Goal: Task Accomplishment & Management: Manage account settings

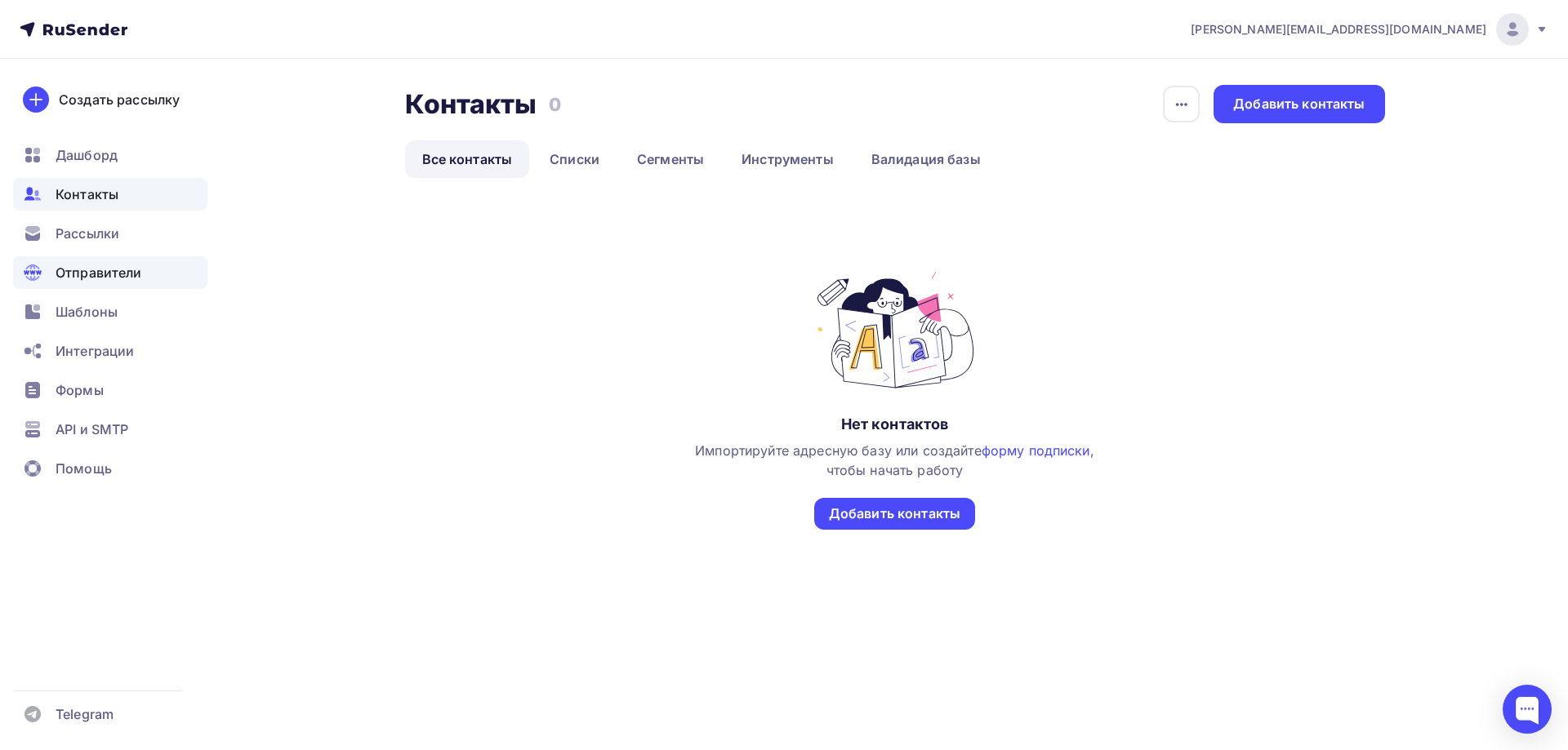
click at [132, 262] on div "Отправители" at bounding box center [110, 272] width 195 height 32
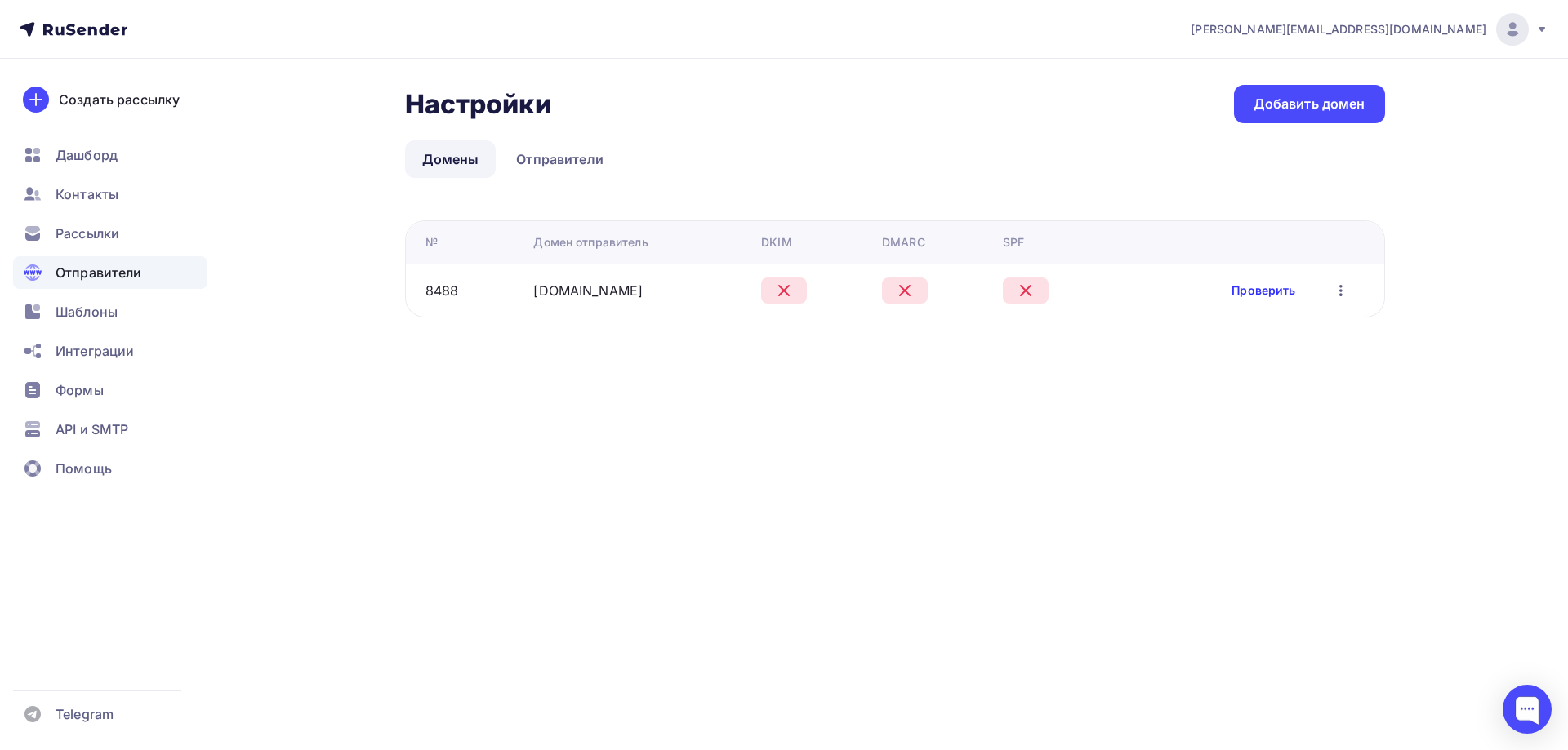
click at [1272, 284] on link "Проверить" at bounding box center [1263, 290] width 64 height 17
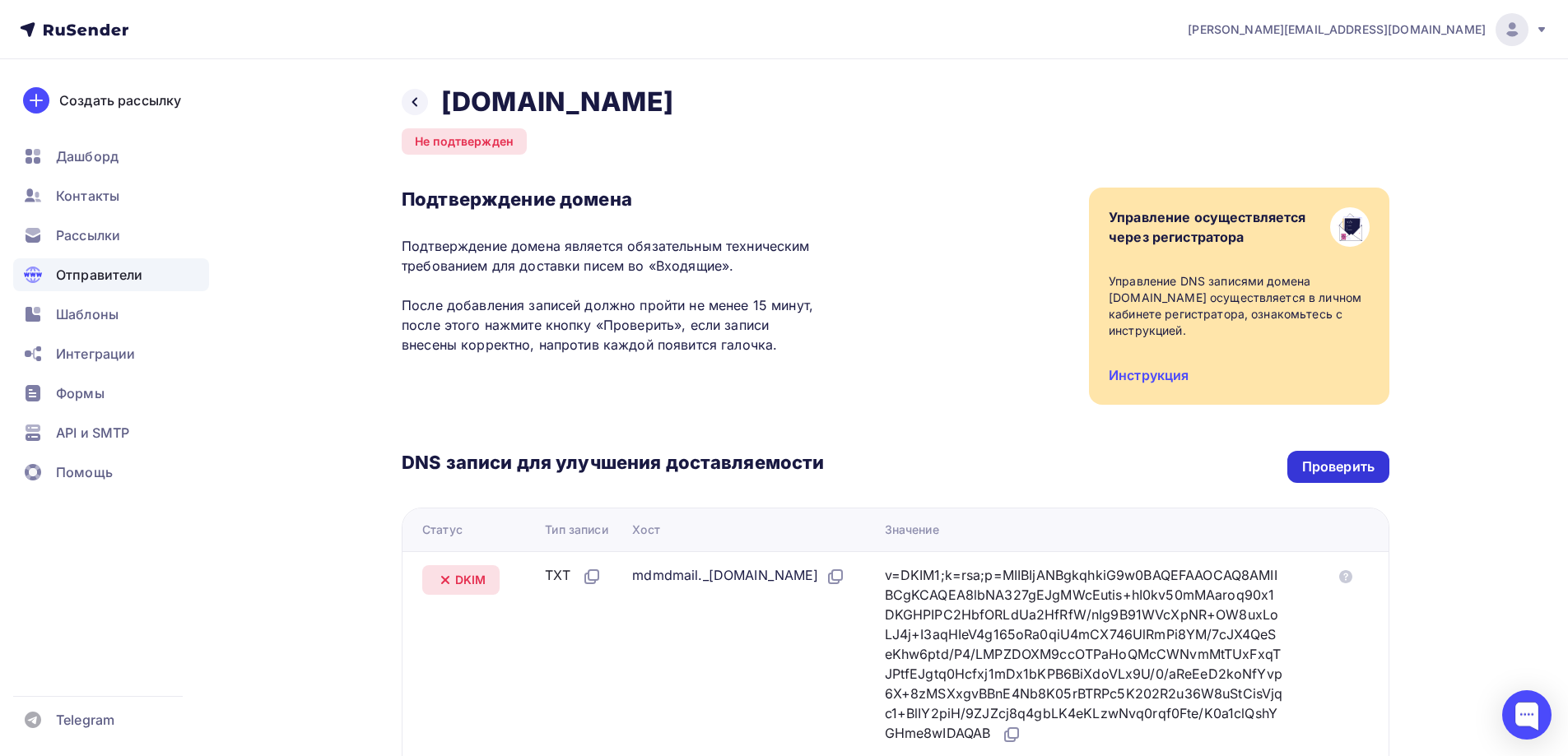
click at [1354, 471] on div "Проверить" at bounding box center [1338, 466] width 72 height 19
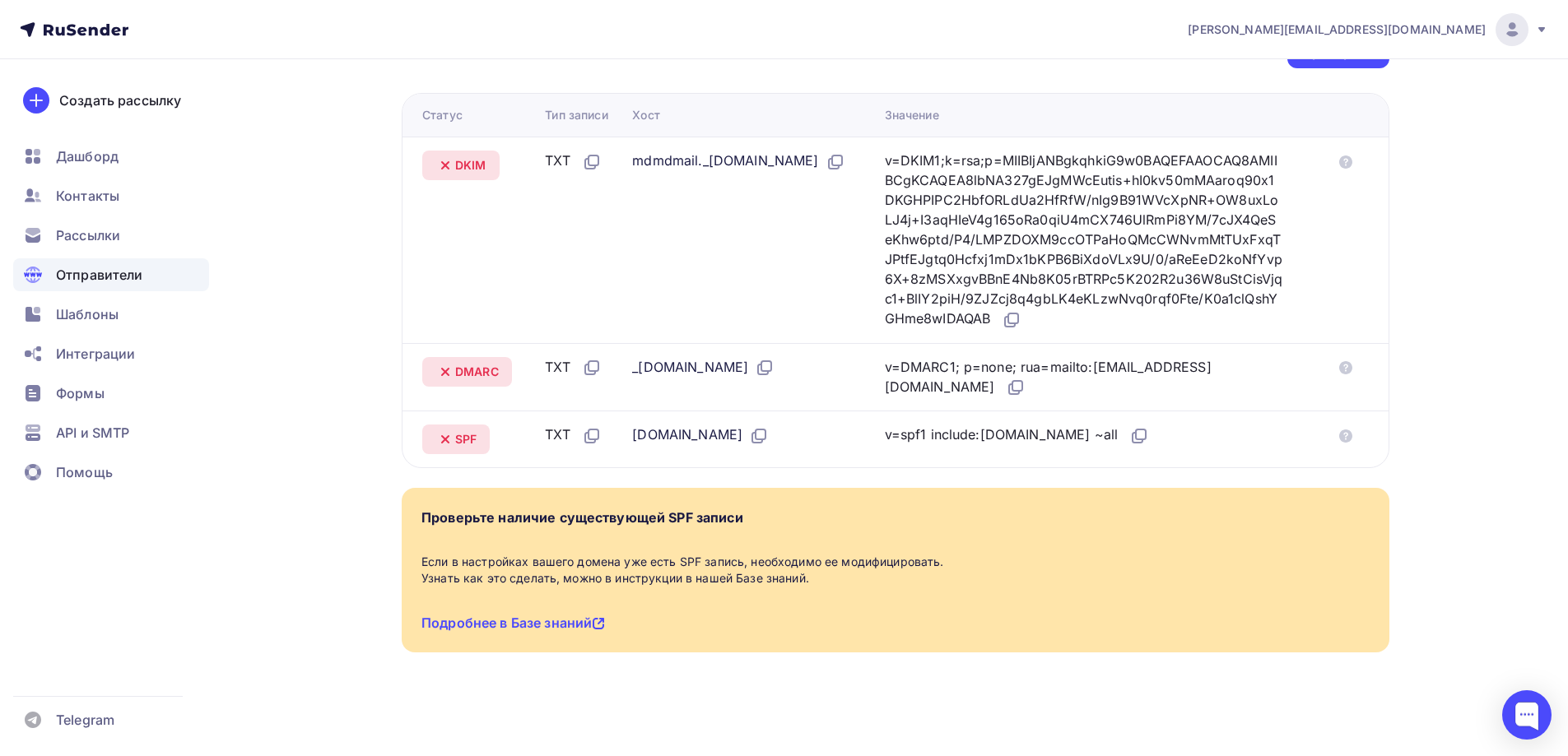
scroll to position [417, 0]
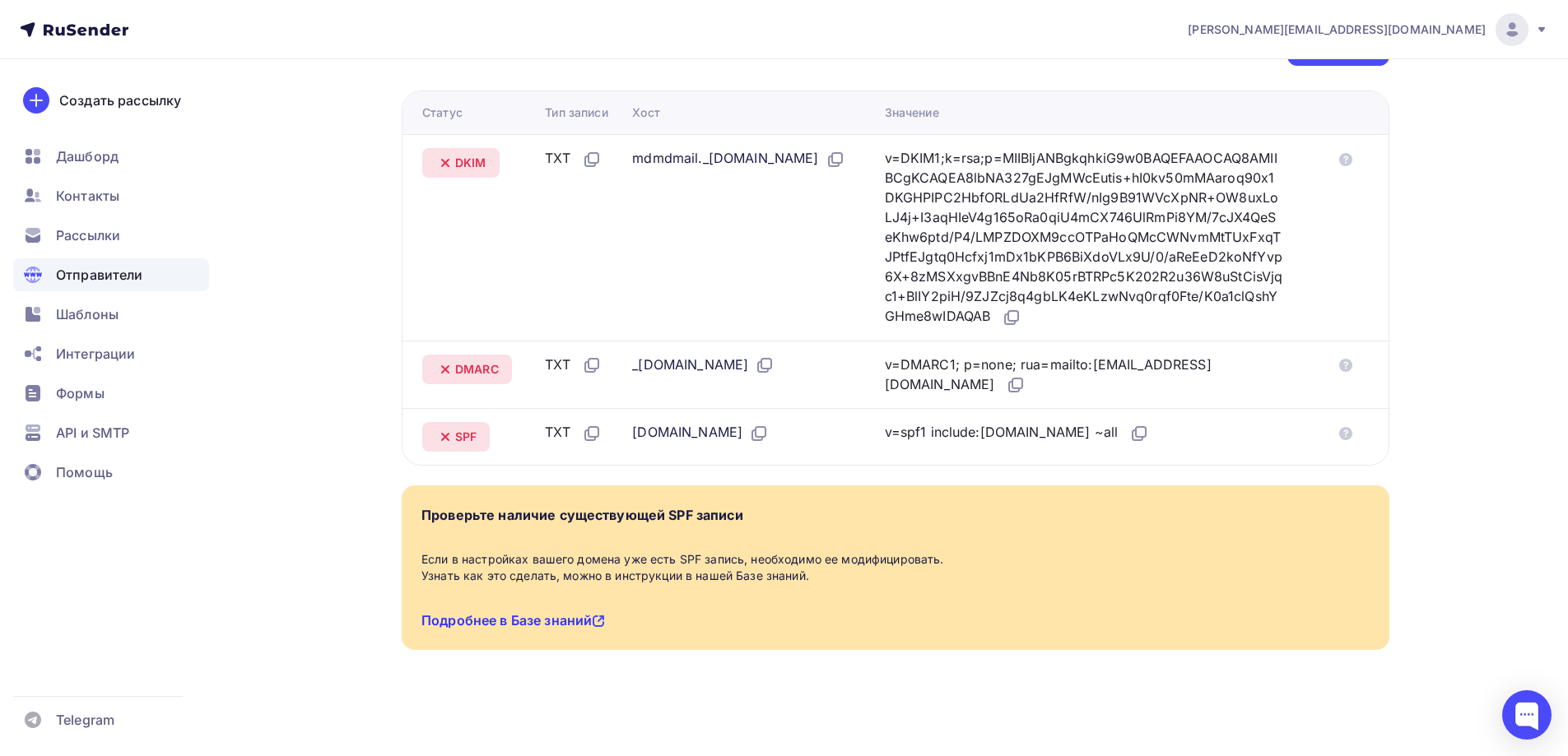
click at [532, 626] on link "Подробнее в Базе знаний" at bounding box center [513, 620] width 184 height 17
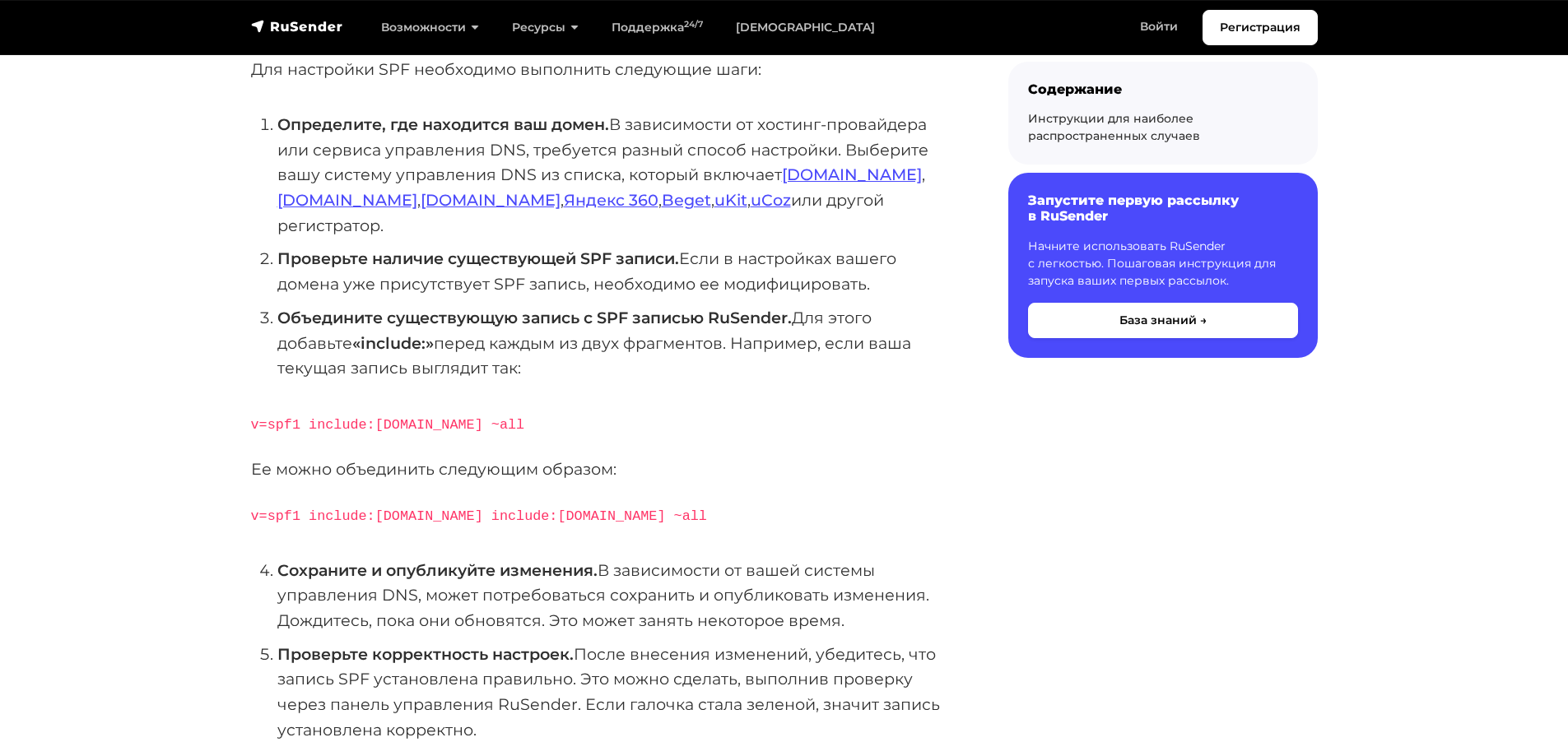
scroll to position [336, 0]
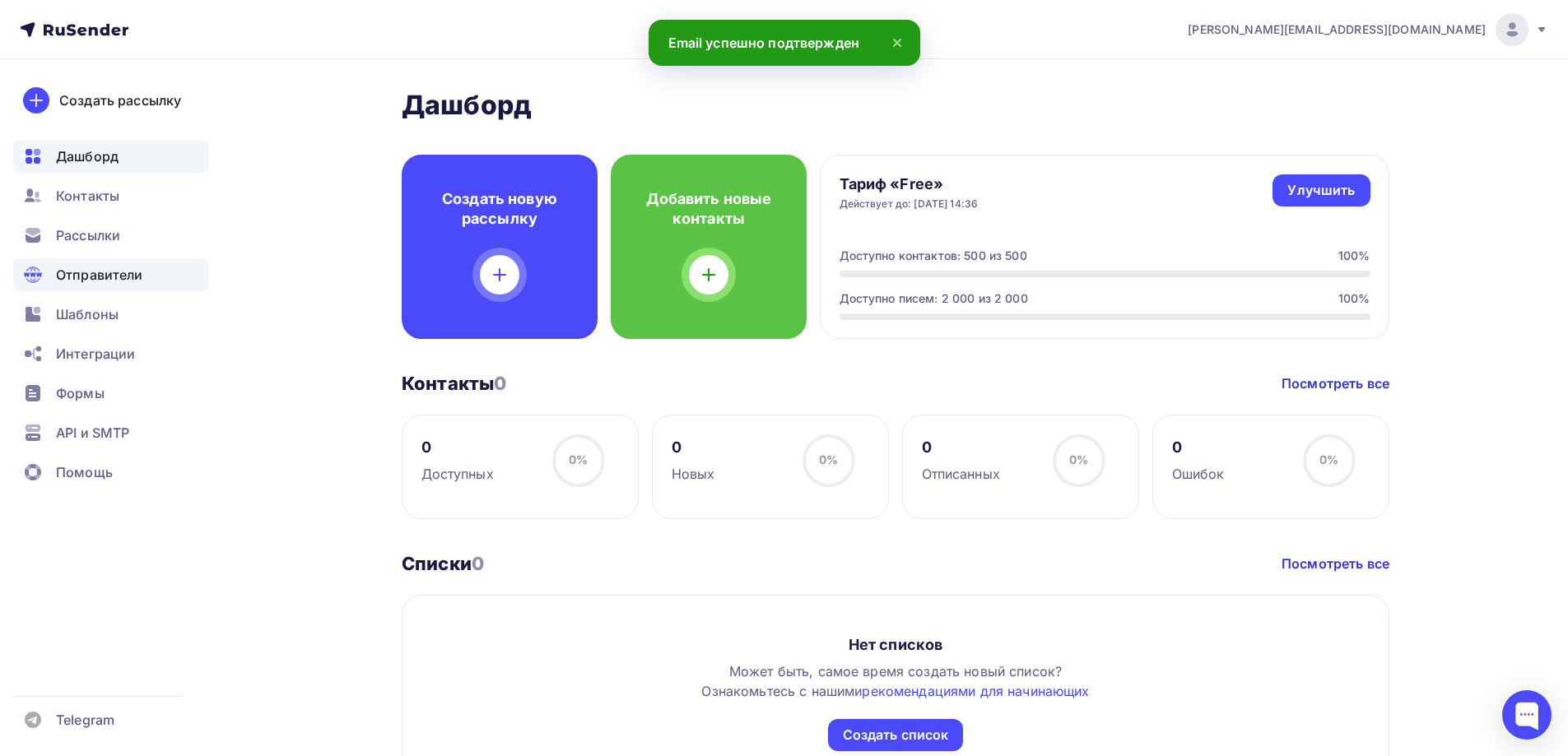
click at [148, 279] on div "Отправители" at bounding box center [111, 275] width 196 height 33
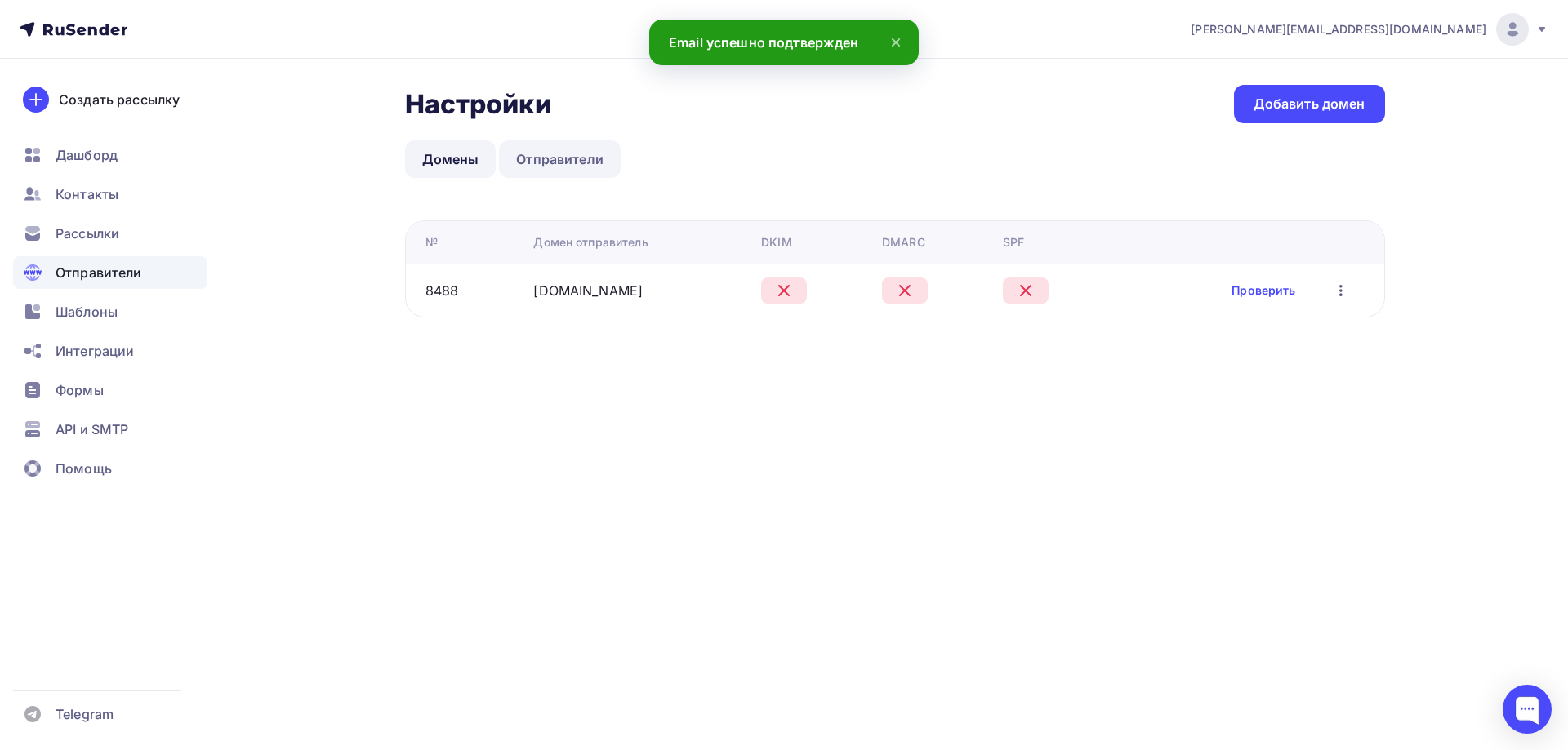
click at [547, 159] on link "Отправители" at bounding box center [559, 159] width 122 height 38
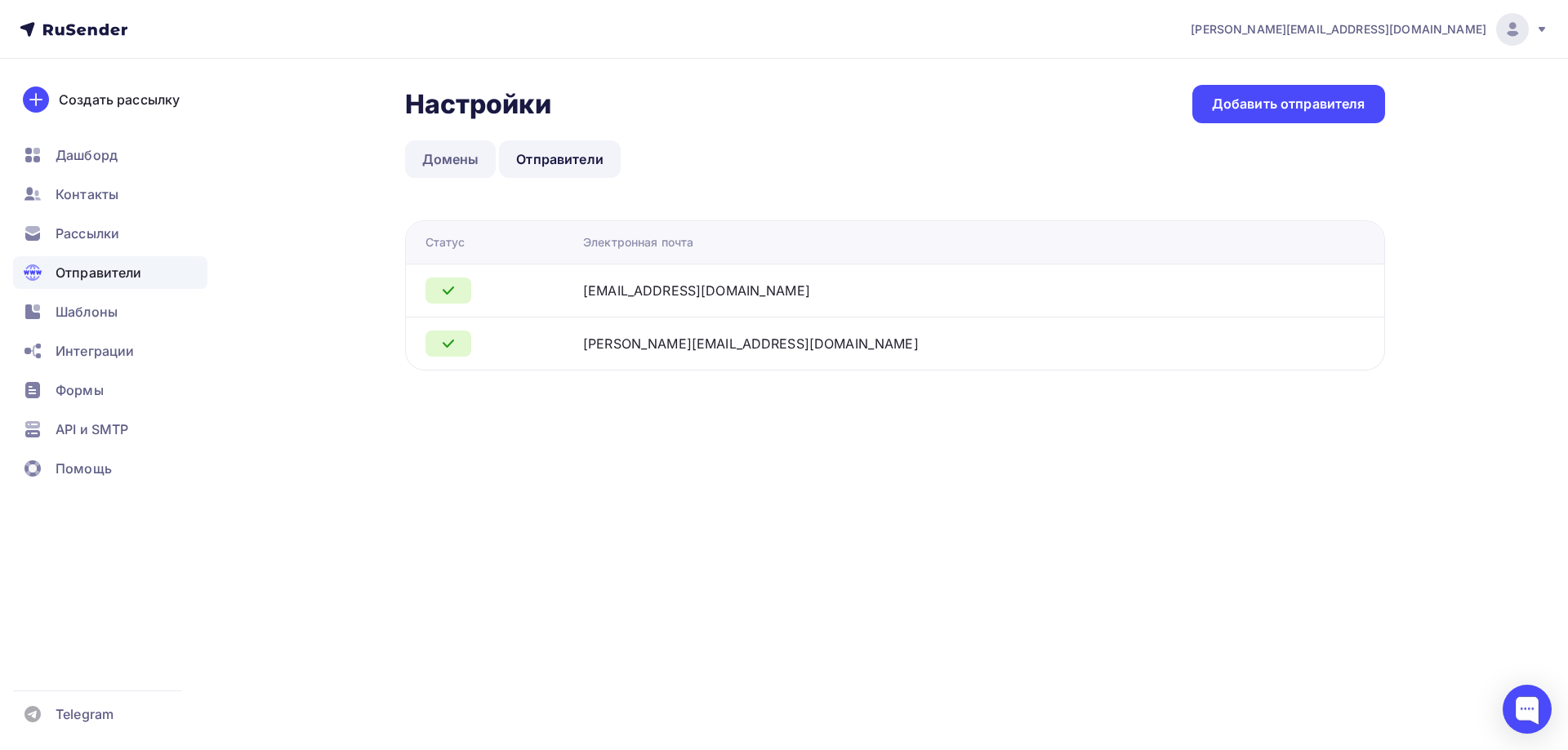
click at [458, 146] on link "Домены" at bounding box center [451, 159] width 91 height 38
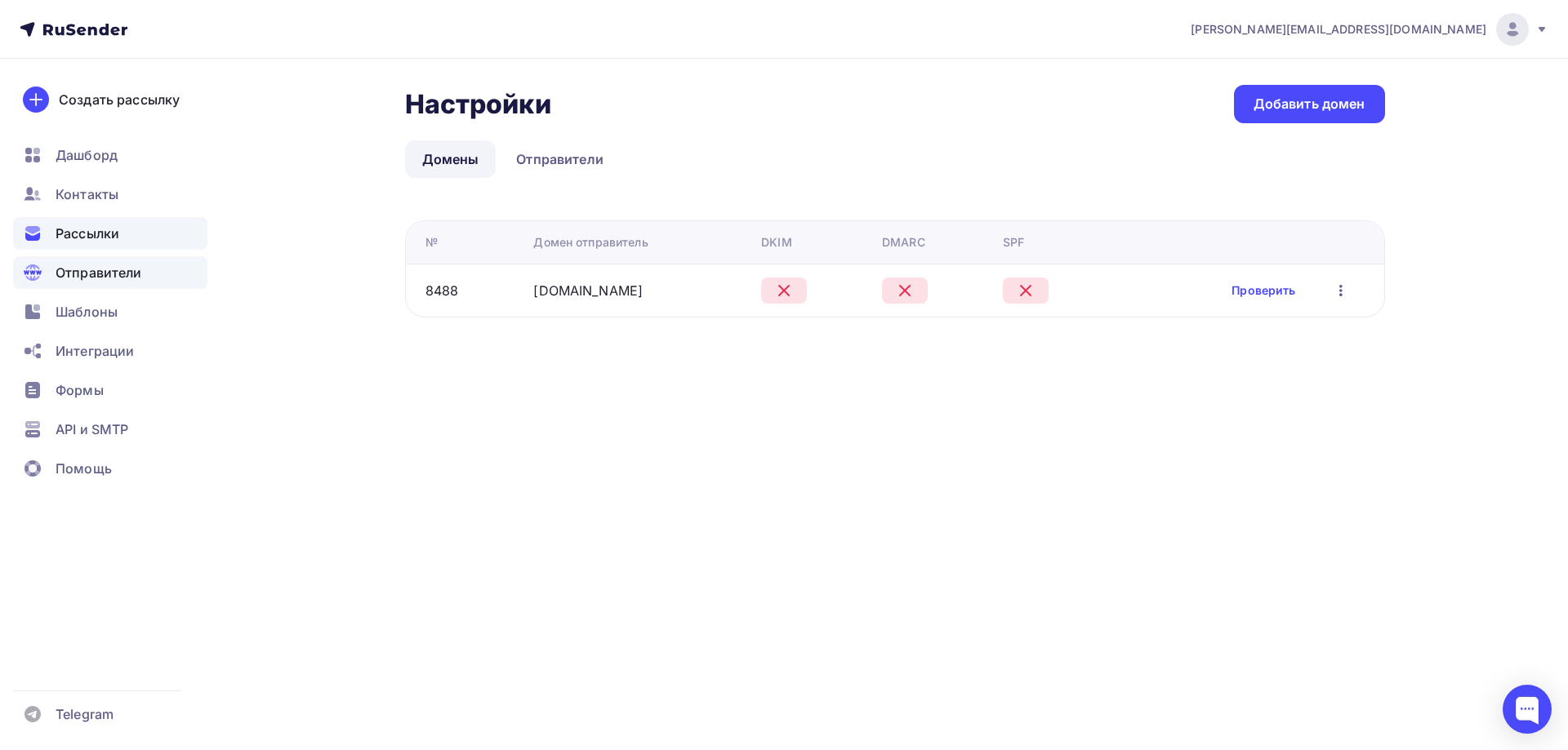
click at [145, 231] on div "Рассылки" at bounding box center [110, 233] width 195 height 32
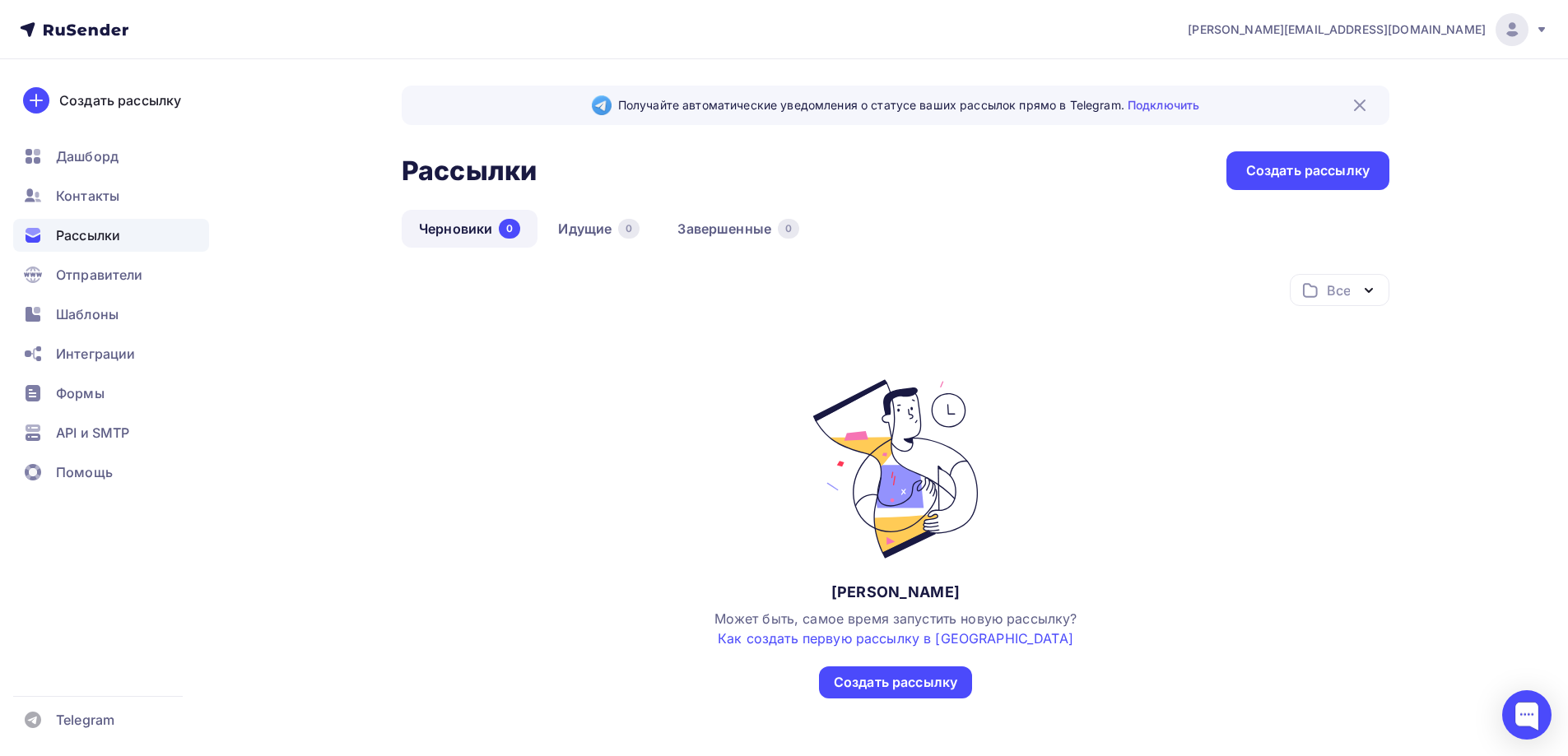
click at [123, 223] on div "Рассылки" at bounding box center [111, 235] width 196 height 33
click at [133, 197] on div "Контакты" at bounding box center [111, 195] width 196 height 33
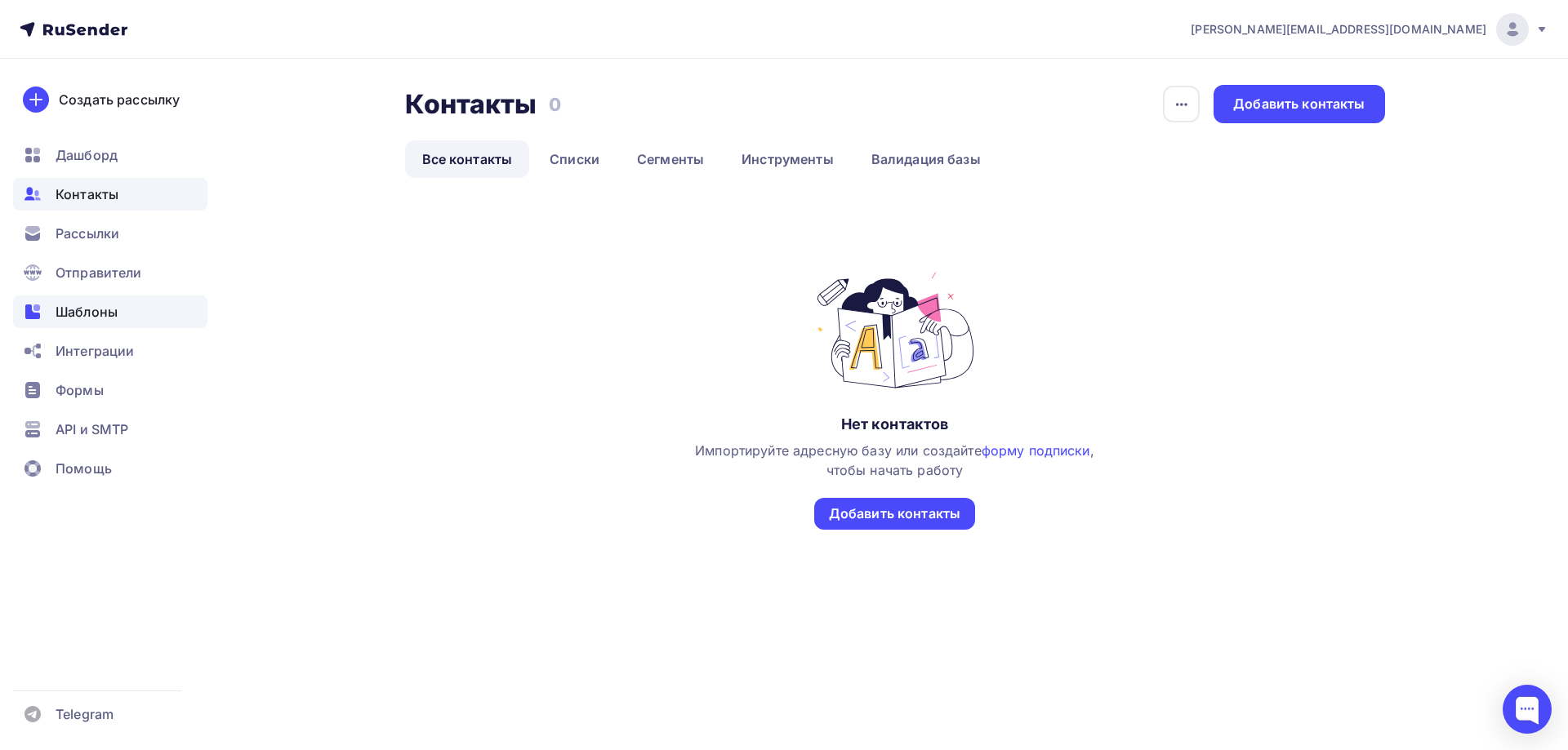
click at [103, 322] on div "Шаблоны" at bounding box center [110, 311] width 195 height 32
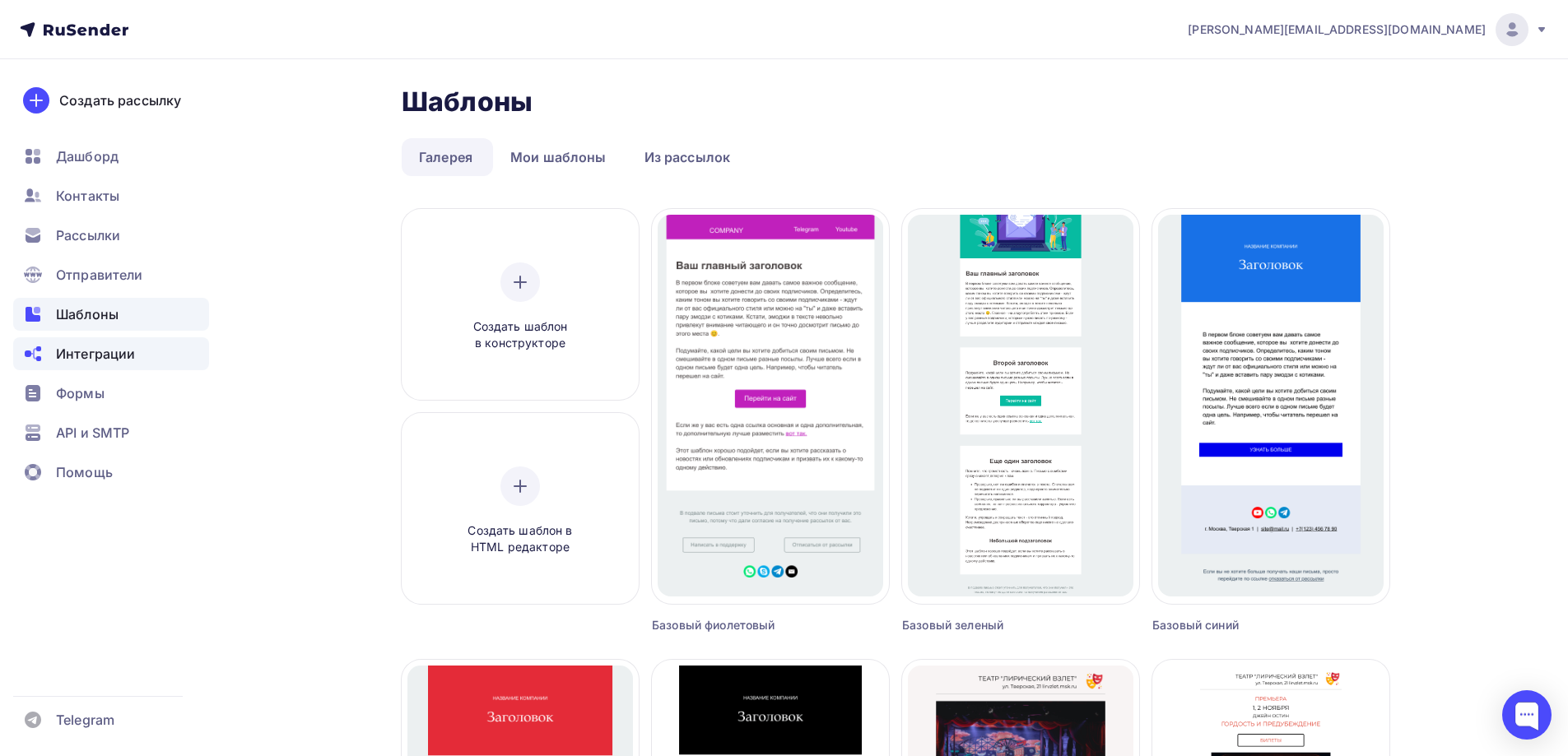
click at [122, 351] on span "Интеграции" at bounding box center [95, 354] width 79 height 19
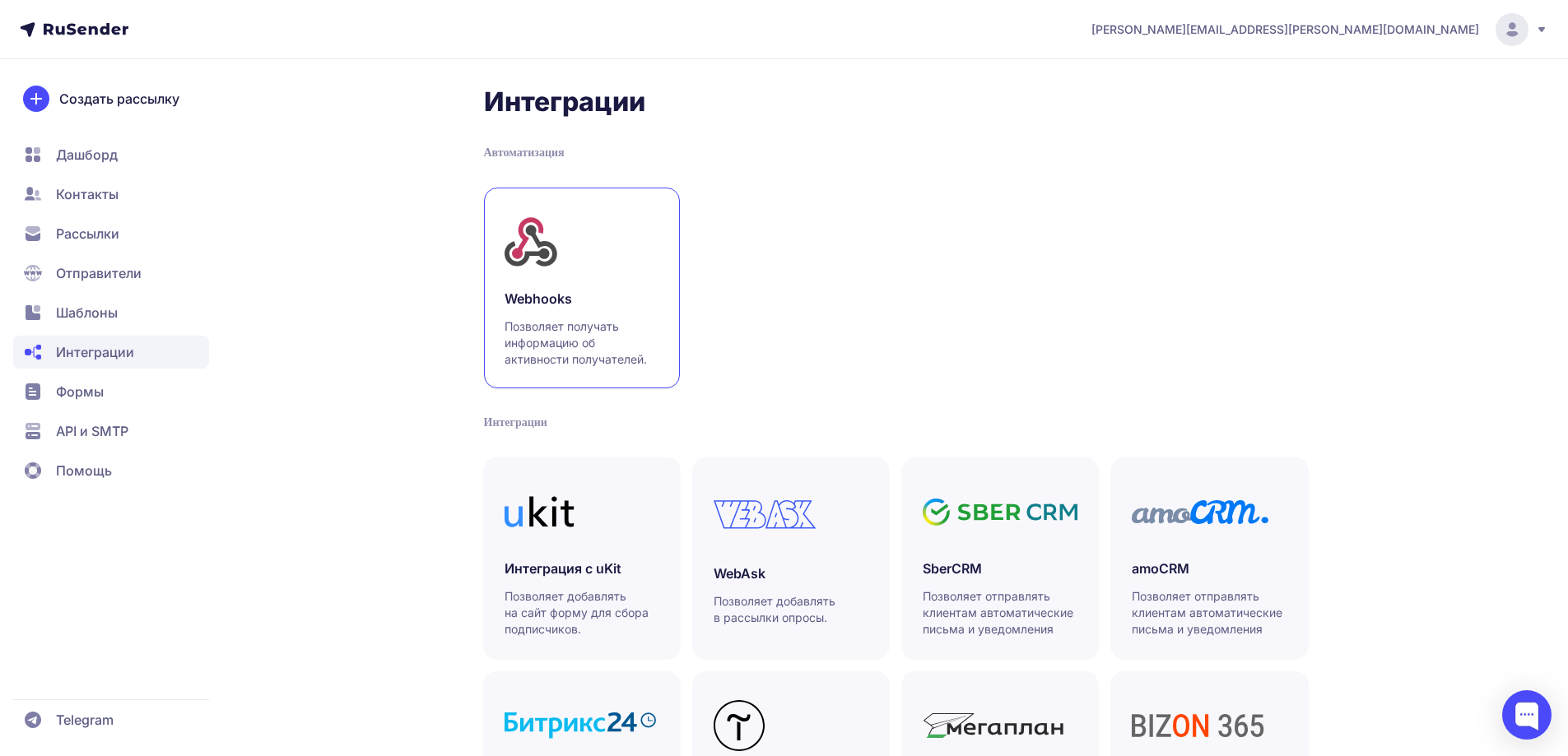
click at [577, 297] on h3 "Webhooks" at bounding box center [581, 299] width 155 height 19
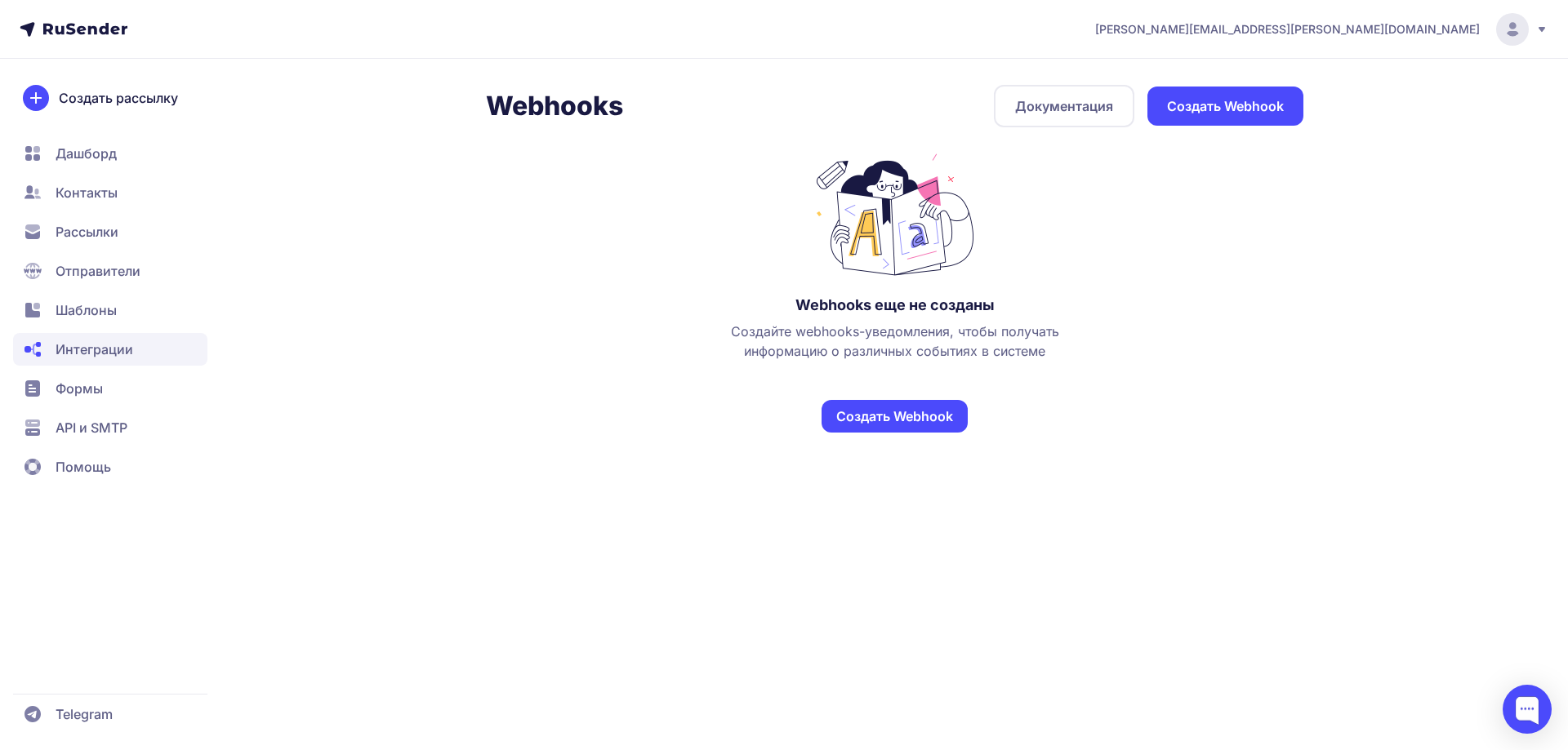
click at [899, 418] on link "Создать Webhook" at bounding box center [894, 416] width 146 height 32
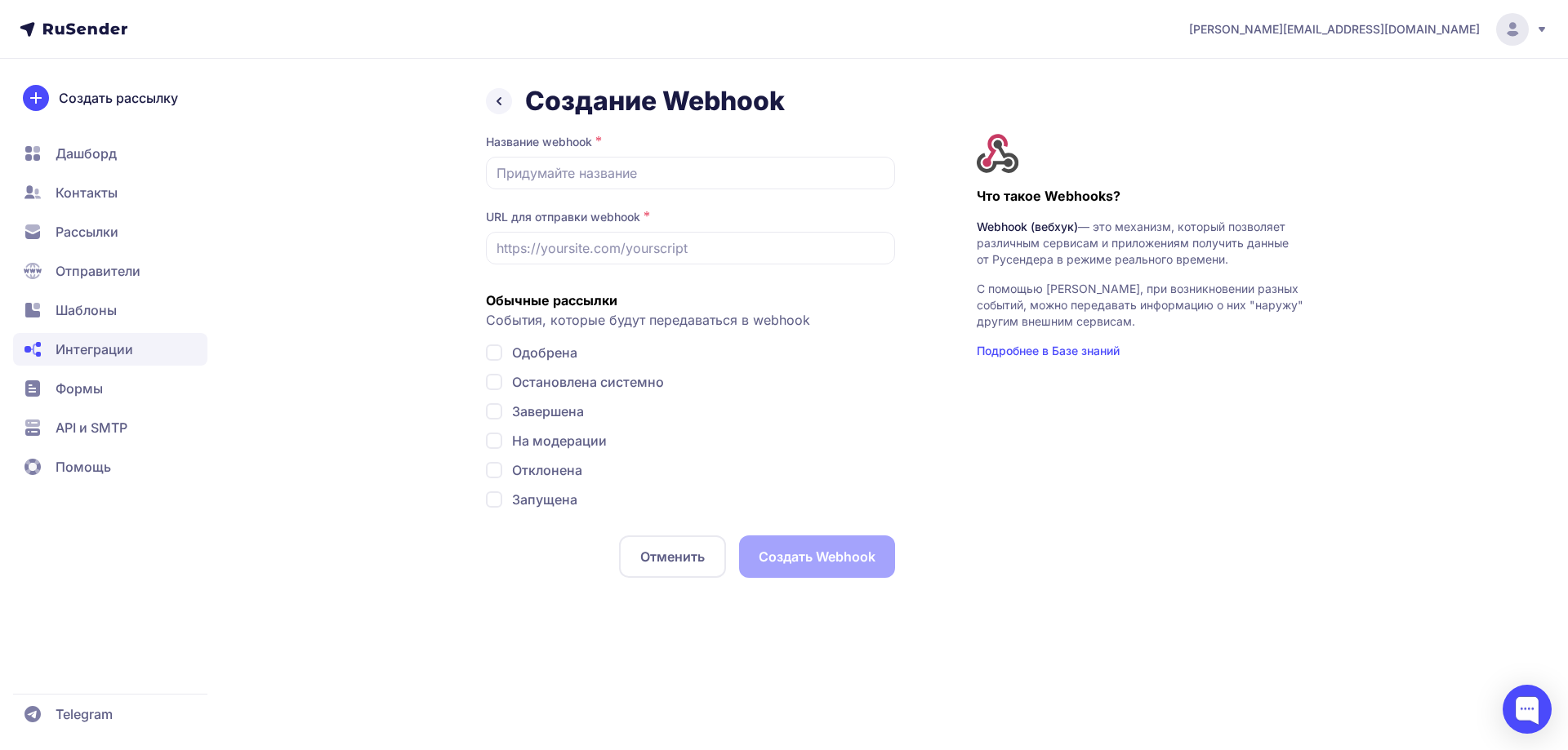
click at [685, 562] on button "Отменить" at bounding box center [672, 556] width 107 height 42
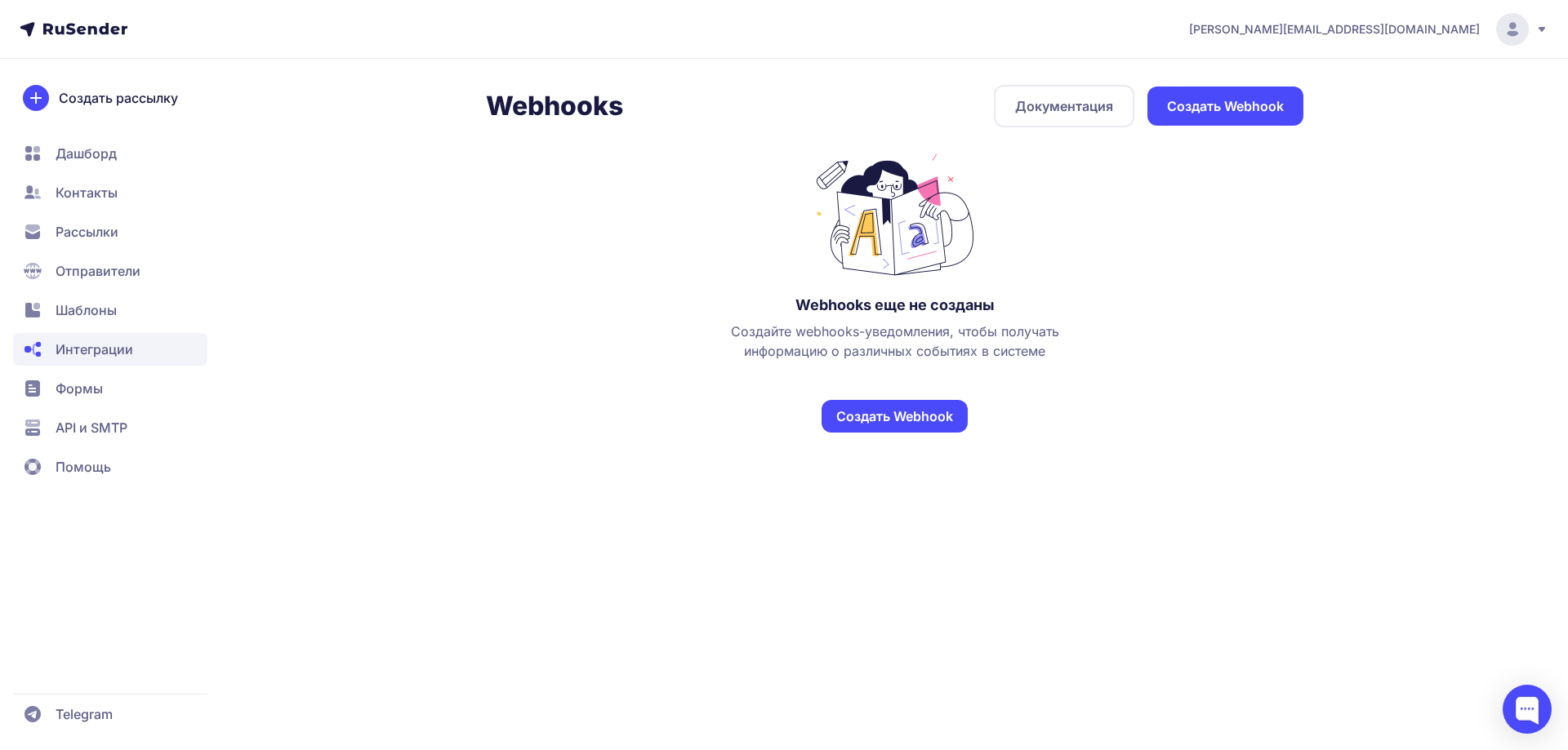
click at [120, 342] on span "Интеграции" at bounding box center [94, 350] width 78 height 19
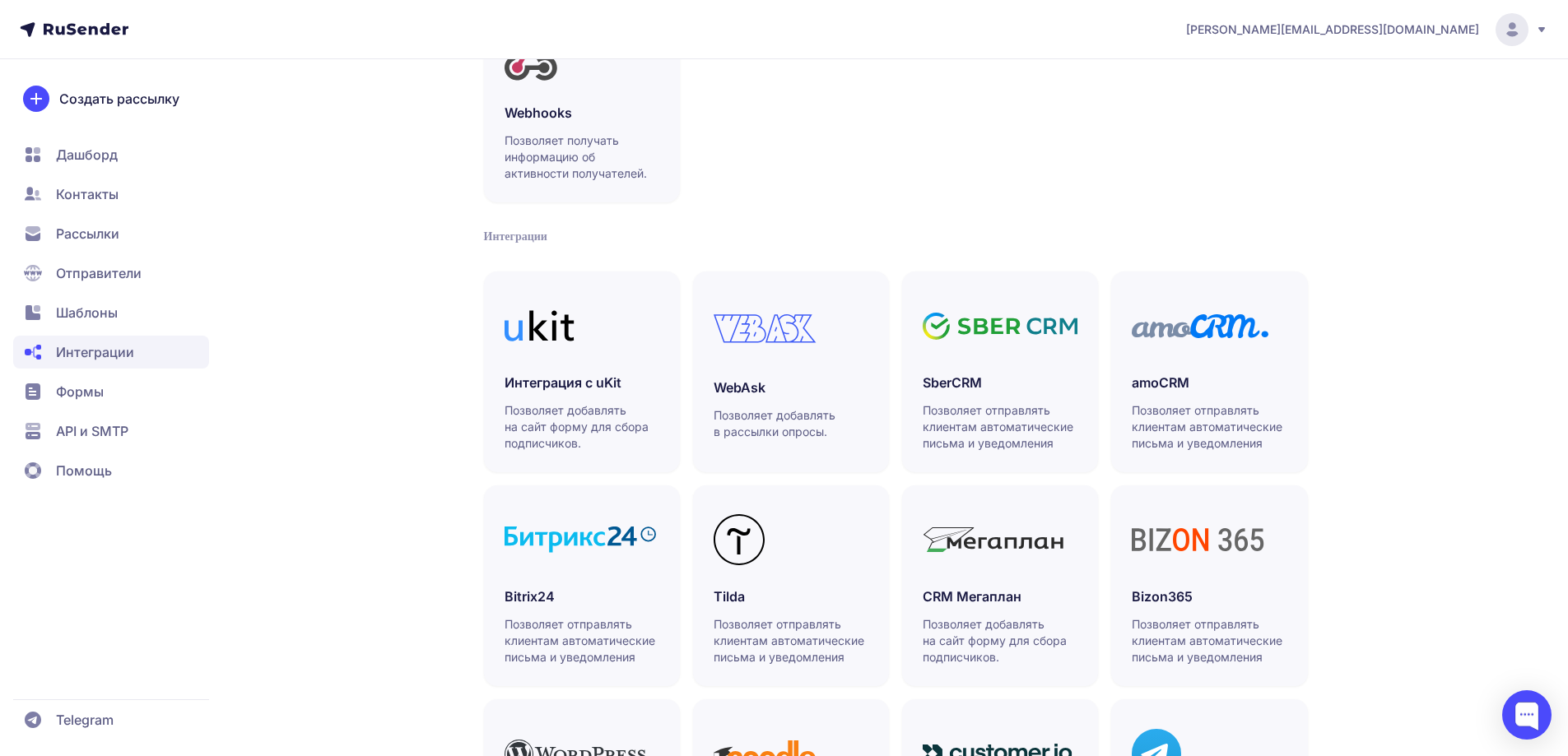
scroll to position [185, 0]
click at [95, 200] on span "Контакты" at bounding box center [87, 194] width 63 height 19
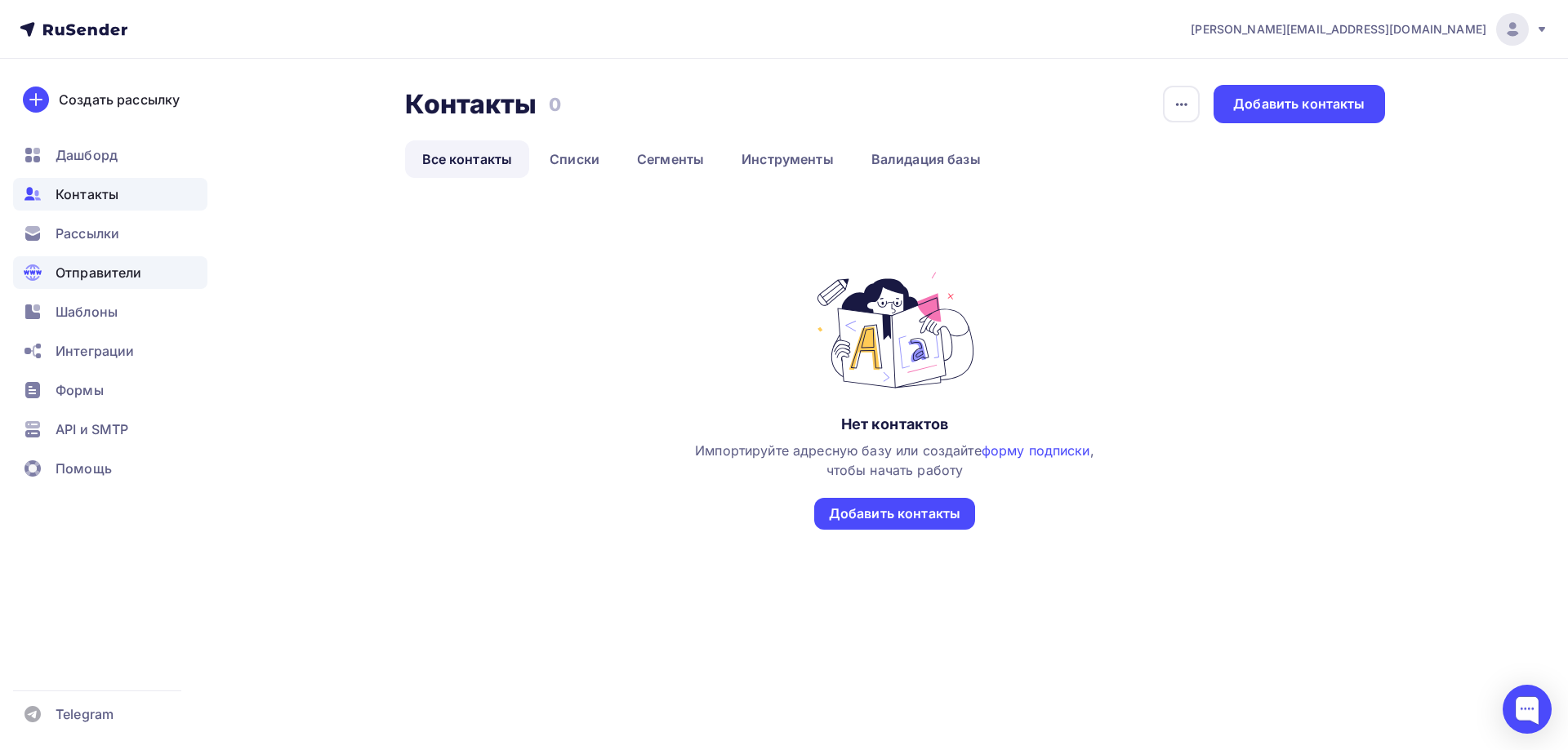
click at [98, 281] on span "Отправители" at bounding box center [98, 272] width 87 height 19
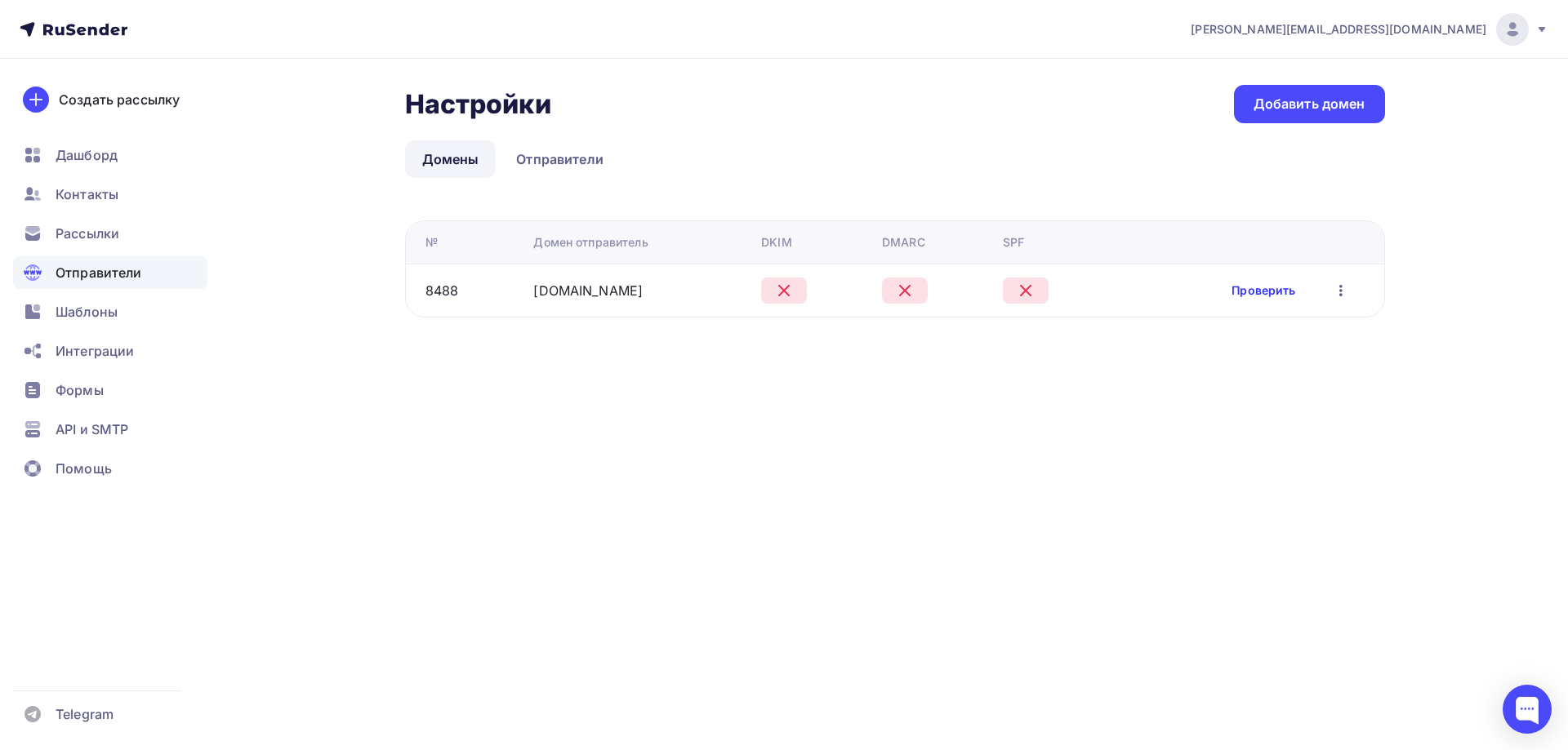
click at [1244, 294] on link "Проверить" at bounding box center [1263, 290] width 64 height 17
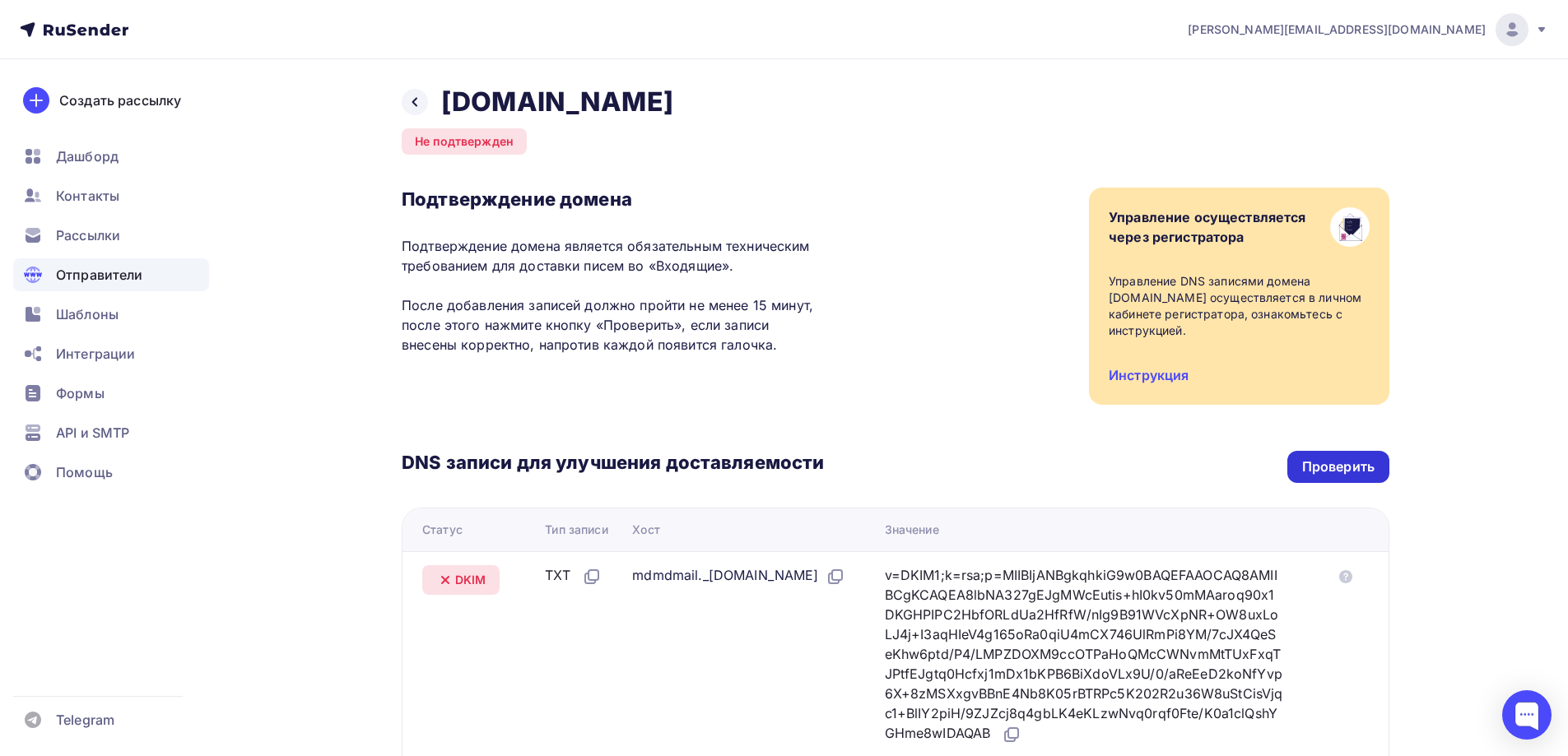
click at [1328, 459] on div "Проверить" at bounding box center [1338, 466] width 72 height 19
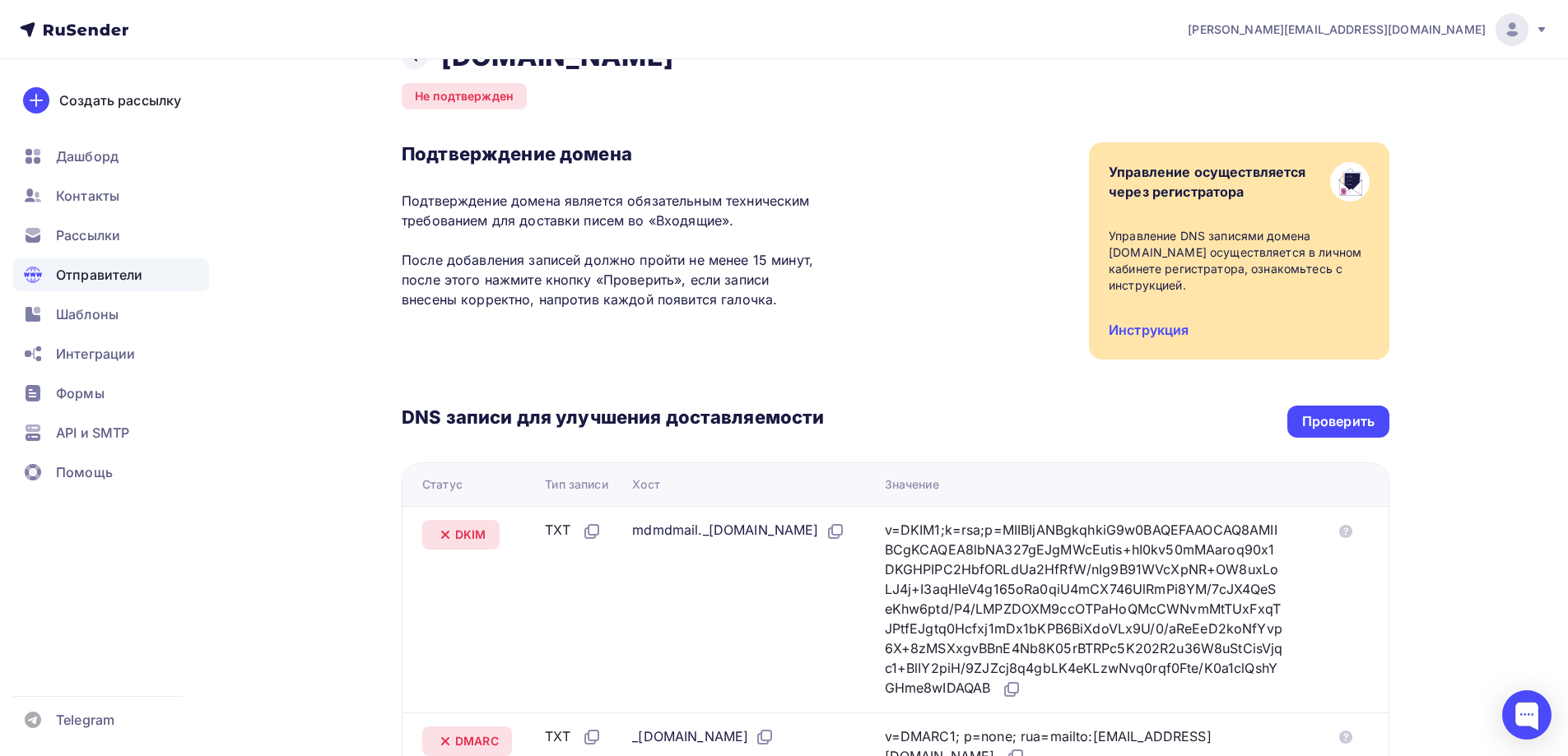
scroll to position [133, 0]
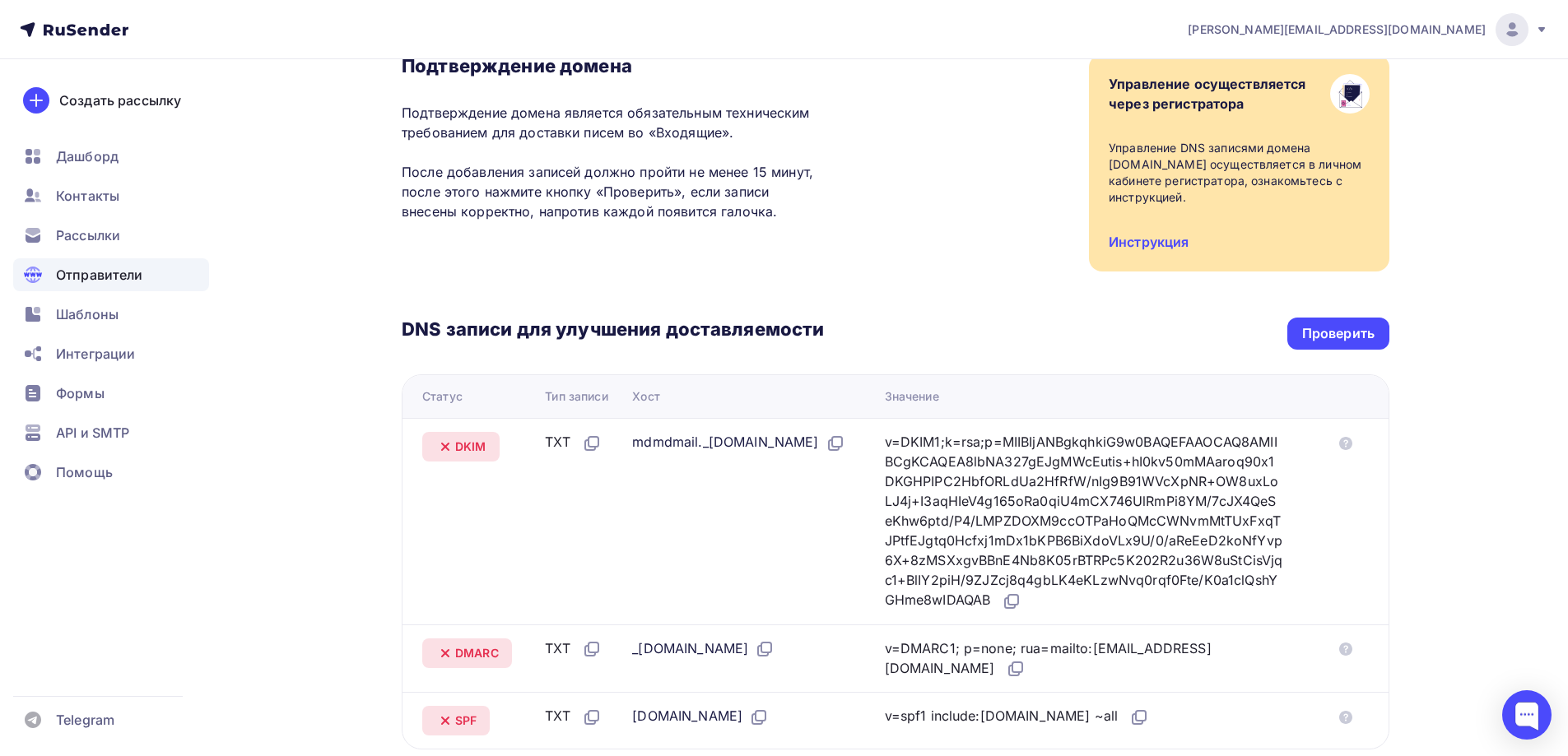
click at [1375, 350] on div "DNS записи для улучшения доставляемости Проверить Статус Тип записи Хост Значен…" at bounding box center [896, 510] width 988 height 478
click at [1353, 321] on div "Проверить" at bounding box center [1338, 334] width 102 height 32
click at [1351, 321] on div "Проверить" at bounding box center [1338, 334] width 102 height 32
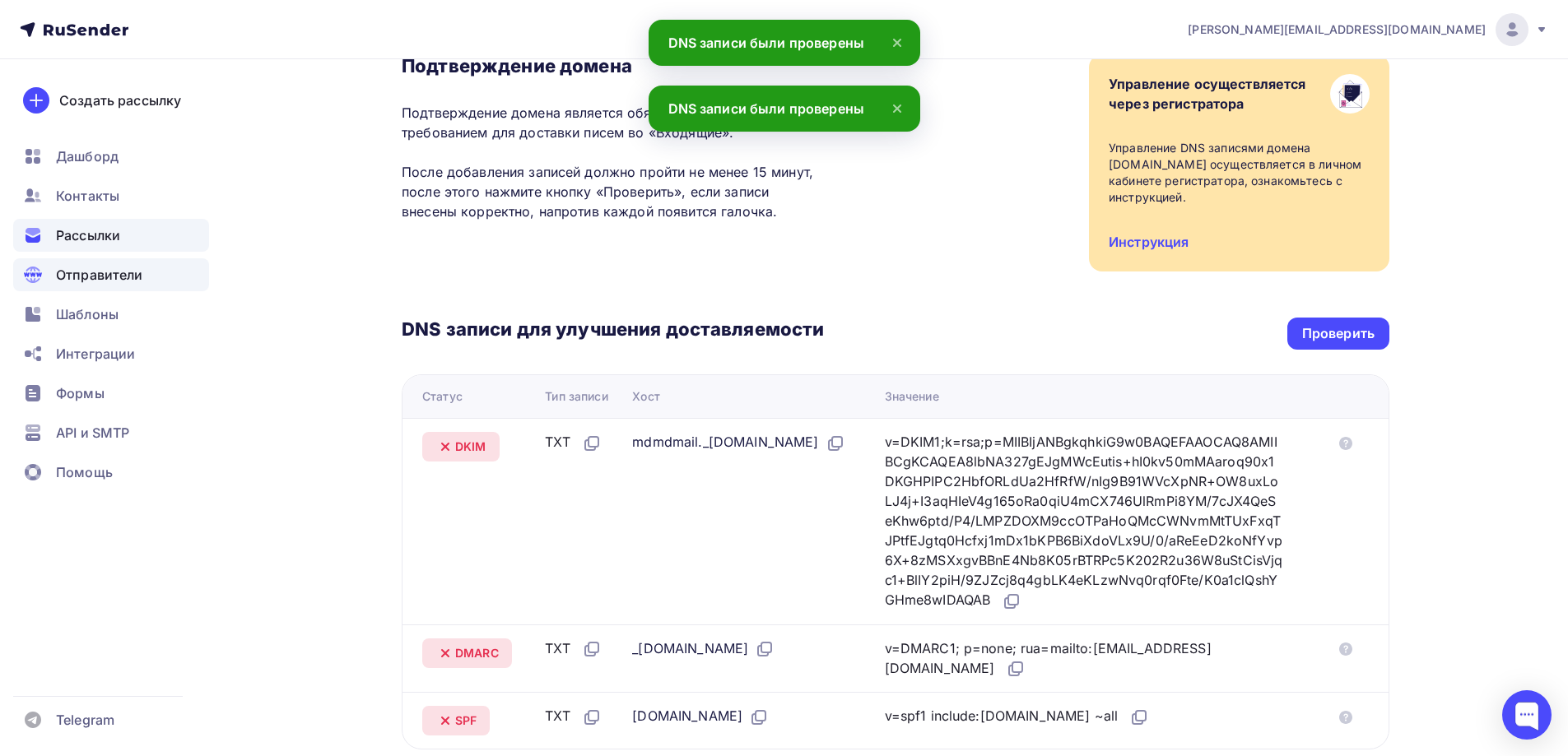
click at [142, 232] on div "Рассылки" at bounding box center [111, 235] width 196 height 33
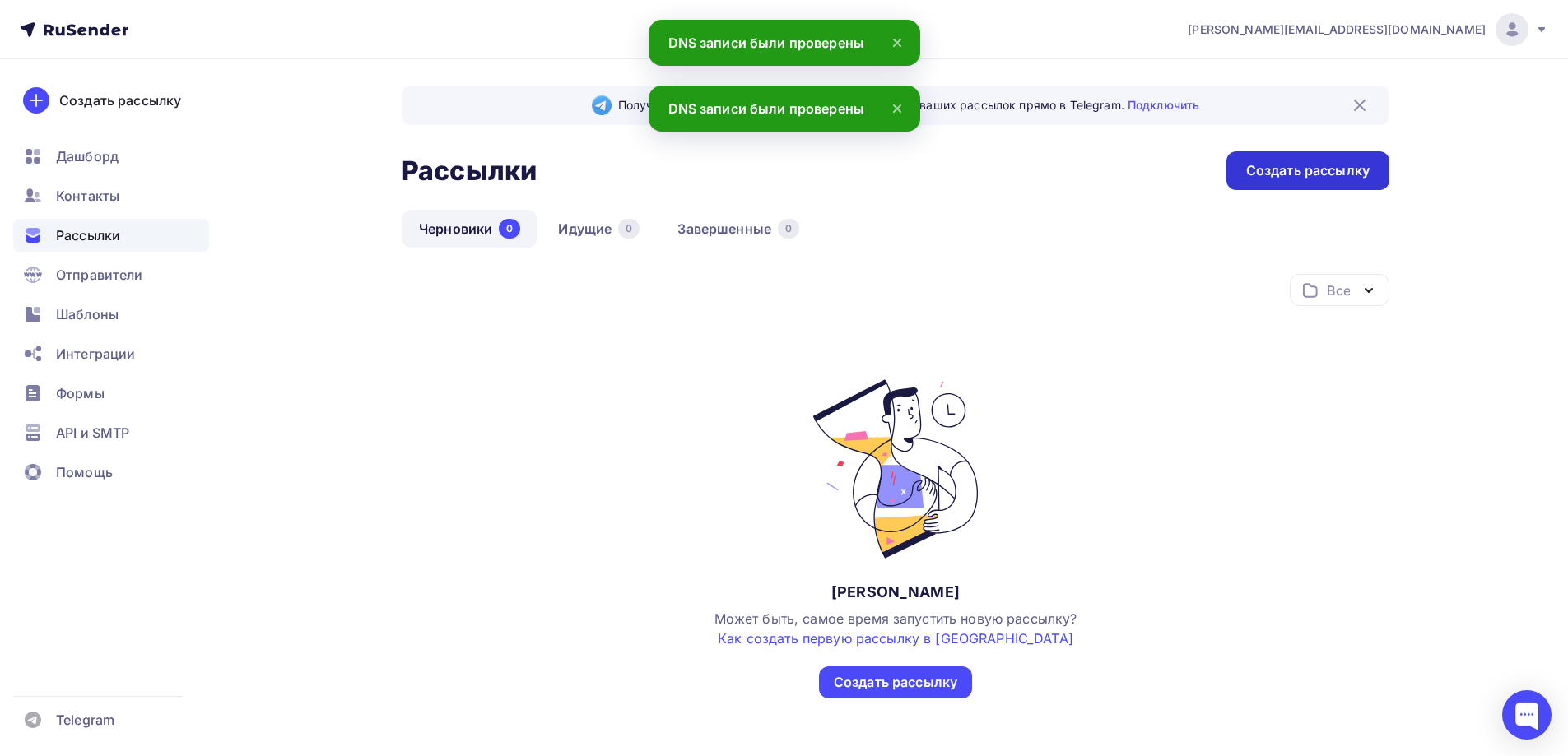
click at [1283, 178] on div "Создать рассылку" at bounding box center [1308, 170] width 124 height 19
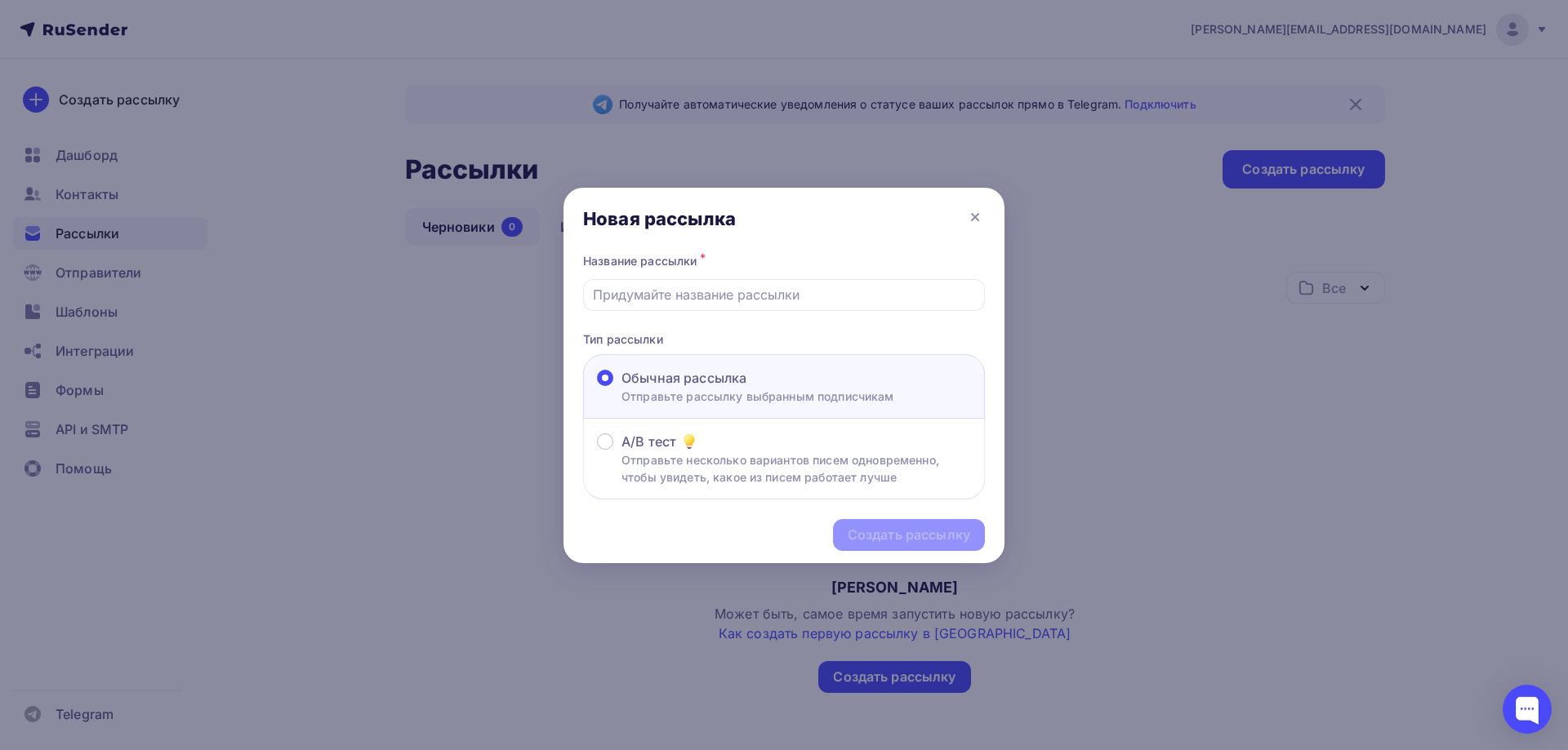
click at [928, 534] on div "Создать рассылку" at bounding box center [784, 534] width 441 height 71
click at [1186, 376] on div at bounding box center [784, 375] width 1568 height 750
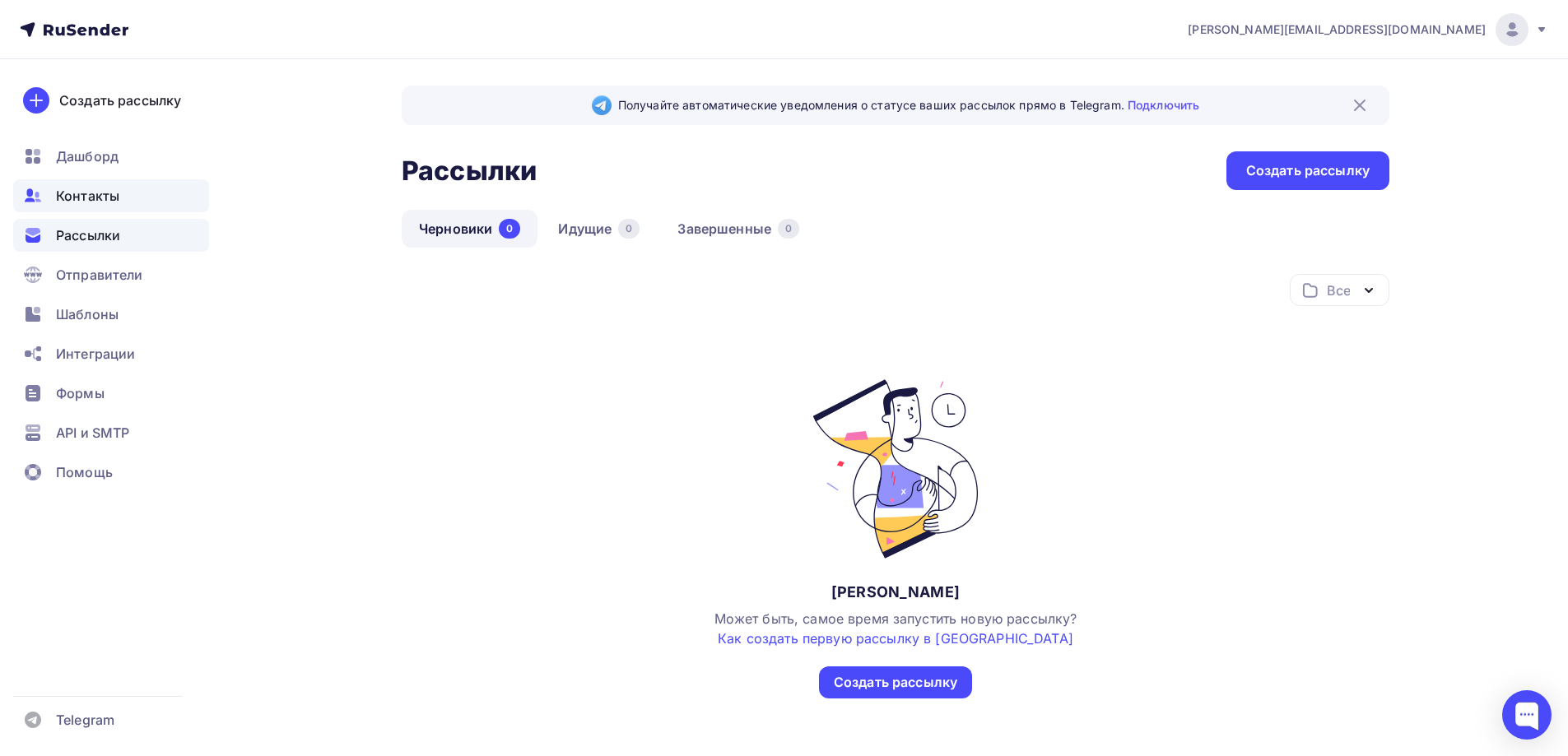
click at [89, 180] on div "Контакты" at bounding box center [111, 195] width 196 height 33
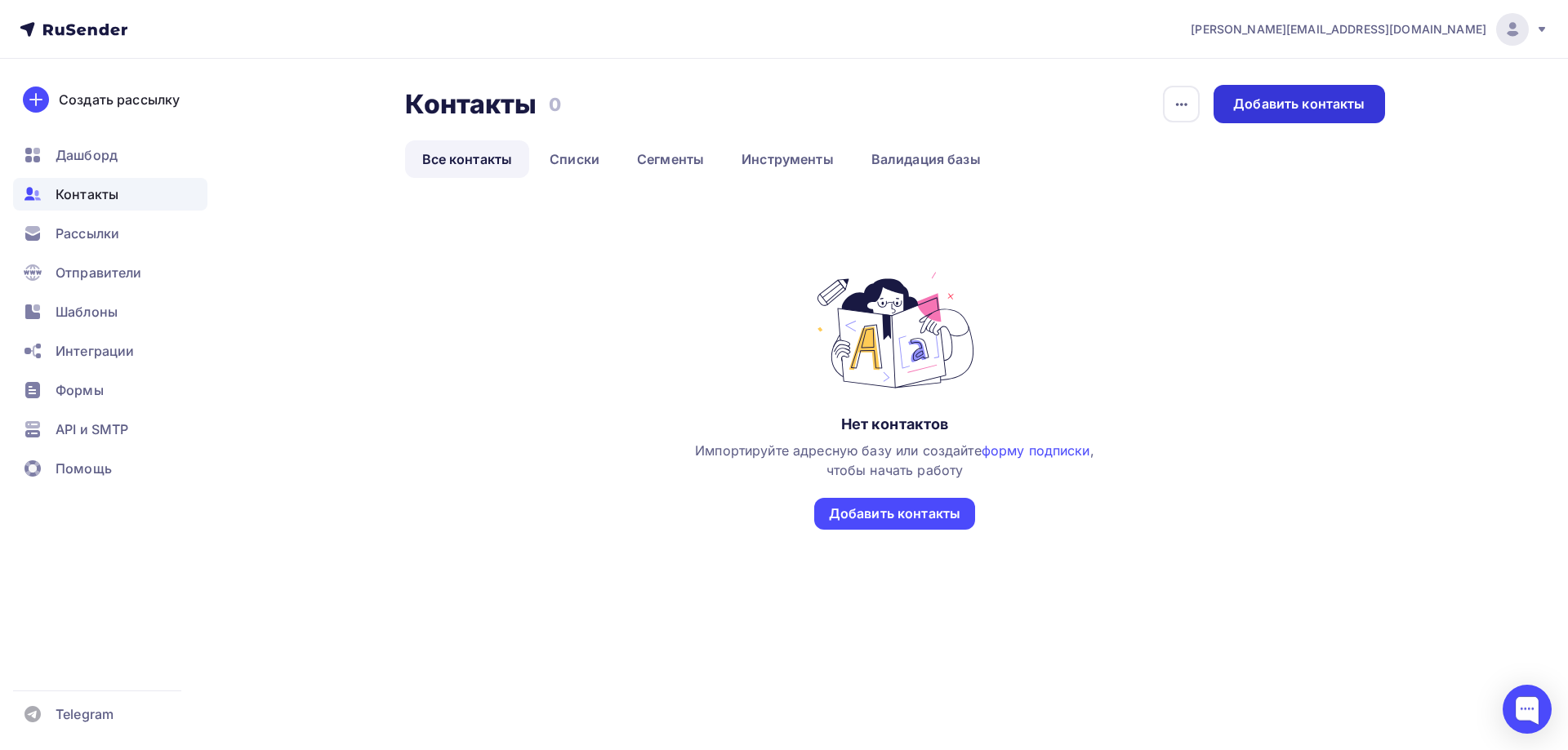
click at [1320, 111] on div "Добавить контакты" at bounding box center [1299, 103] width 131 height 18
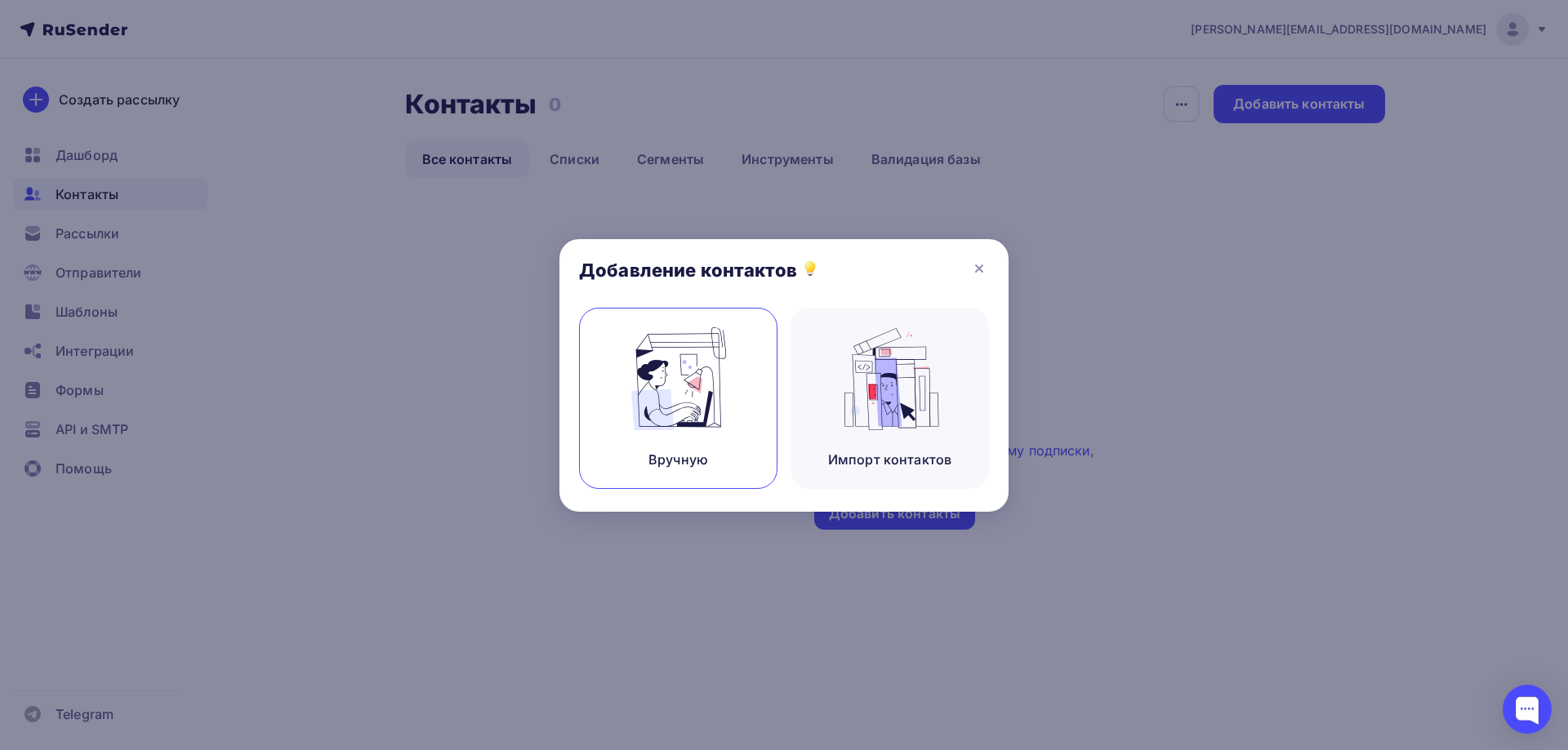
click at [716, 379] on img at bounding box center [678, 379] width 110 height 103
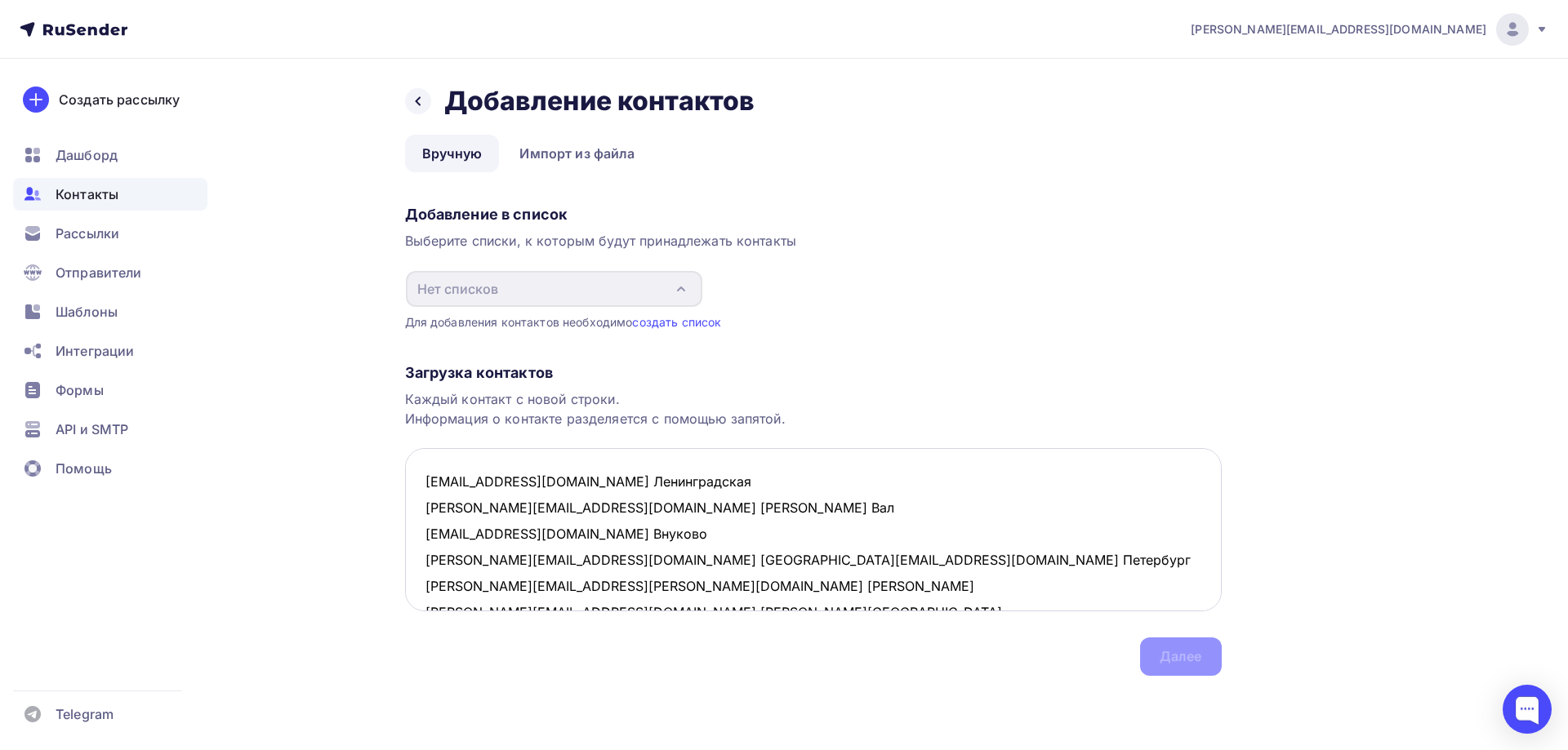
click at [578, 485] on textarea "Roman.Batin@Hilton.com Ленинградская Albert.Naniy@Hilton.com Рогожский Вал Davr…" at bounding box center [813, 530] width 817 height 163
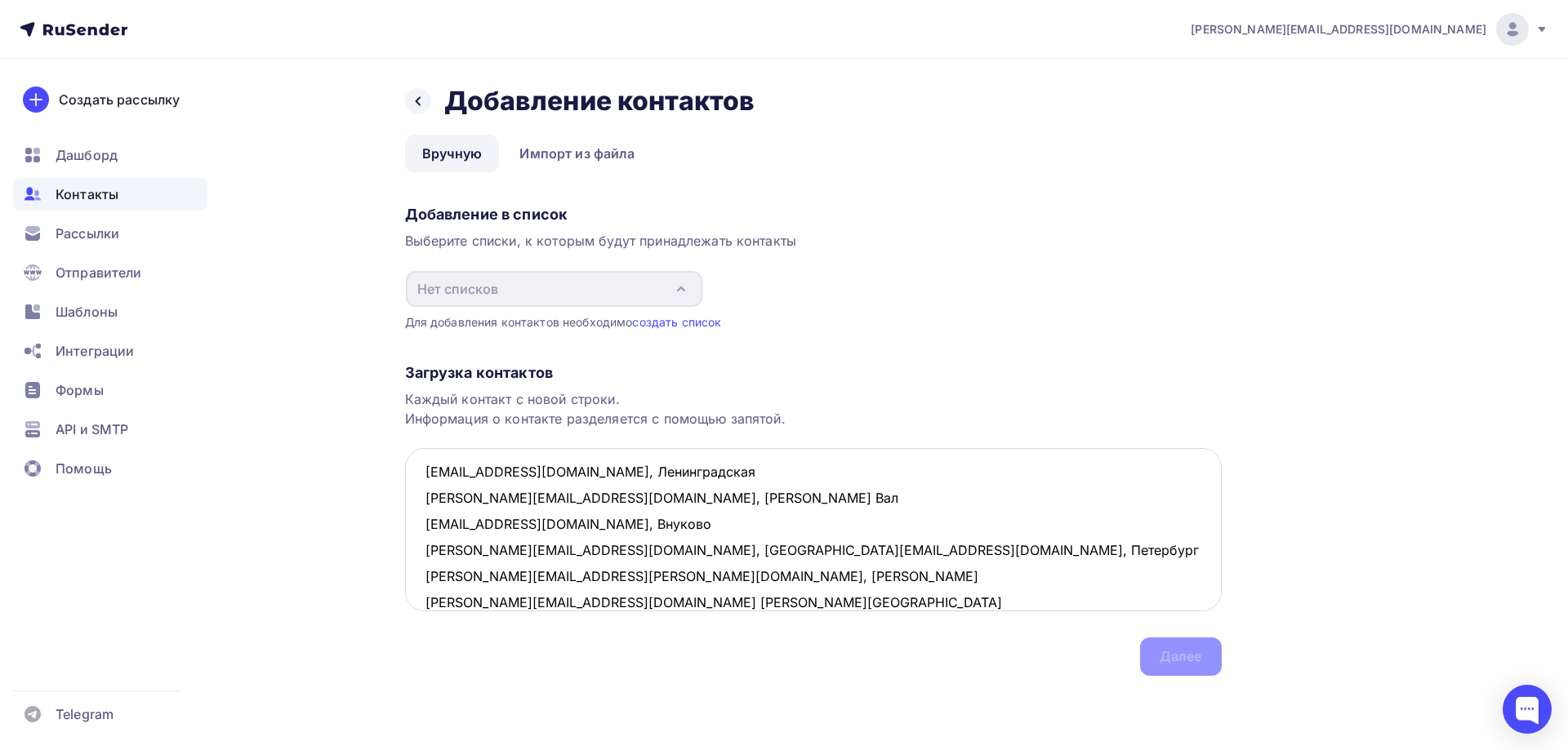
scroll to position [36, 0]
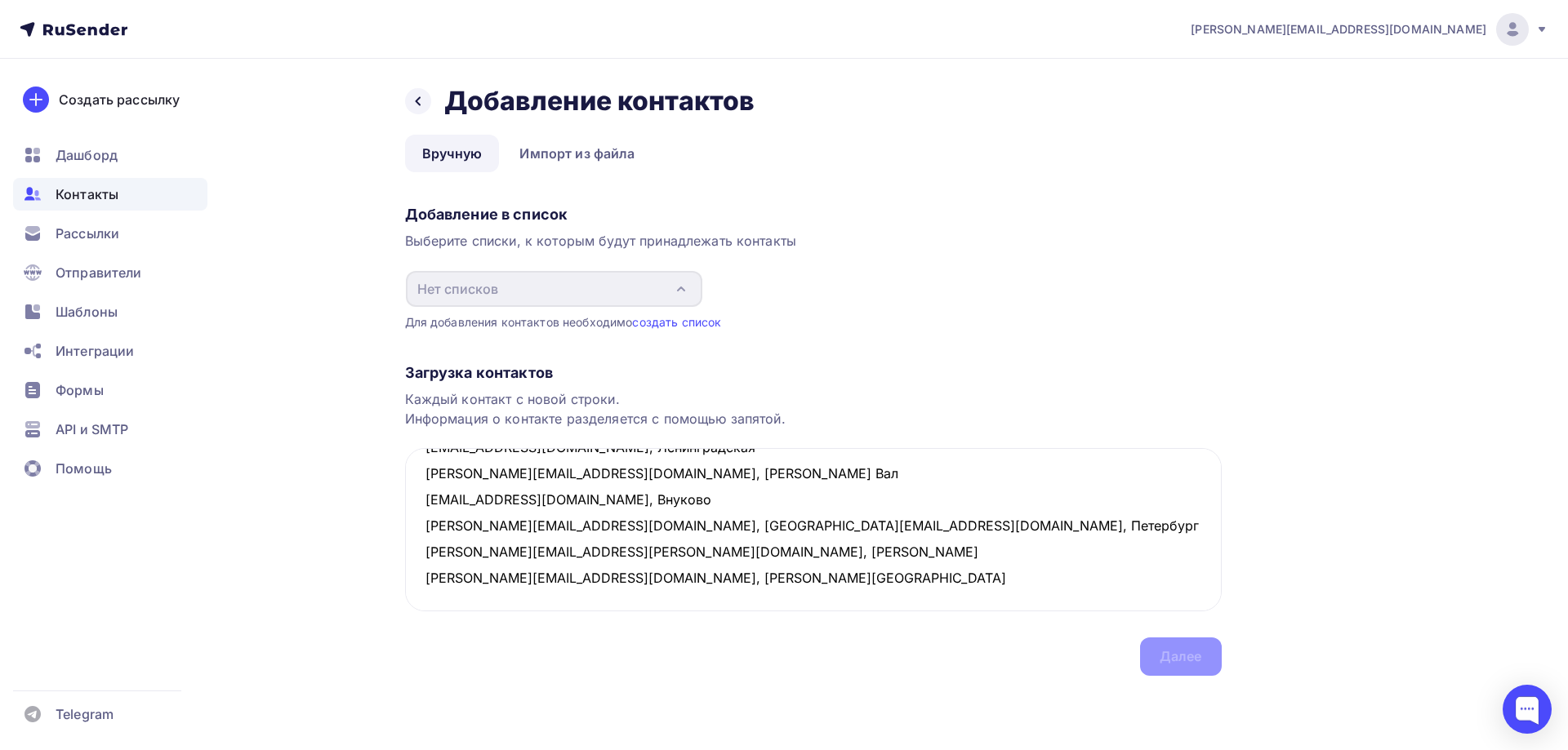
type textarea "Roman.Batin@Hilton.com, Ленинградская Albert.Naniy@Hilton.com, Рогожский Вал Da…"
click at [1079, 686] on div "Назад Добавление контактов Добавление контактов Вручную Импорт из файла Вручную…" at bounding box center [784, 400] width 1338 height 683
click at [689, 317] on link "создать список" at bounding box center [677, 322] width 89 height 14
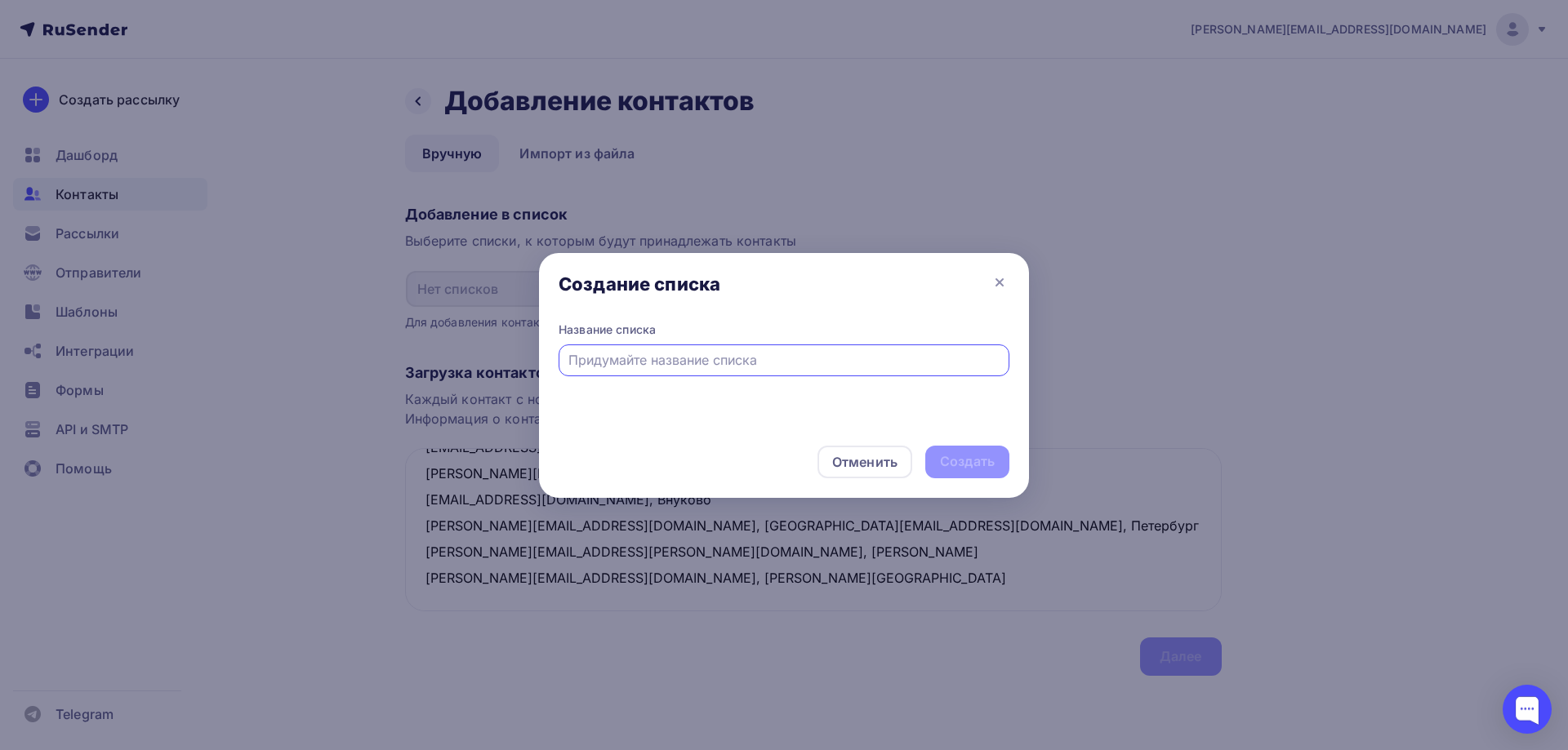
click at [711, 358] on input "text" at bounding box center [784, 360] width 432 height 19
type input "Hilton"
click at [986, 469] on div "Создать" at bounding box center [968, 461] width 54 height 18
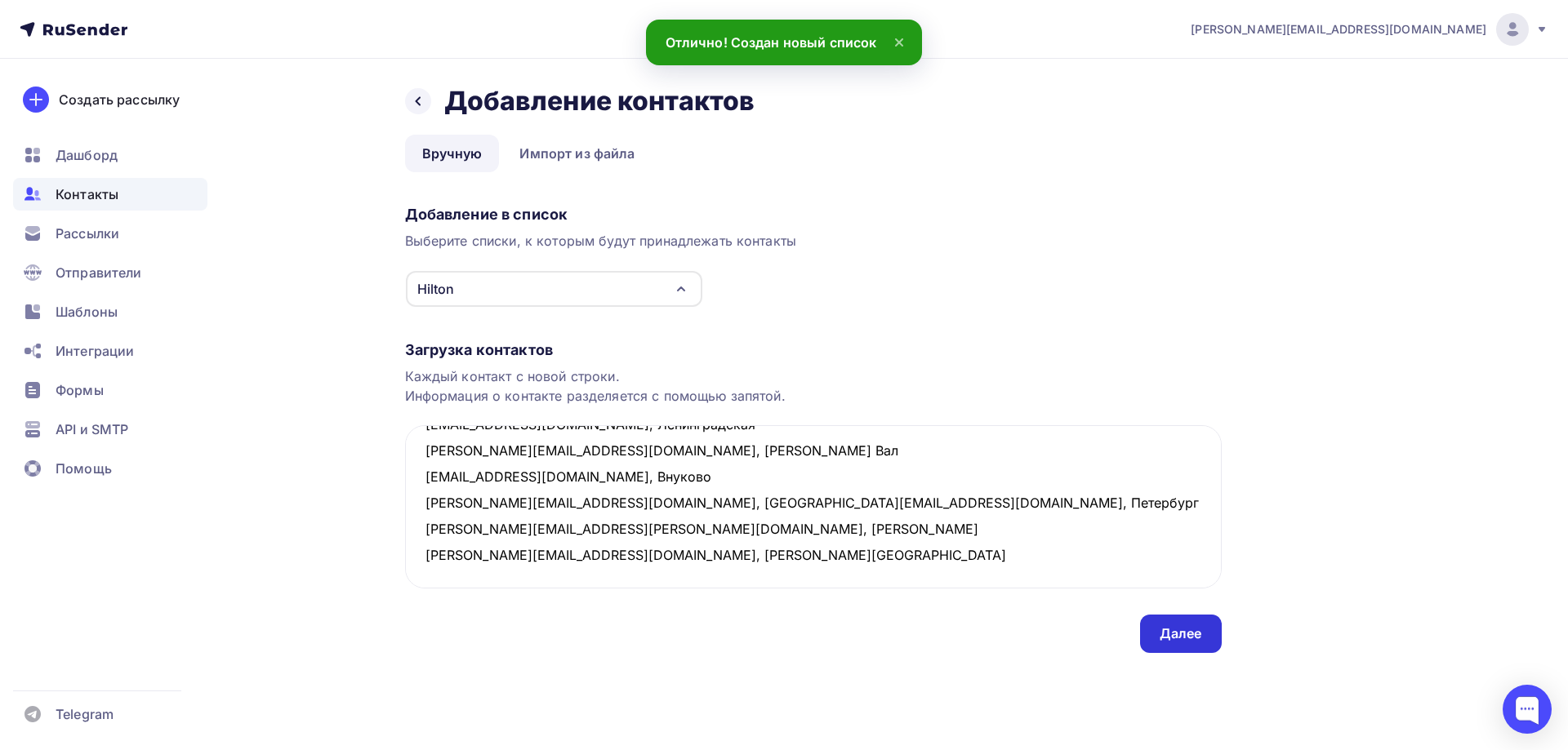
click at [1181, 631] on div "Далее" at bounding box center [1181, 633] width 42 height 18
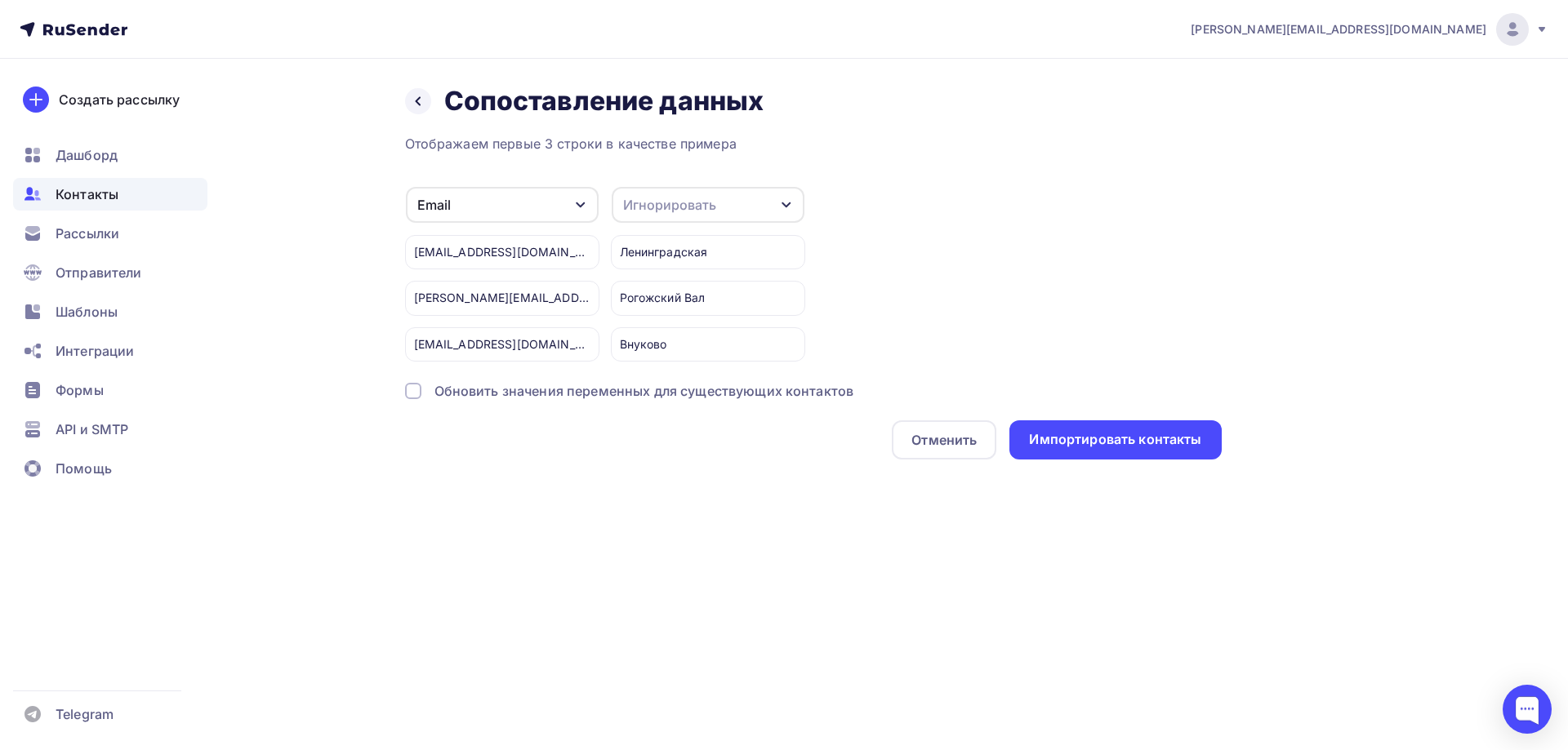
click at [743, 210] on div "Игнорировать" at bounding box center [708, 204] width 193 height 36
click at [698, 393] on div "Создать поле" at bounding box center [678, 372] width 114 height 41
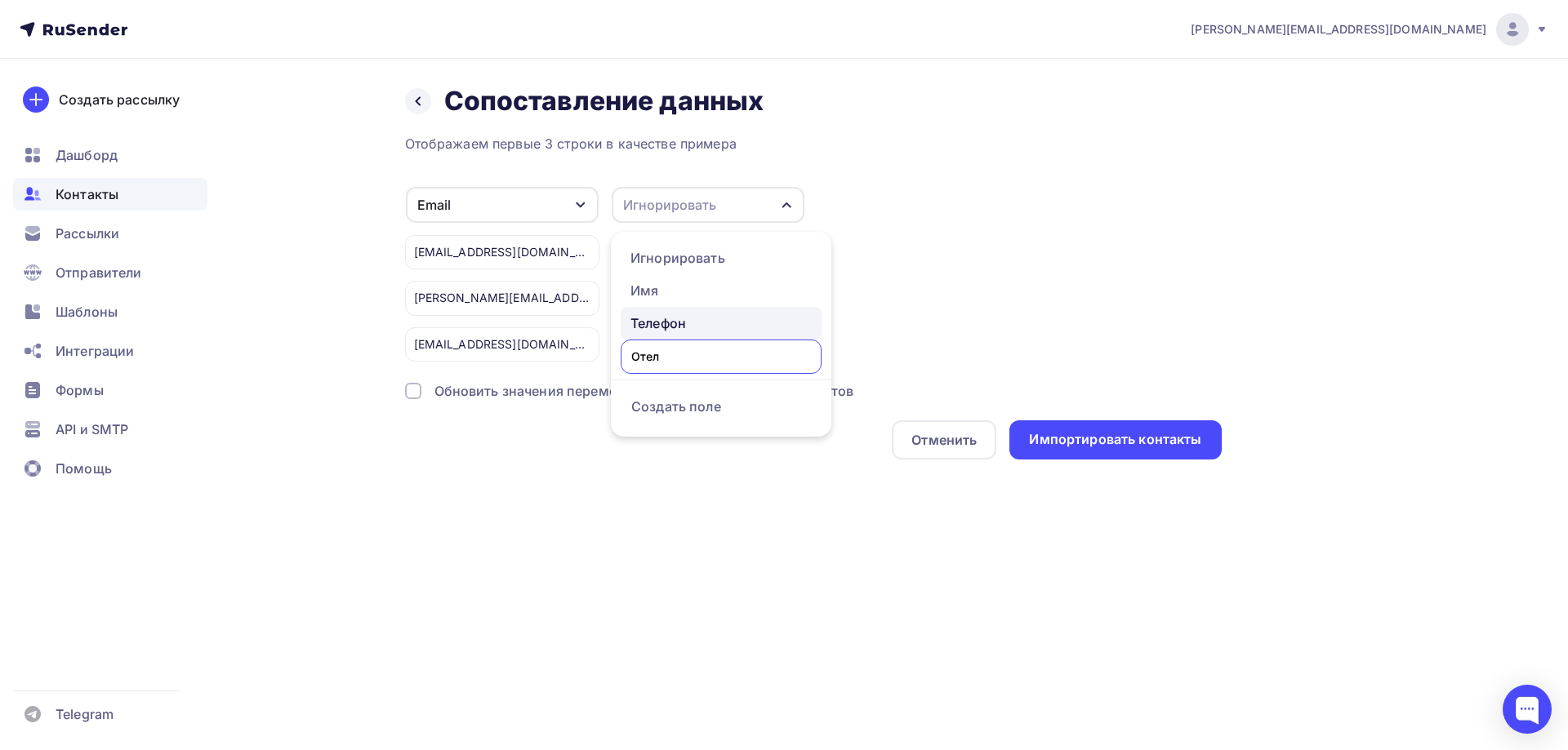
type input "Отель"
click at [740, 519] on div "Назад Сопоставление данных Сопоставление данных Отображаем первые 3 строки в ка…" at bounding box center [784, 292] width 1338 height 466
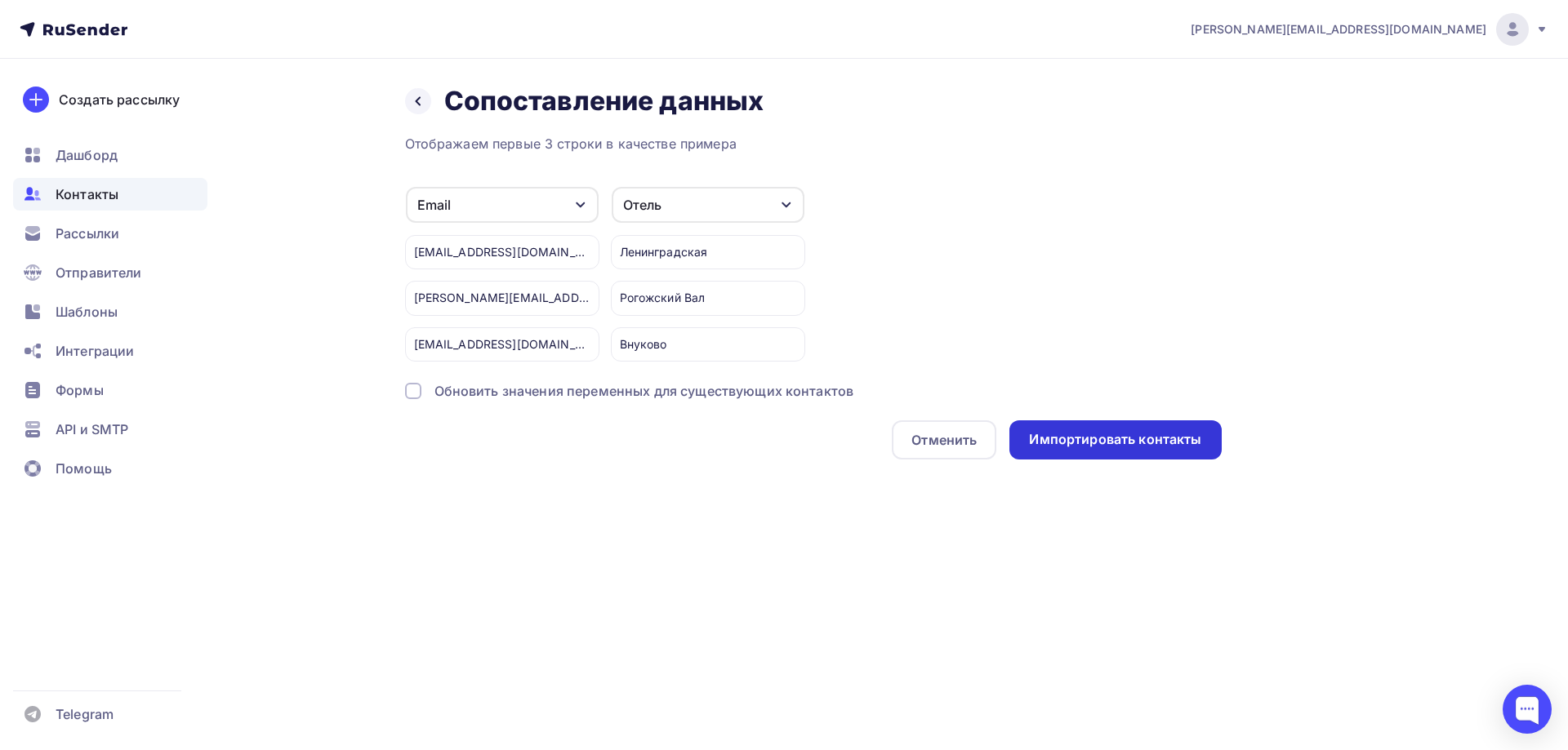
click at [1140, 443] on div "Импортировать контакты" at bounding box center [1115, 439] width 173 height 18
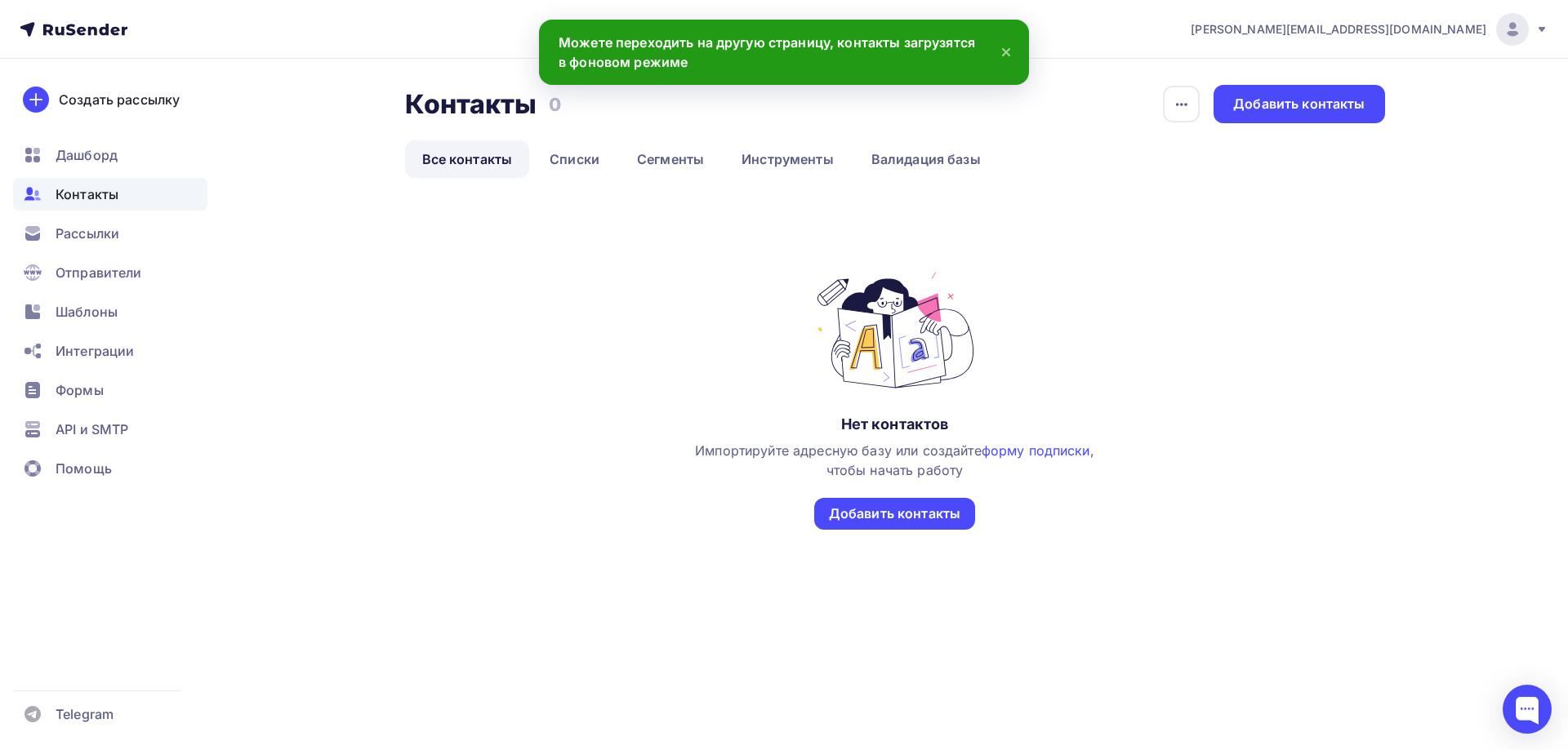
click at [122, 186] on div "Контакты" at bounding box center [110, 194] width 195 height 32
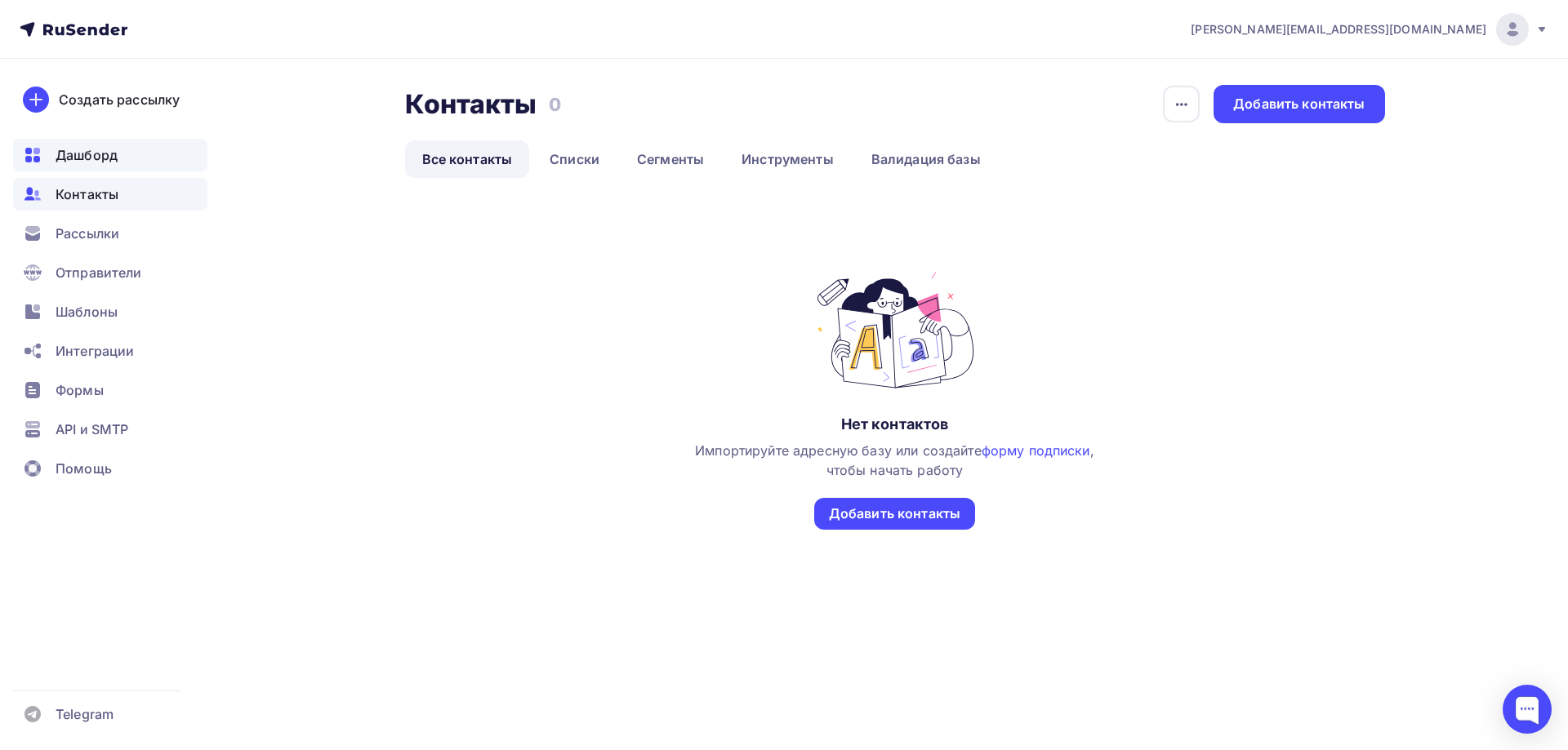
click at [86, 152] on span "Дашборд" at bounding box center [86, 155] width 62 height 19
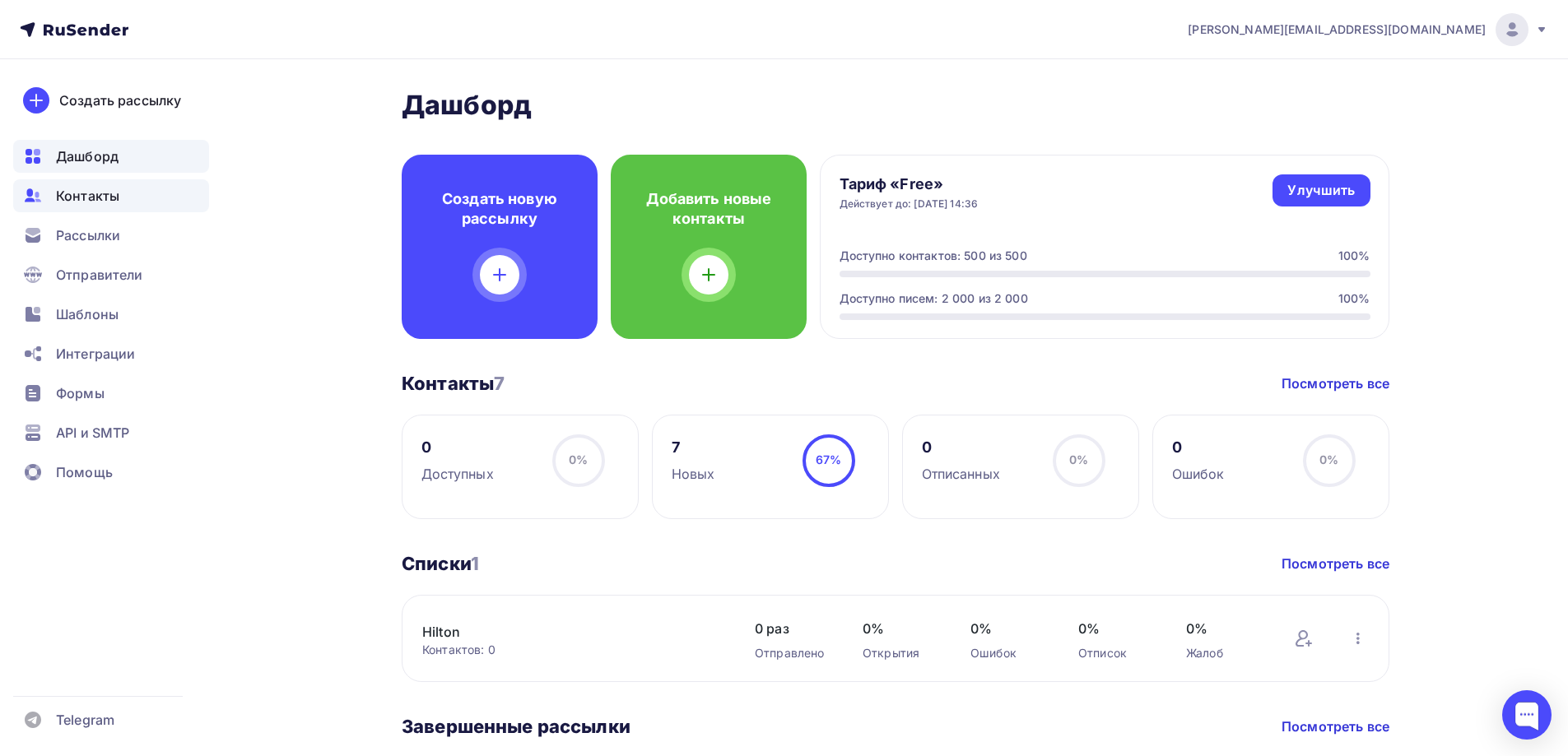
click at [131, 195] on div "Контакты" at bounding box center [111, 195] width 196 height 33
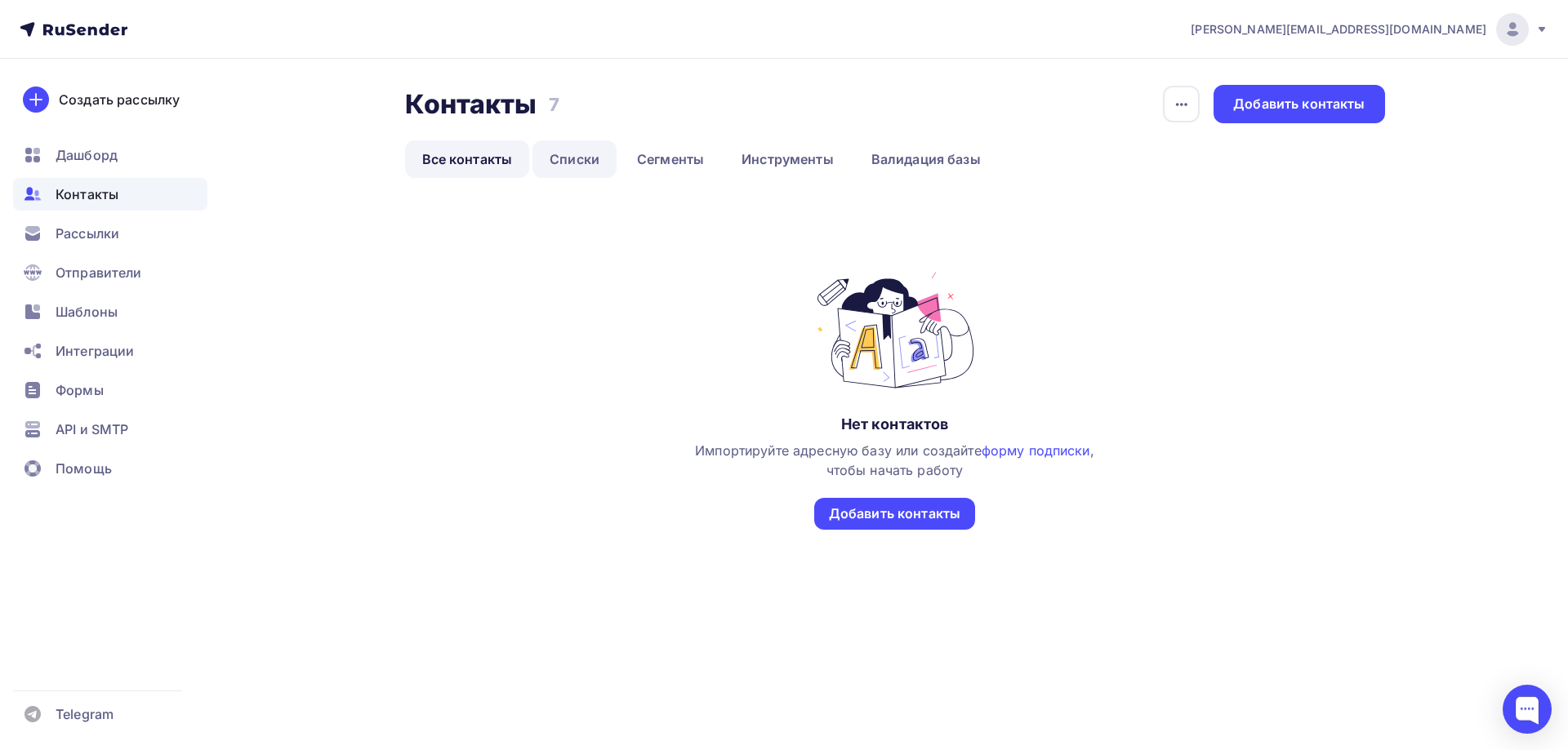
click at [582, 140] on link "Списки" at bounding box center [575, 159] width 84 height 38
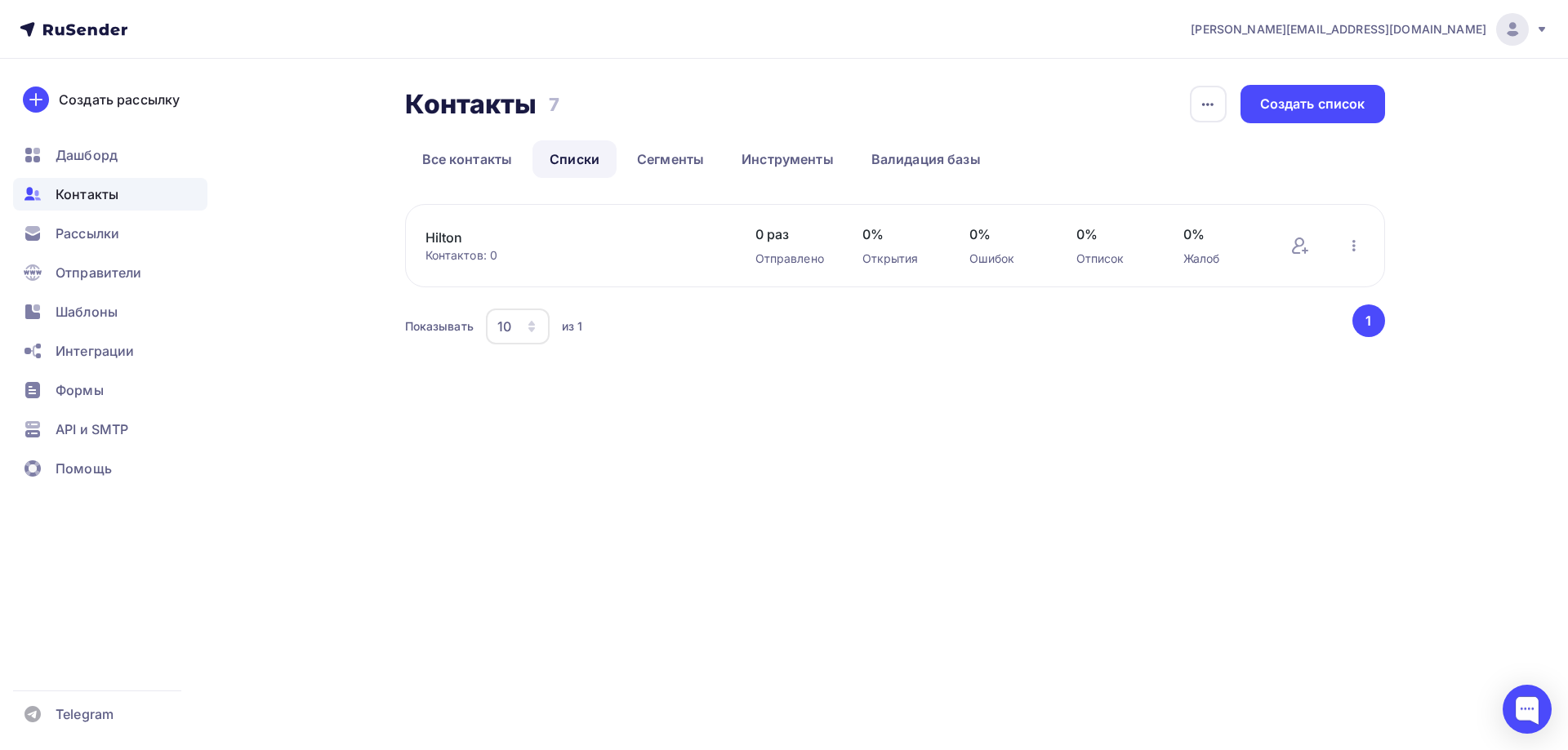
click at [713, 258] on div "Контактов: 0" at bounding box center [573, 255] width 297 height 17
click at [463, 233] on link "Hilton" at bounding box center [564, 237] width 278 height 19
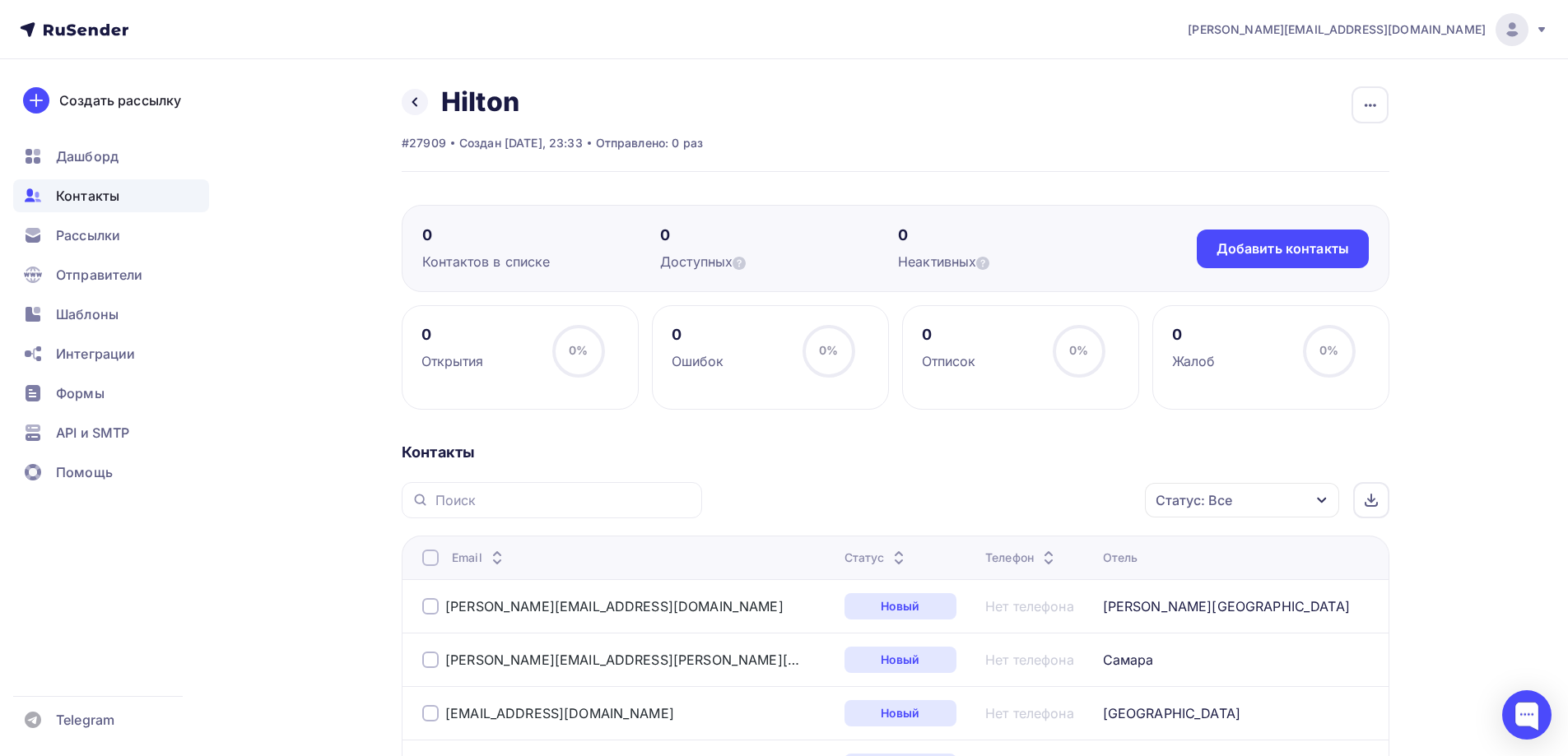
click at [120, 179] on div "Контакты" at bounding box center [111, 195] width 196 height 33
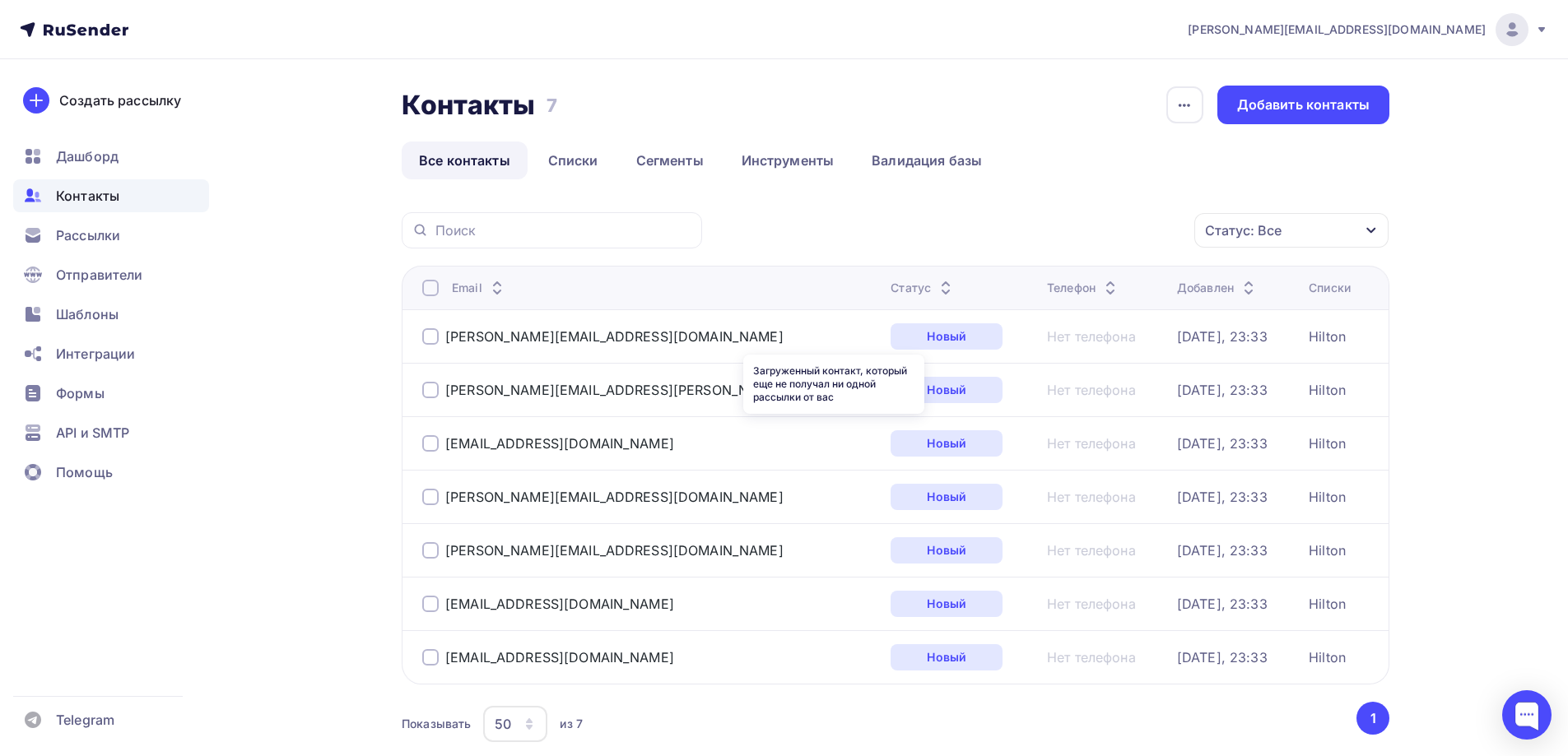
click at [890, 333] on div "Новый" at bounding box center [946, 336] width 112 height 26
click at [91, 147] on span "Дашборд" at bounding box center [87, 156] width 63 height 19
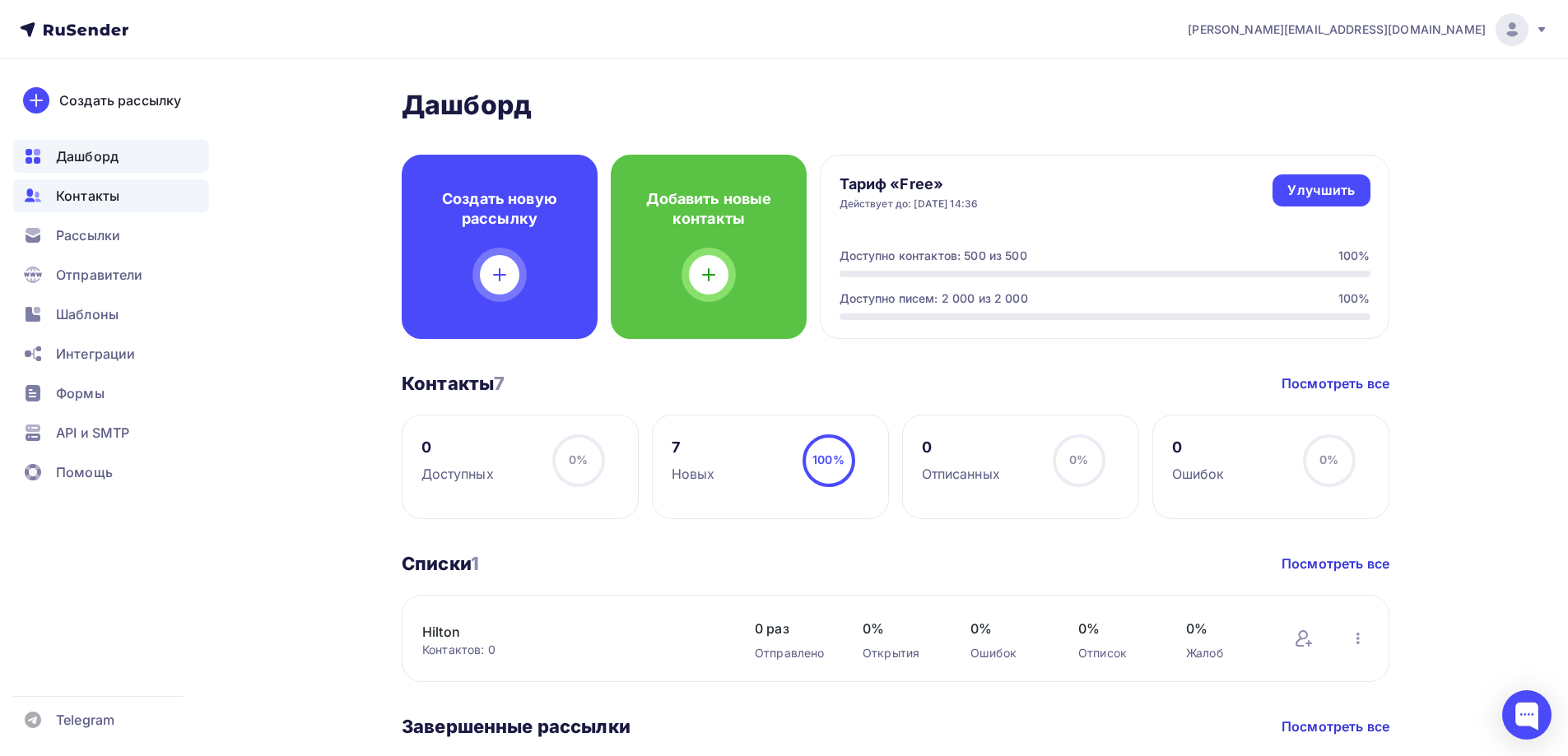
click at [95, 200] on span "Контакты" at bounding box center [87, 196] width 64 height 19
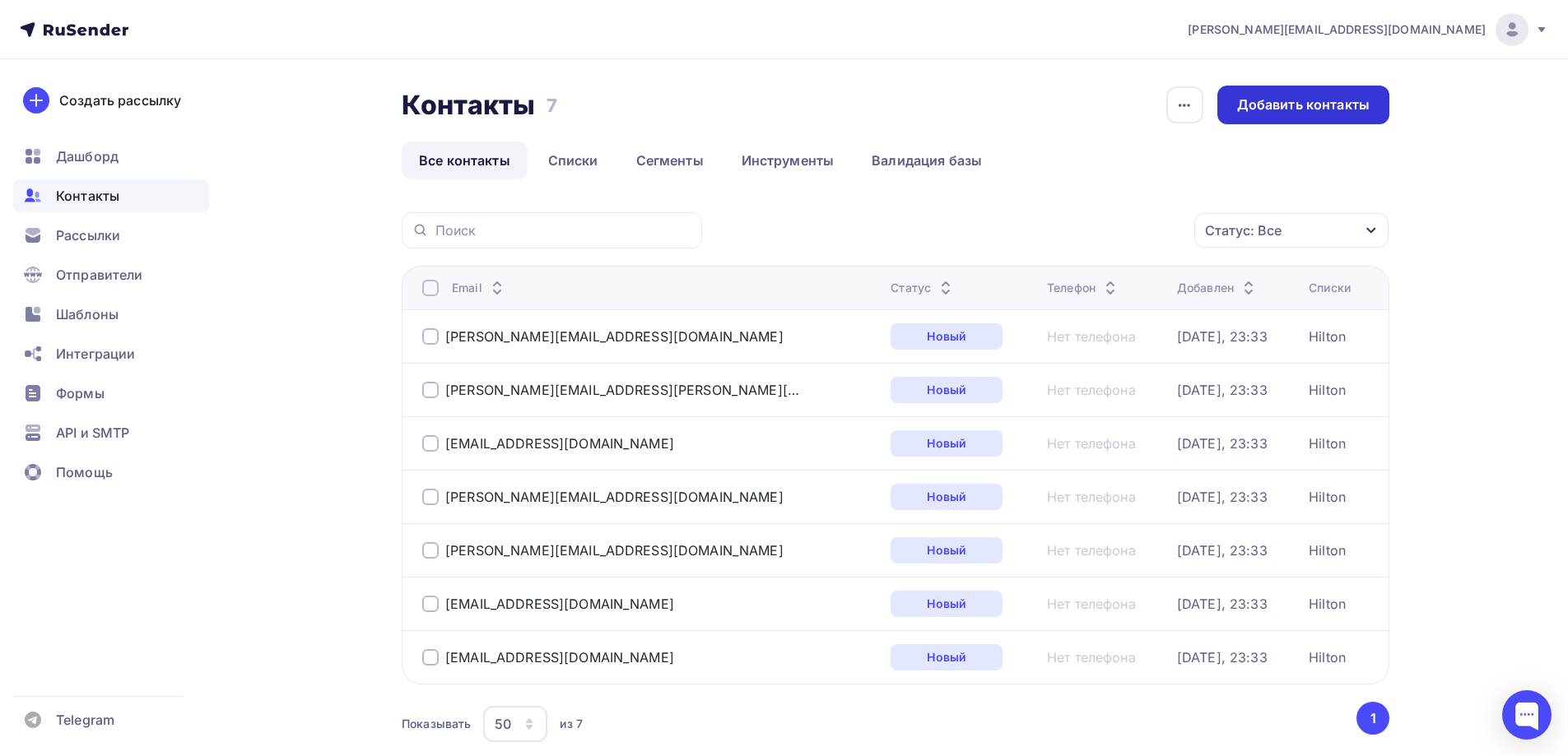
click at [1311, 102] on div "Добавить контакты" at bounding box center [1304, 104] width 133 height 19
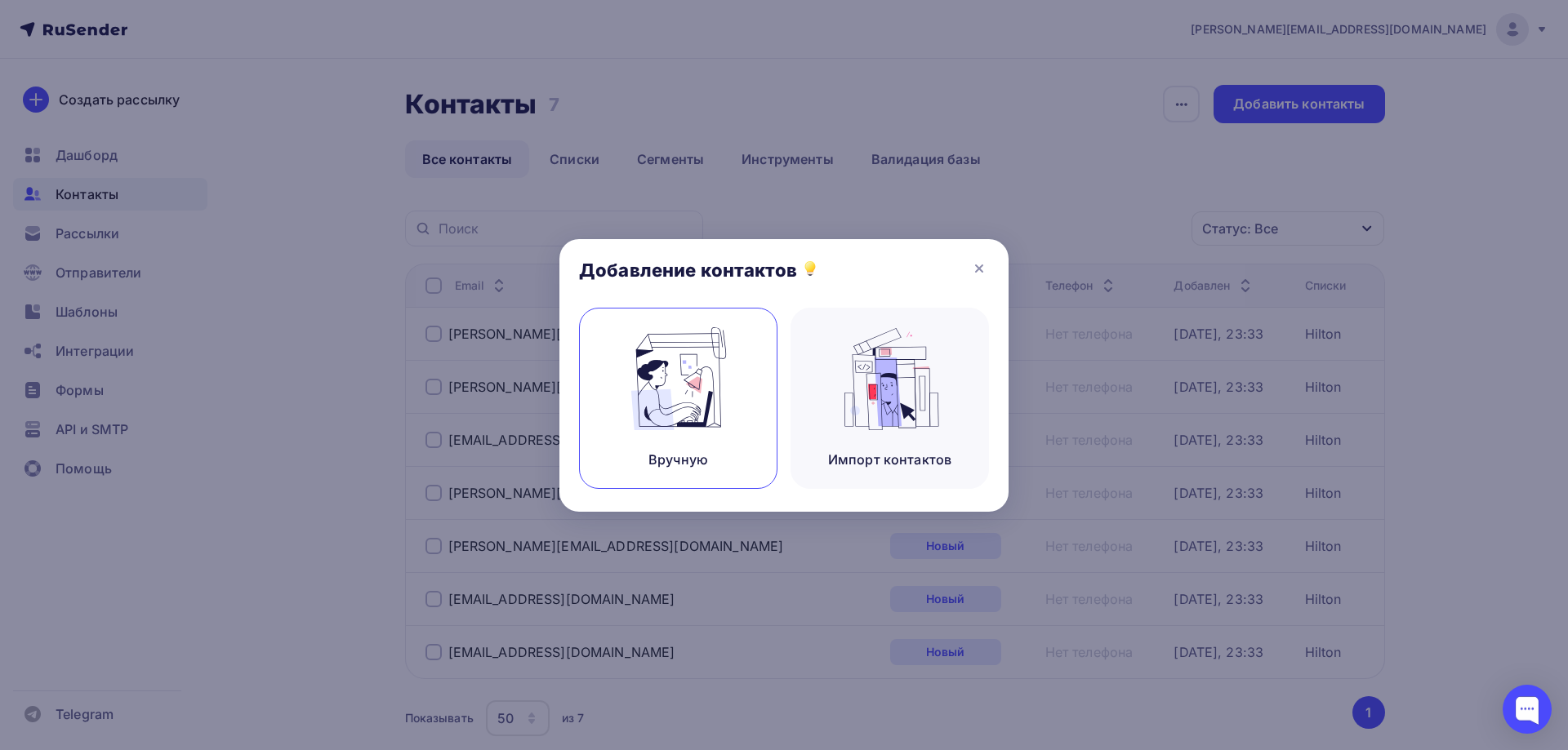
click at [674, 394] on img at bounding box center [678, 379] width 110 height 103
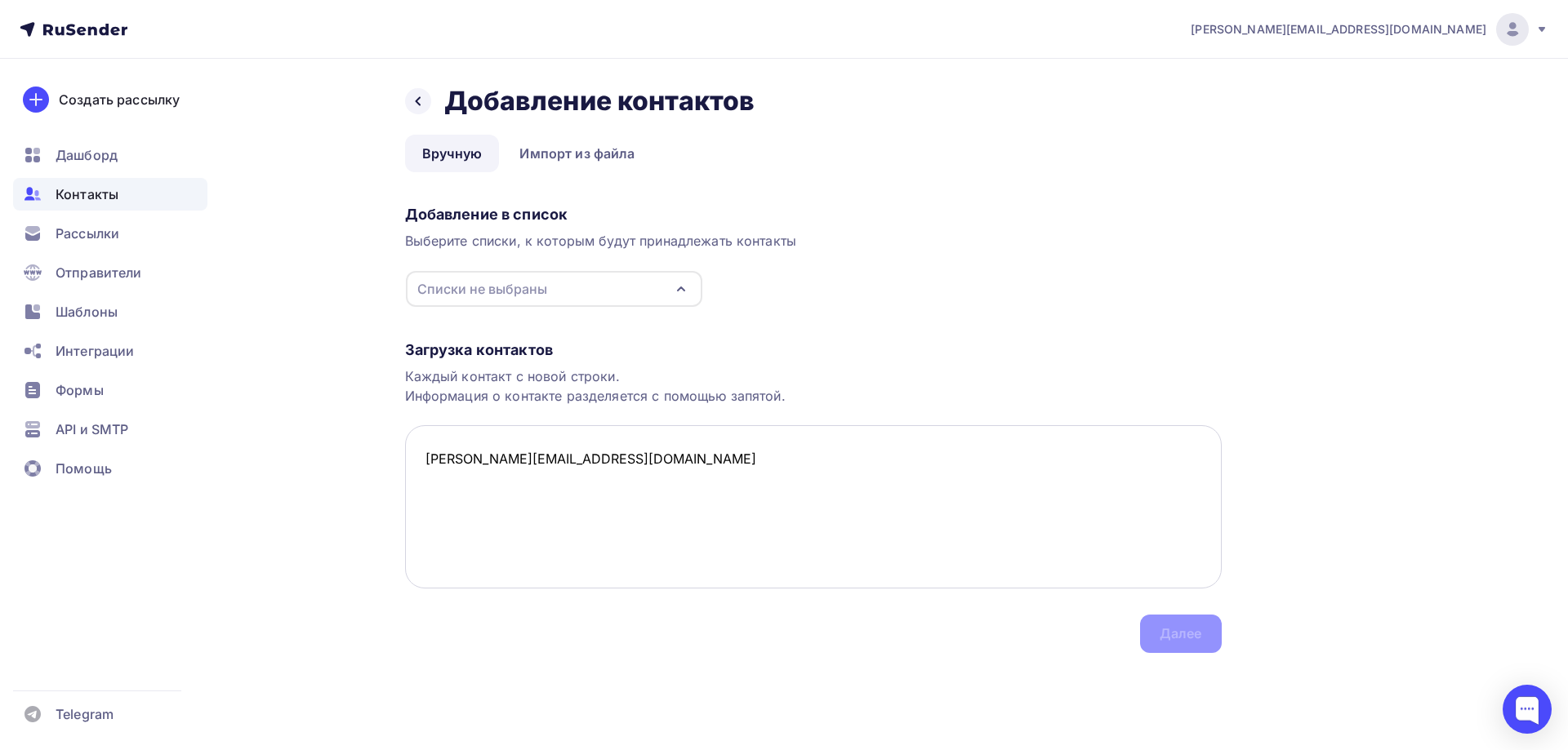
click at [761, 463] on textarea "[PERSON_NAME][EMAIL_ADDRESS][DOMAIN_NAME]" at bounding box center [813, 506] width 817 height 163
click at [654, 273] on div "Списки не выбраны" at bounding box center [554, 288] width 296 height 36
type textarea "igor.korolev@amtel-properties.com, Edge Seligerskaya thejebby@yandex.ru, Edge V…"
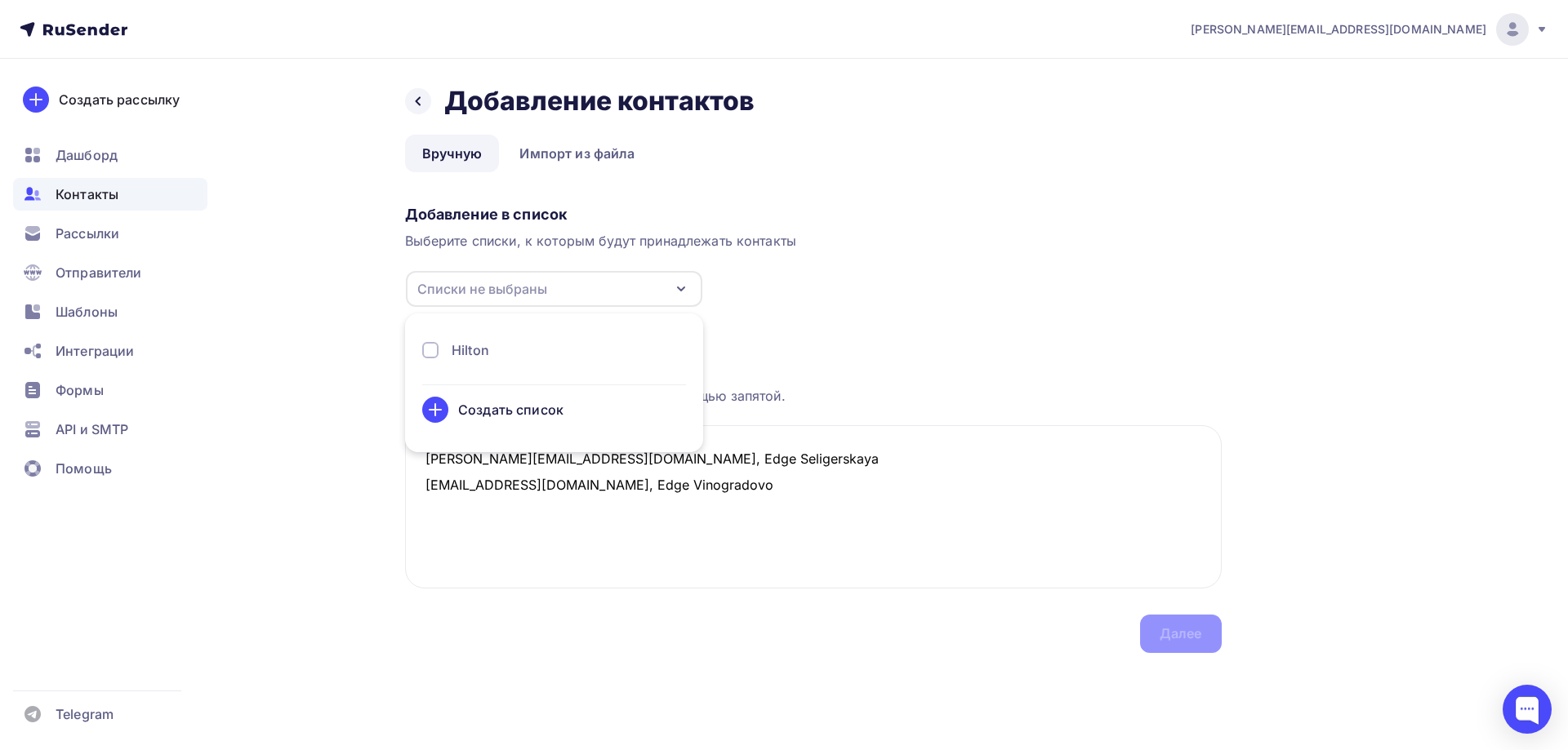
click at [498, 400] on div "Создать список" at bounding box center [511, 410] width 105 height 19
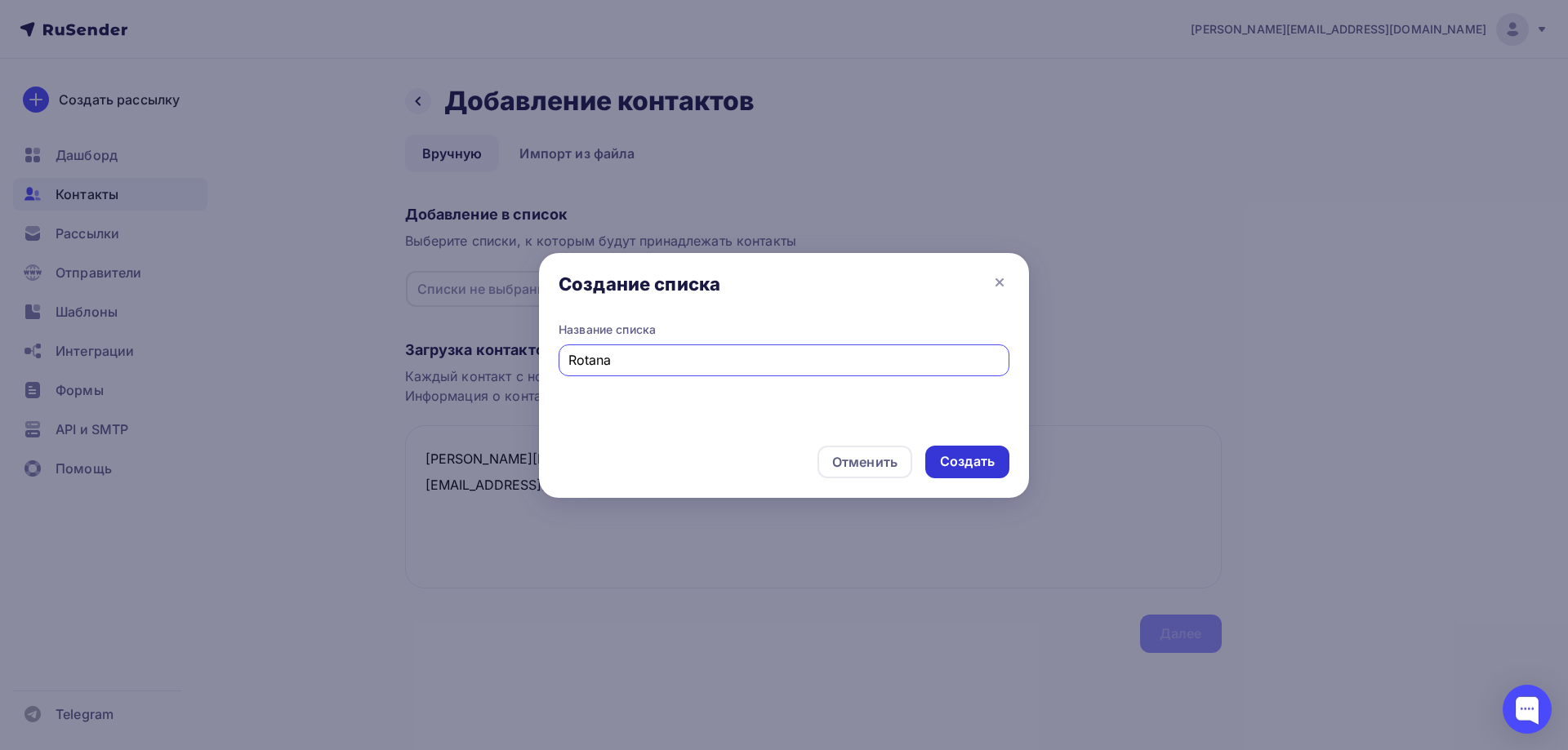
type input "Rotana"
click at [980, 453] on div "Создать" at bounding box center [968, 461] width 54 height 18
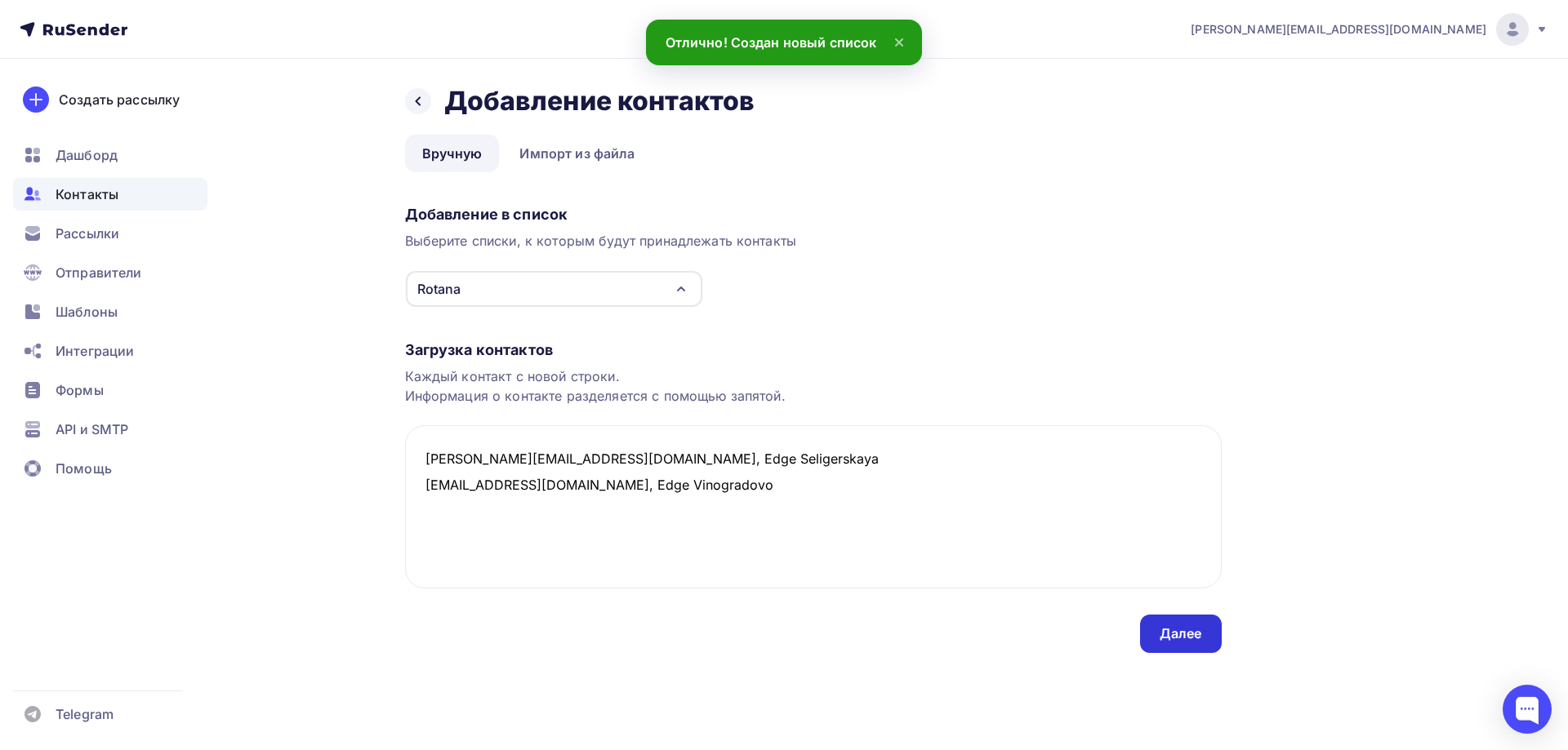
click at [1172, 636] on div "Далее" at bounding box center [1181, 633] width 42 height 18
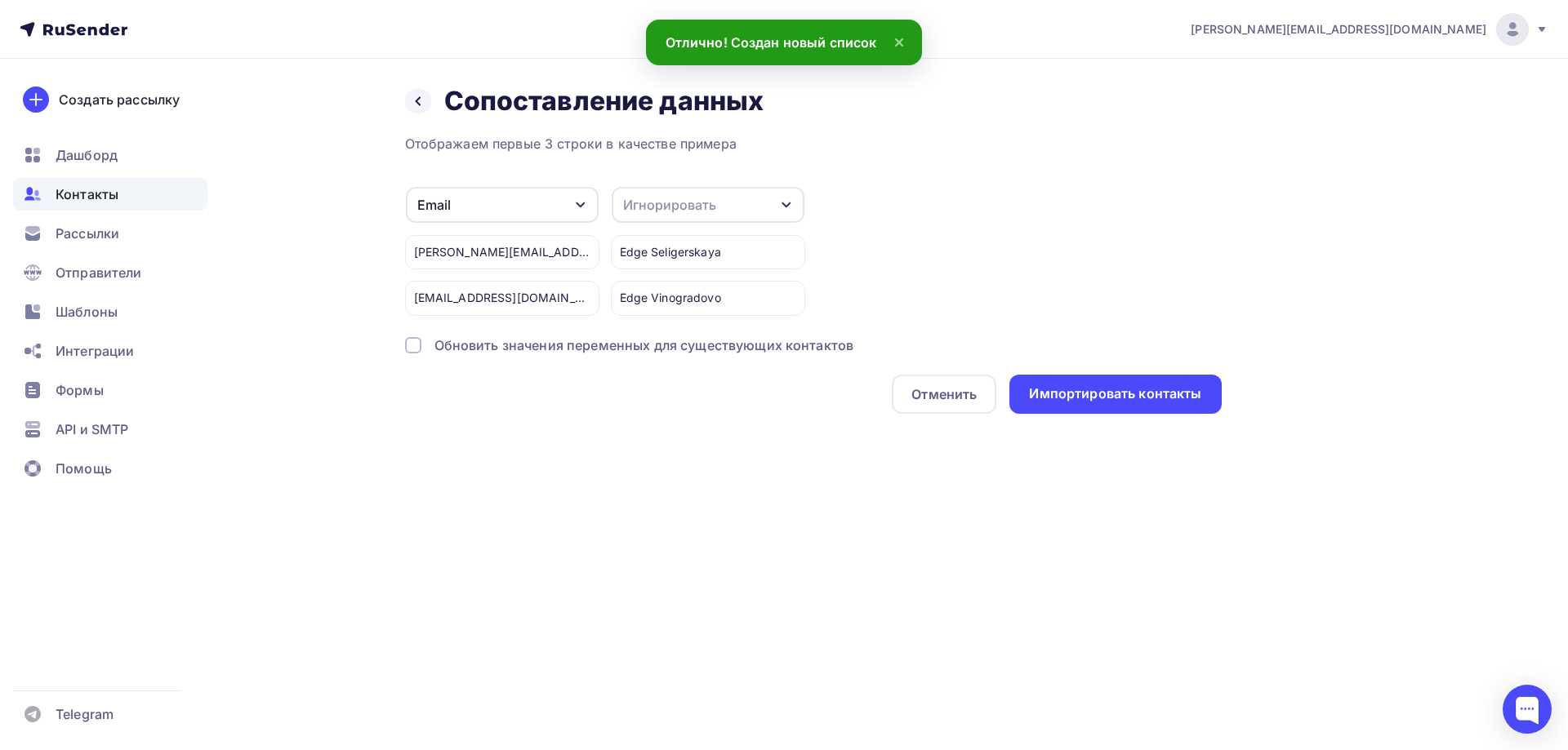
click at [716, 205] on div "Игнорировать" at bounding box center [708, 204] width 193 height 36
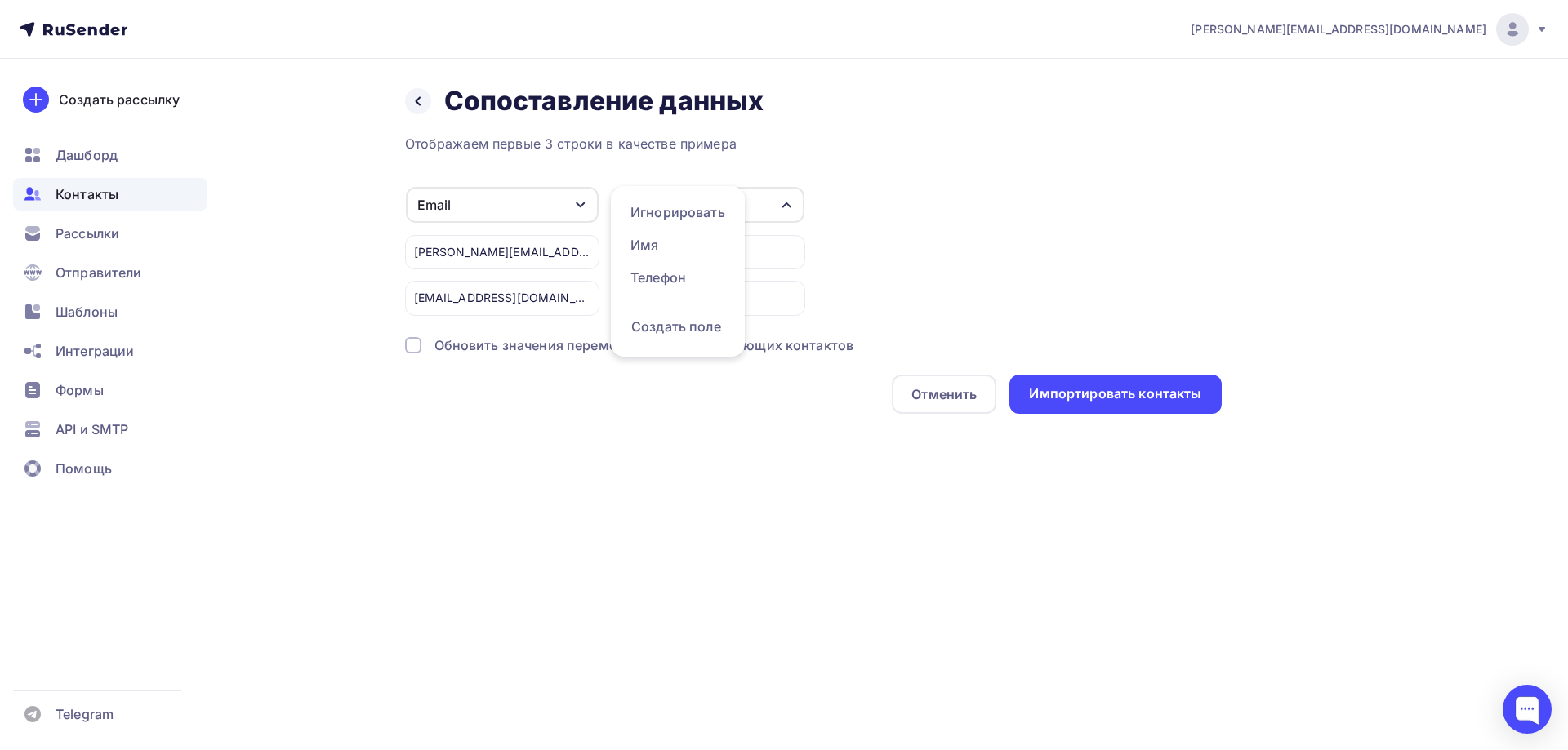
click at [668, 467] on div "Назад Сопоставление данных Сопоставление данных Отображаем первые 3 строки в ка…" at bounding box center [784, 269] width 1338 height 421
click at [697, 195] on div "Игнорировать" at bounding box center [708, 204] width 193 height 36
click at [692, 330] on div "Создать поле" at bounding box center [678, 326] width 114 height 41
type input "Отель"
click at [988, 233] on div "Email Игнорировать Имя Телефон Создать поле igor.korolev@amtel-properties.com t…" at bounding box center [813, 251] width 817 height 130
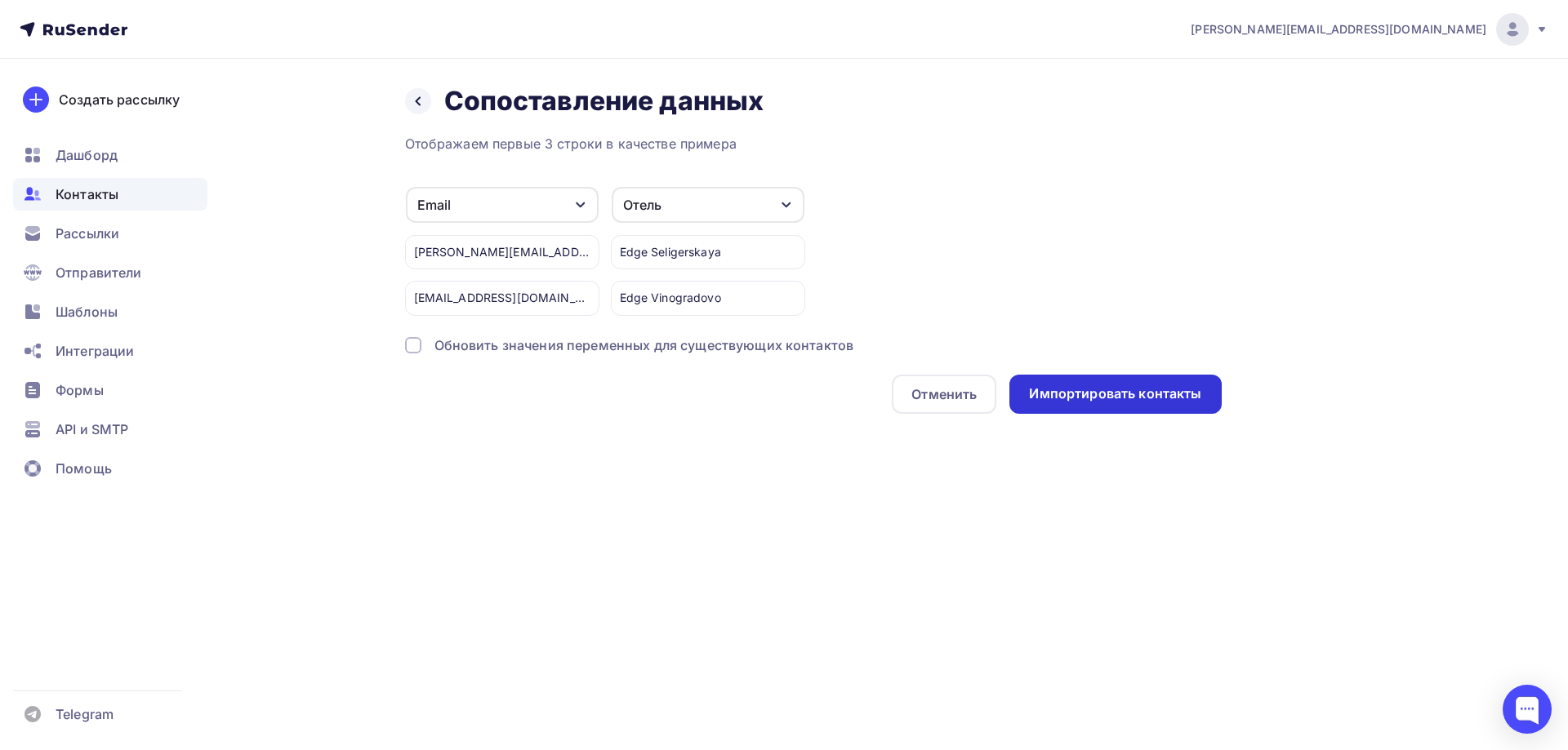
click at [1065, 405] on div "Импортировать контакты" at bounding box center [1115, 394] width 211 height 39
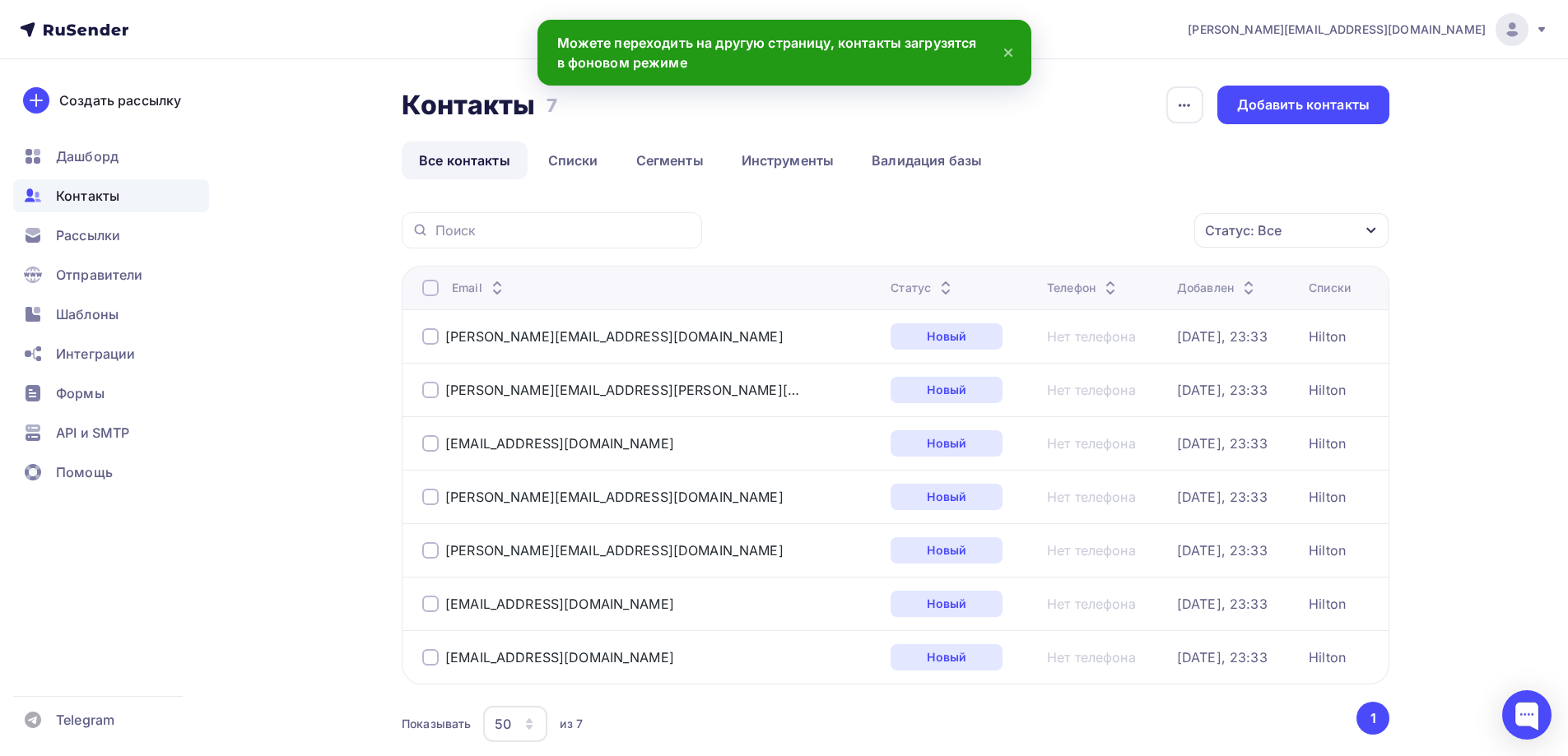
click at [89, 195] on span "Контакты" at bounding box center [87, 196] width 64 height 19
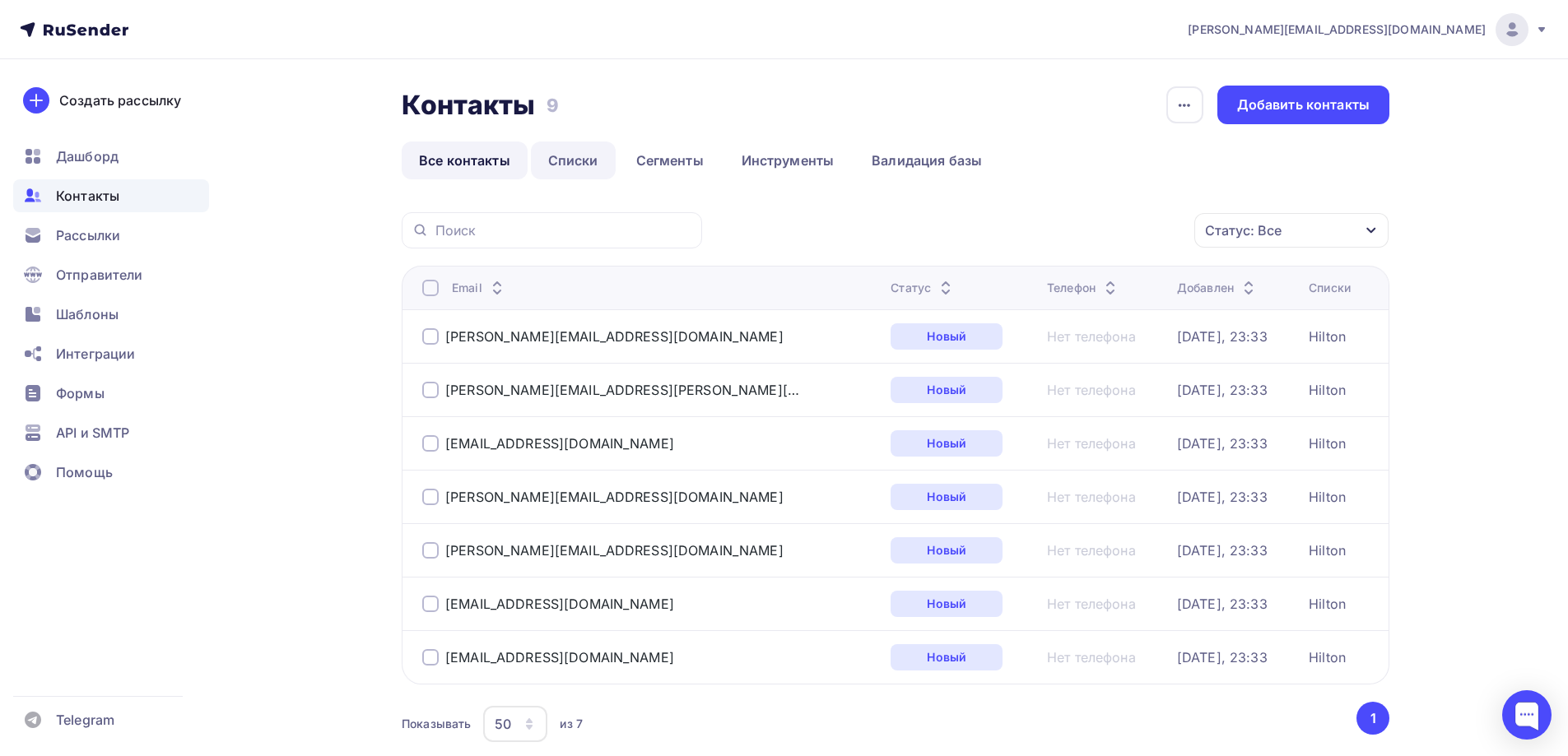
click at [565, 170] on link "Списки" at bounding box center [573, 160] width 85 height 38
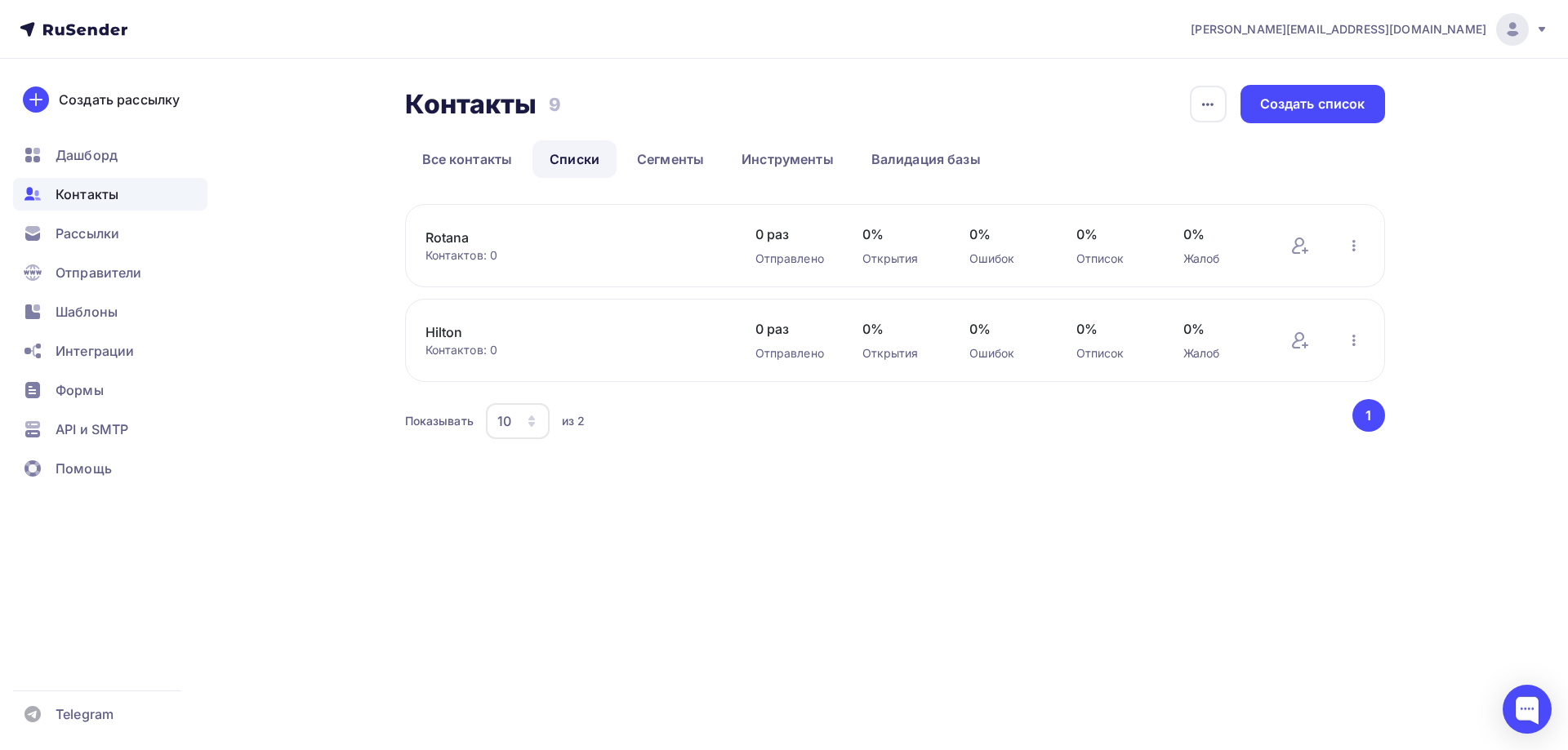
click at [565, 239] on link "Rotana" at bounding box center [564, 237] width 278 height 19
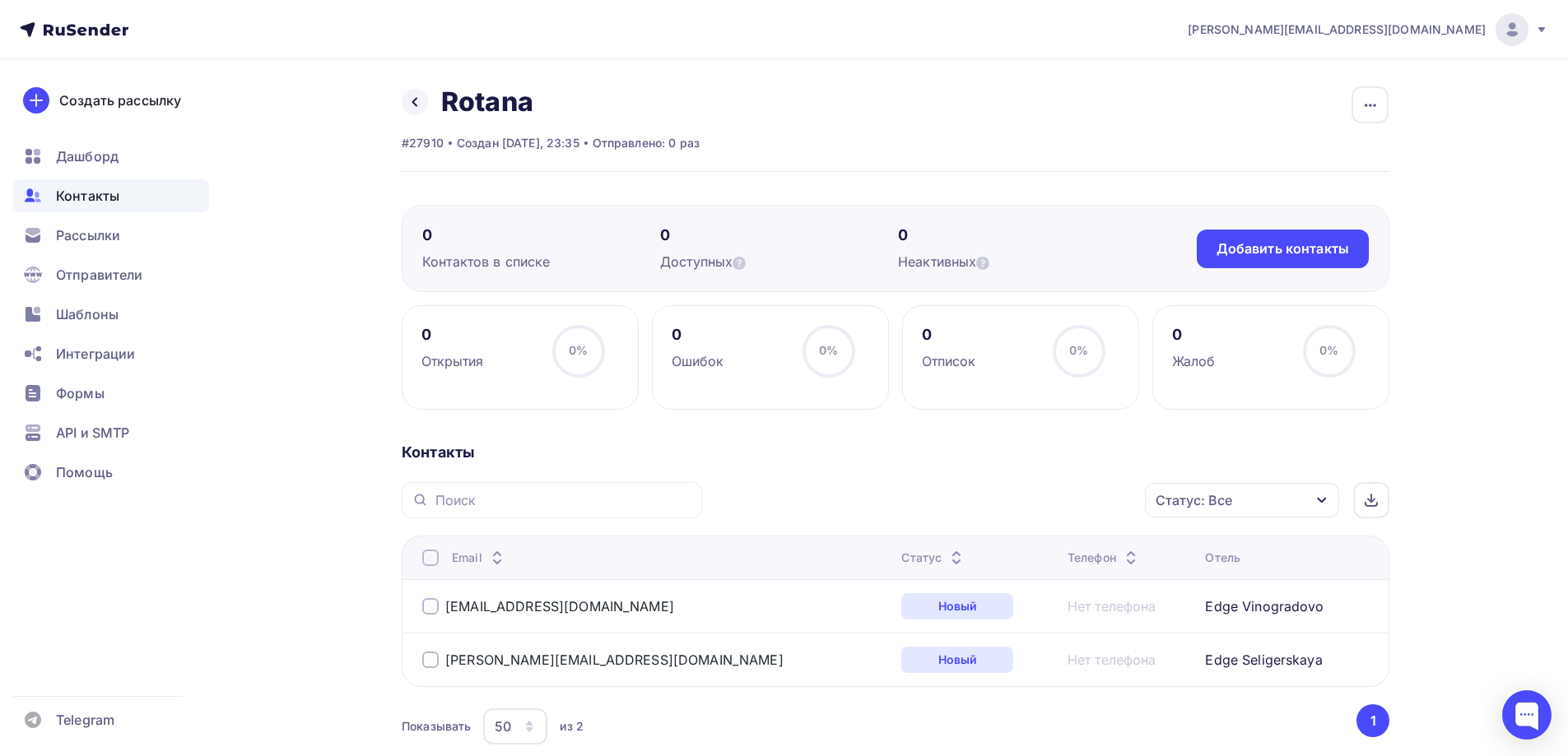
click at [114, 178] on ul "Дашборд Контакты Рассылки Отправители Шаблоны Интеграции Формы API и SMTP Помощь" at bounding box center [111, 318] width 196 height 358
click at [117, 198] on span "Контакты" at bounding box center [87, 196] width 64 height 19
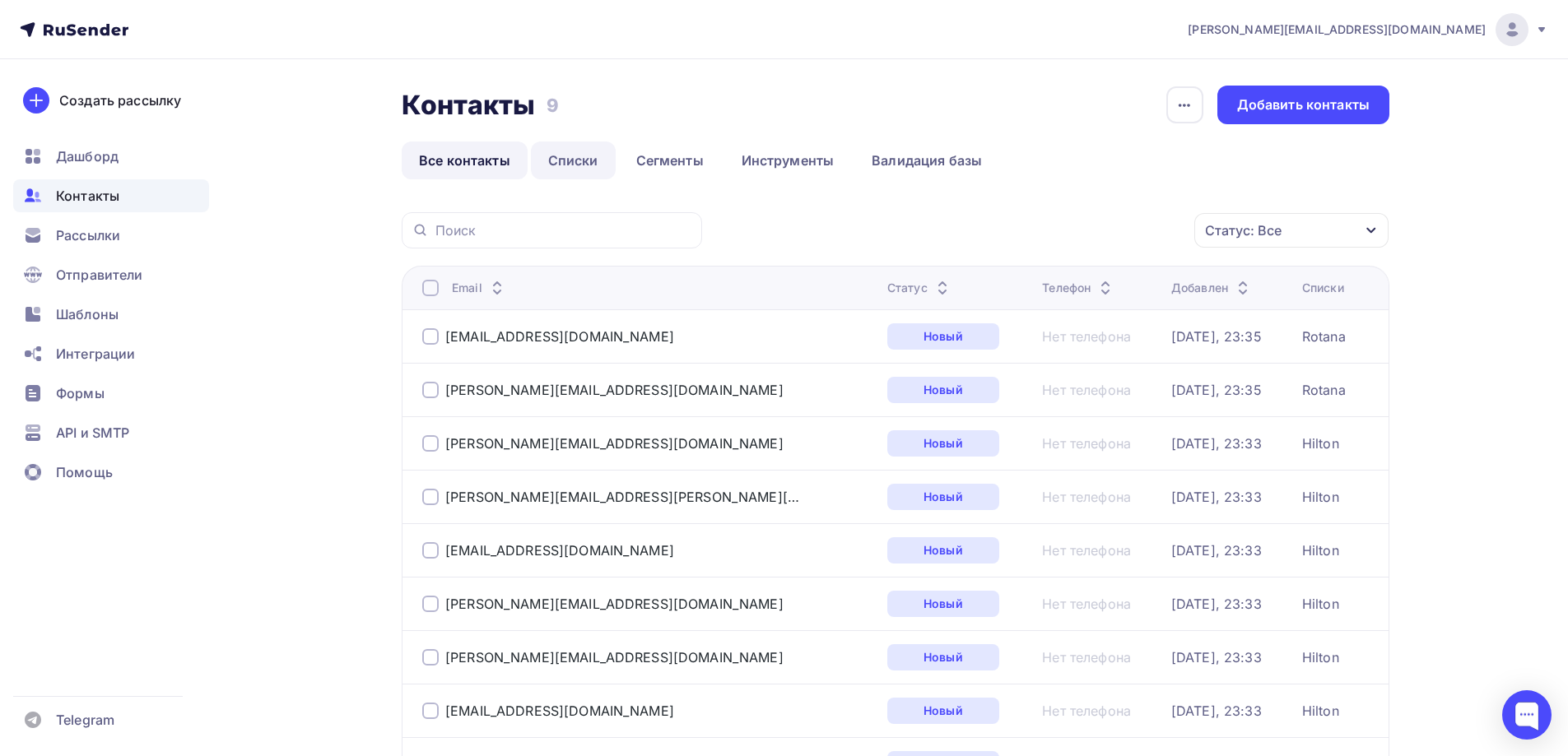
click at [572, 166] on link "Списки" at bounding box center [573, 160] width 85 height 38
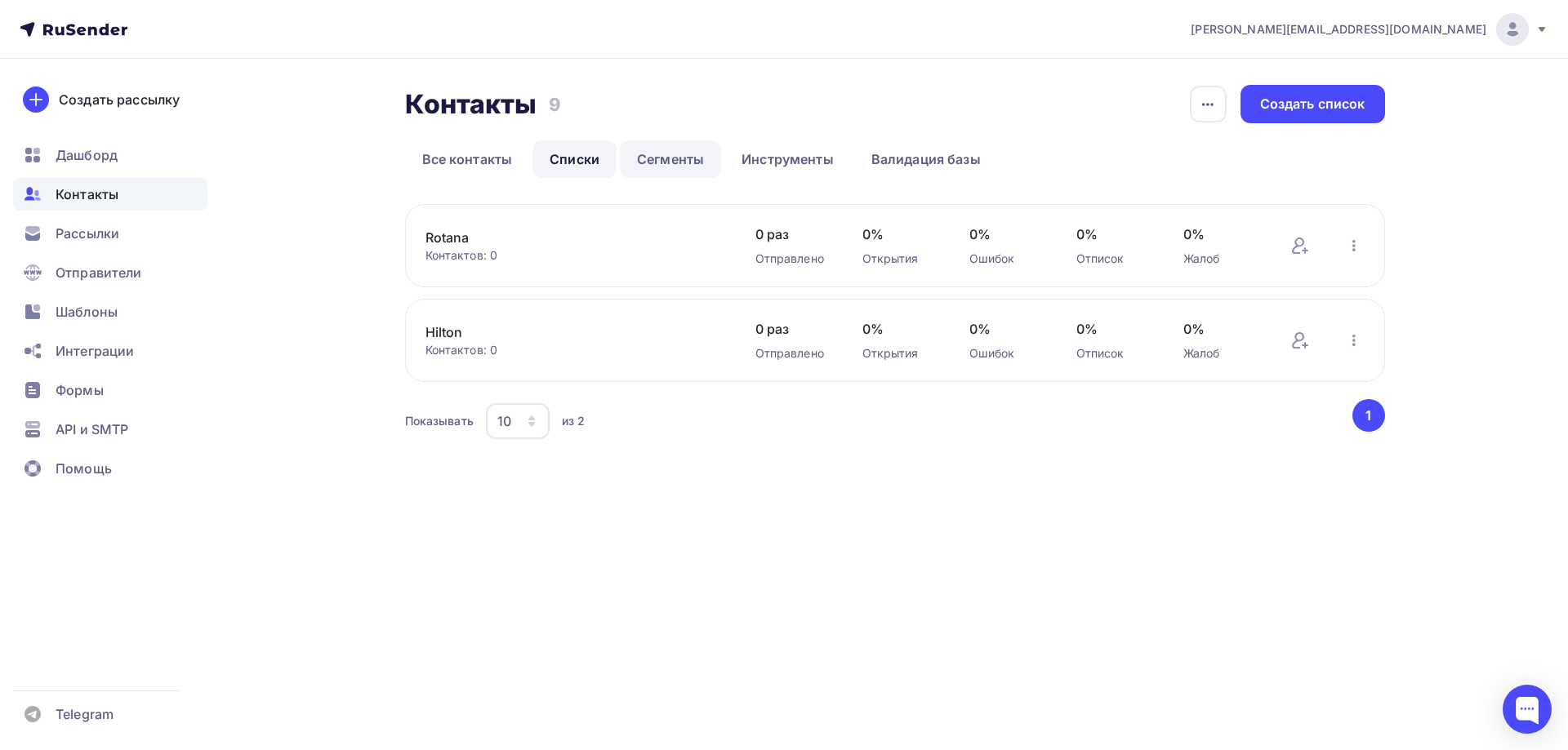
click at [662, 160] on link "Сегменты" at bounding box center [670, 159] width 102 height 38
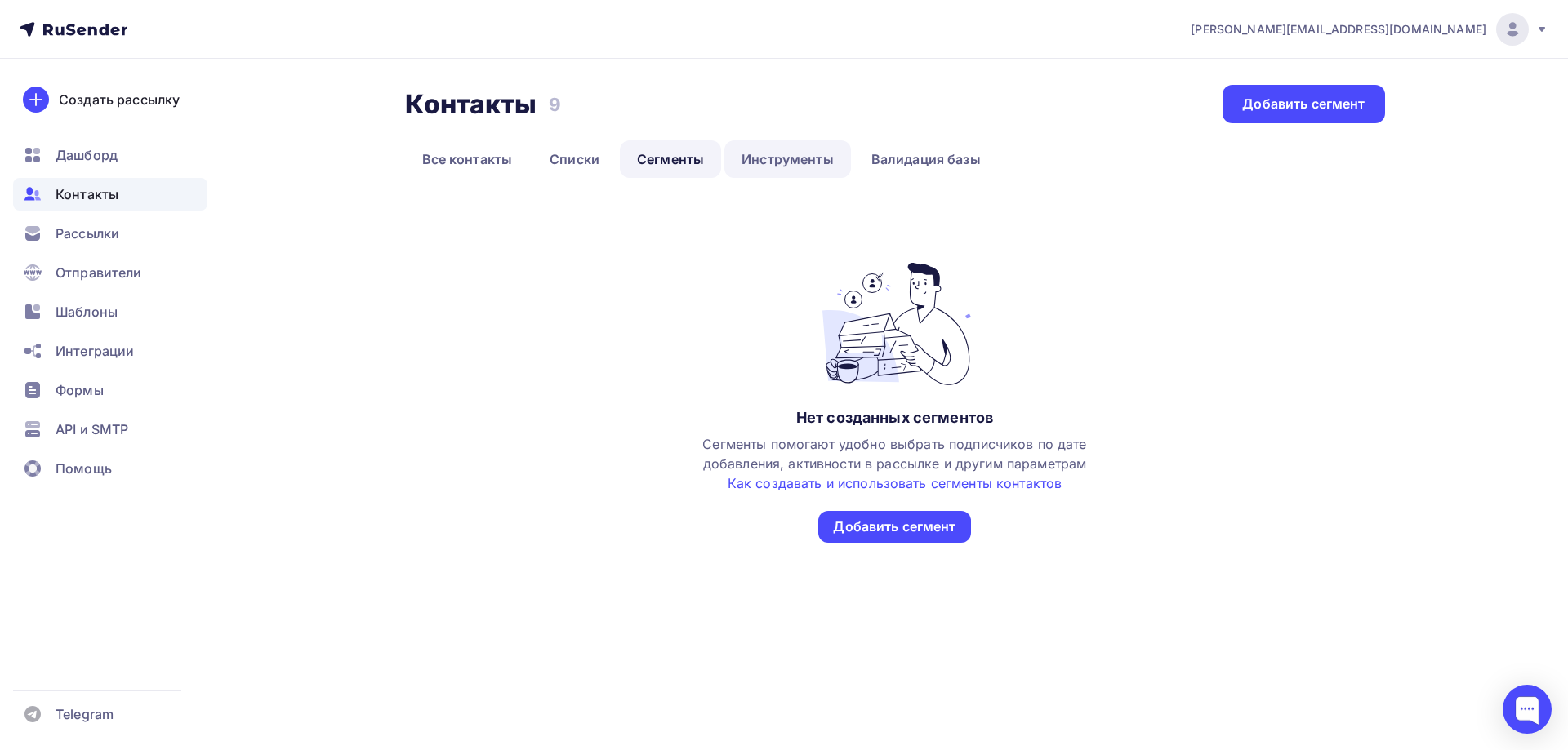
click at [770, 160] on link "Инструменты" at bounding box center [788, 159] width 126 height 38
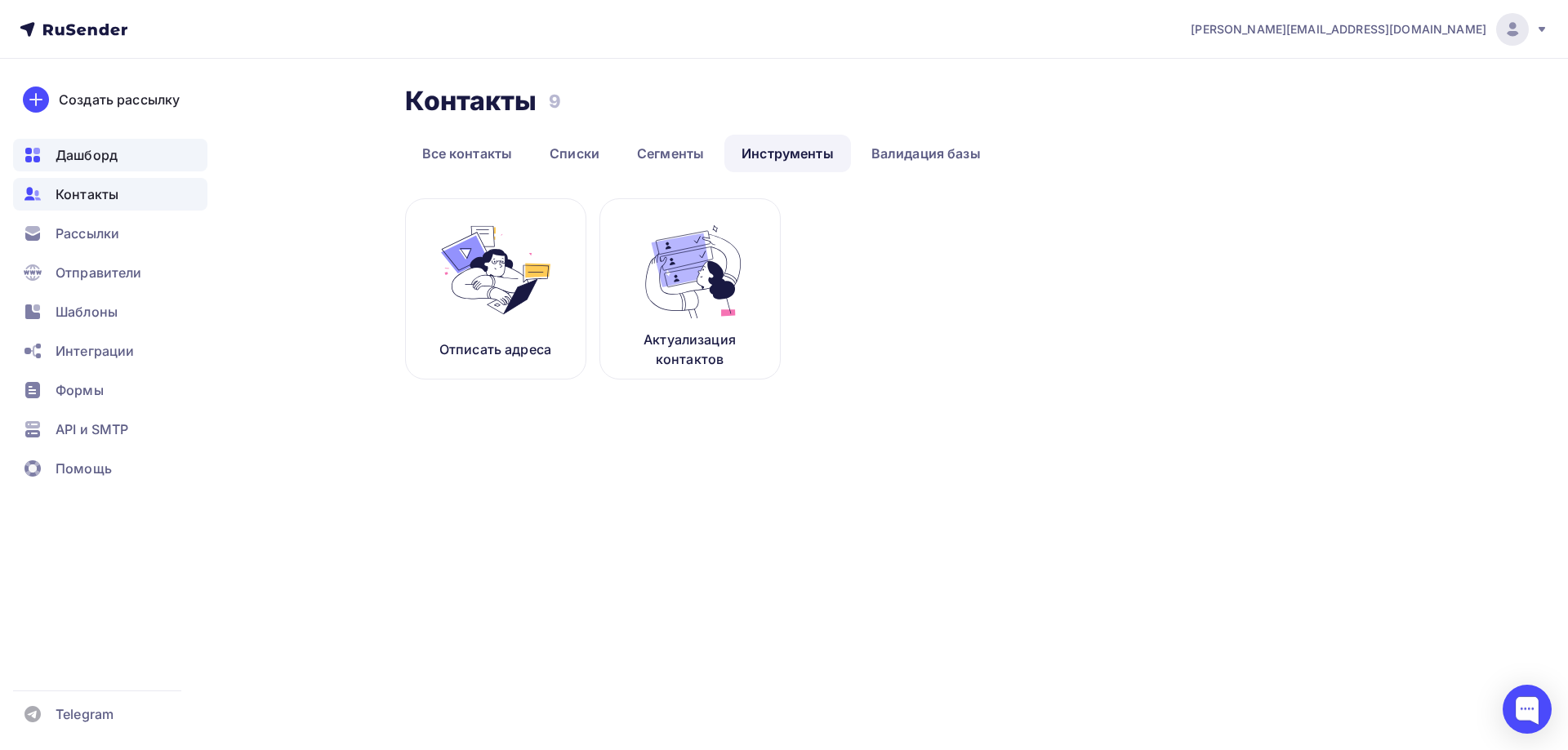
click at [90, 161] on span "Дашборд" at bounding box center [86, 155] width 62 height 19
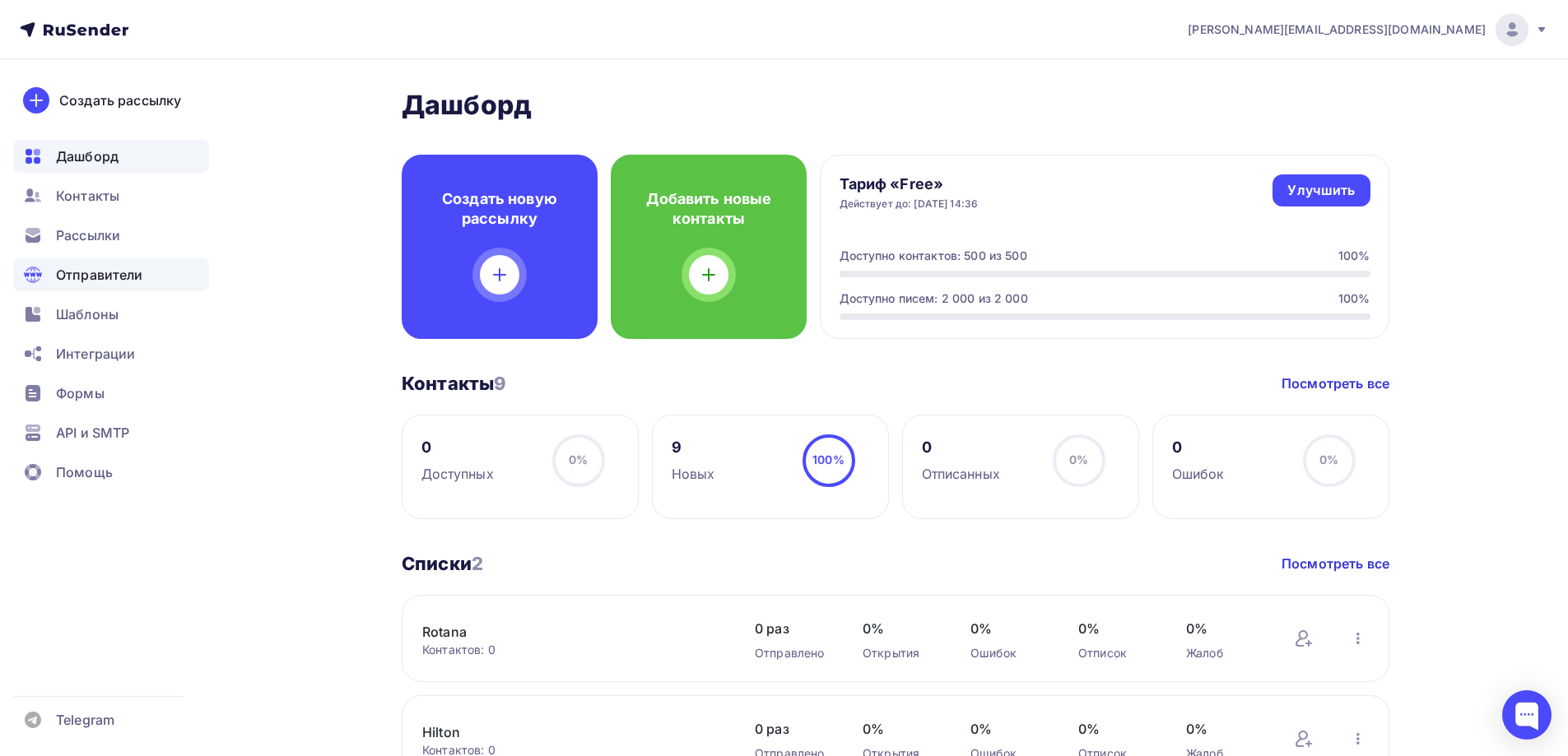
click at [165, 278] on div "Отправители" at bounding box center [111, 275] width 196 height 33
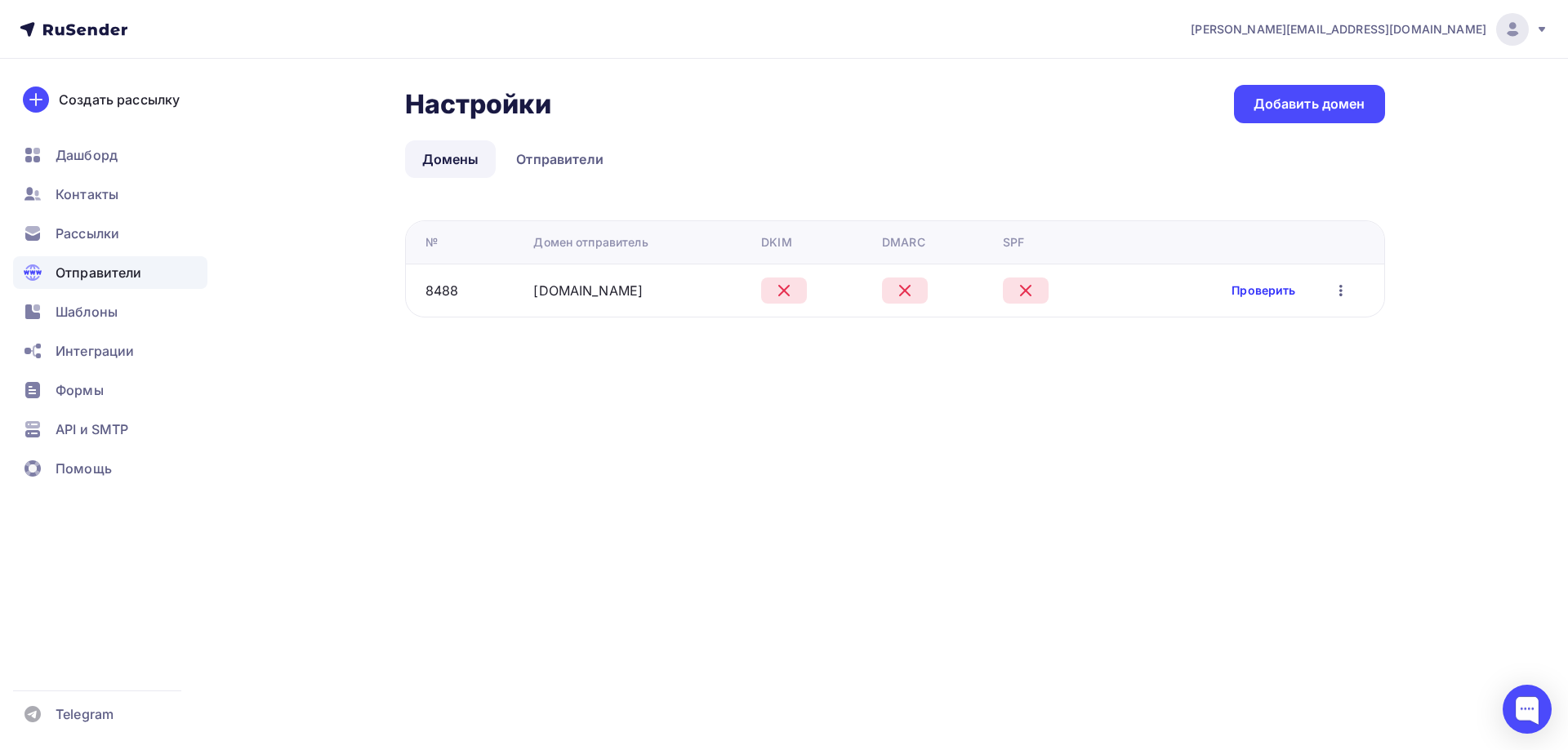
click at [1256, 291] on link "Проверить" at bounding box center [1263, 290] width 64 height 17
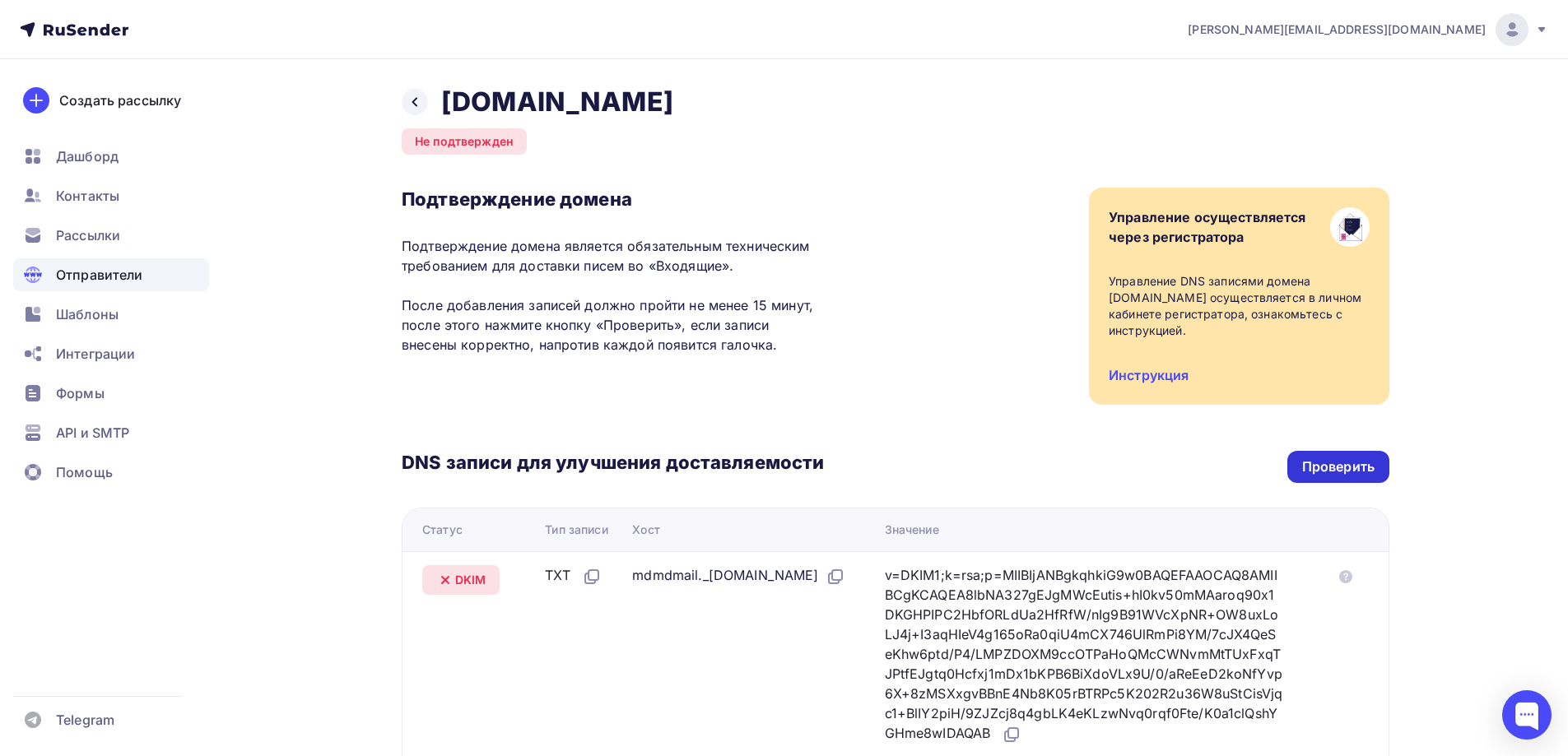
click at [1340, 465] on div "Проверить" at bounding box center [1338, 466] width 72 height 19
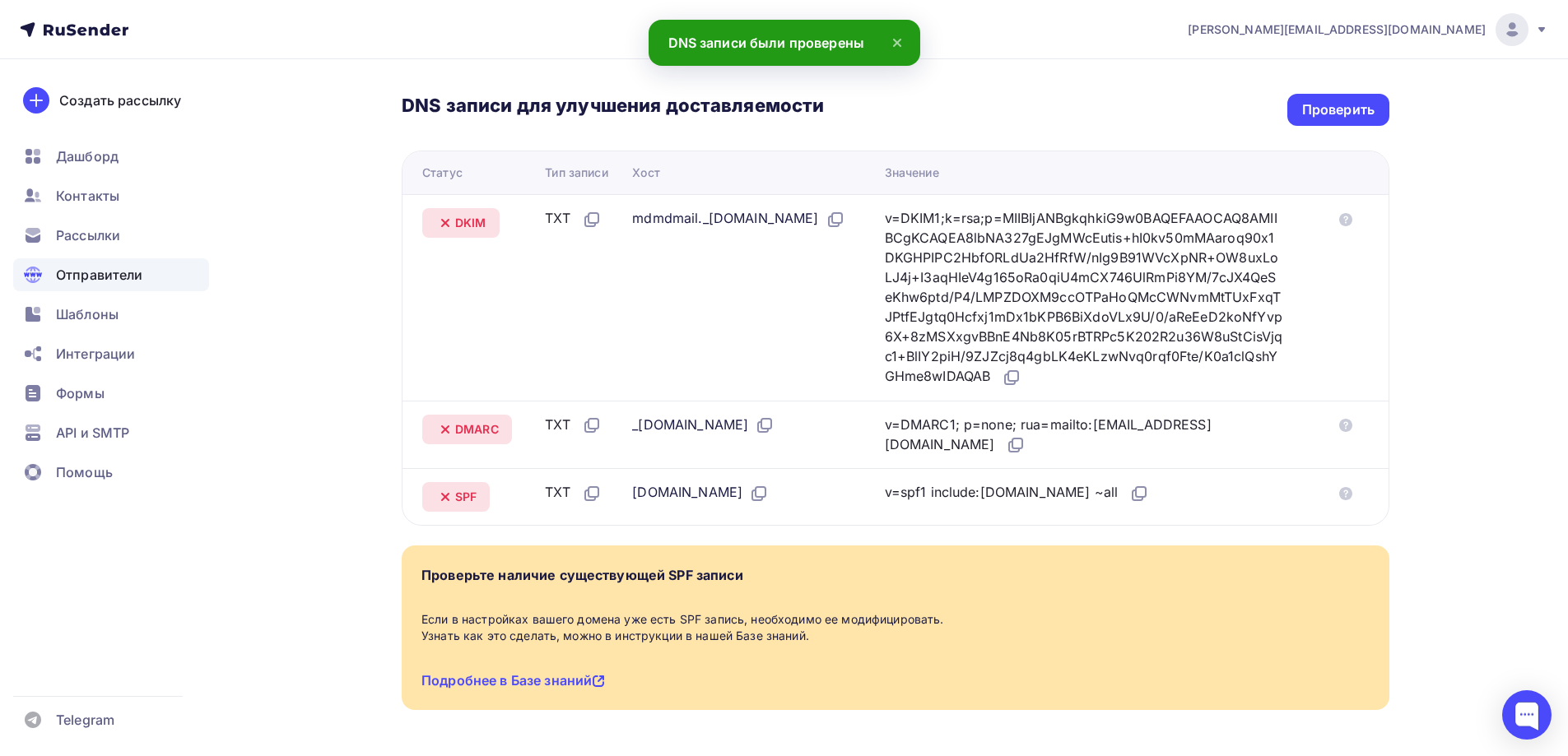
scroll to position [331, 0]
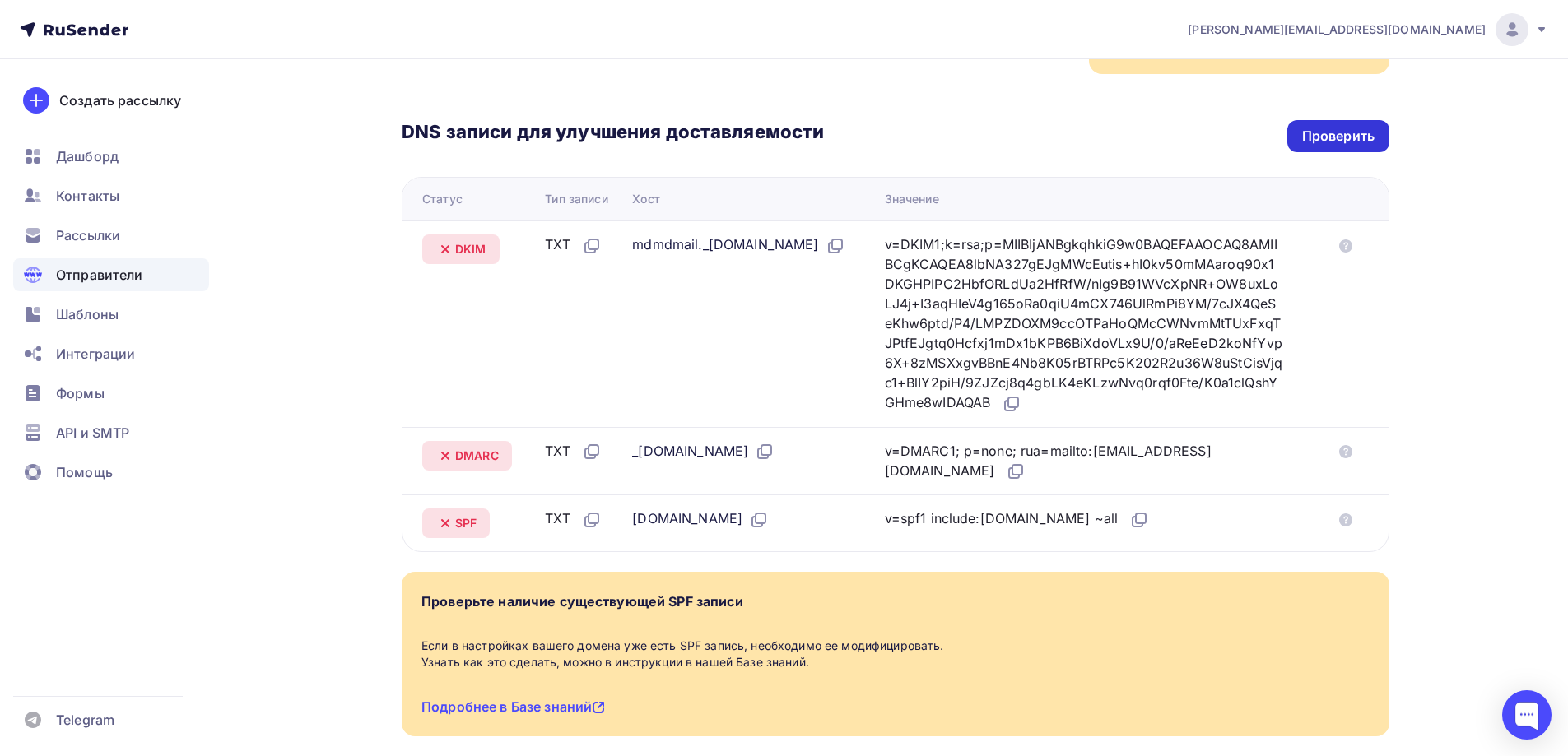
click at [1336, 144] on div "Проверить" at bounding box center [1338, 136] width 72 height 19
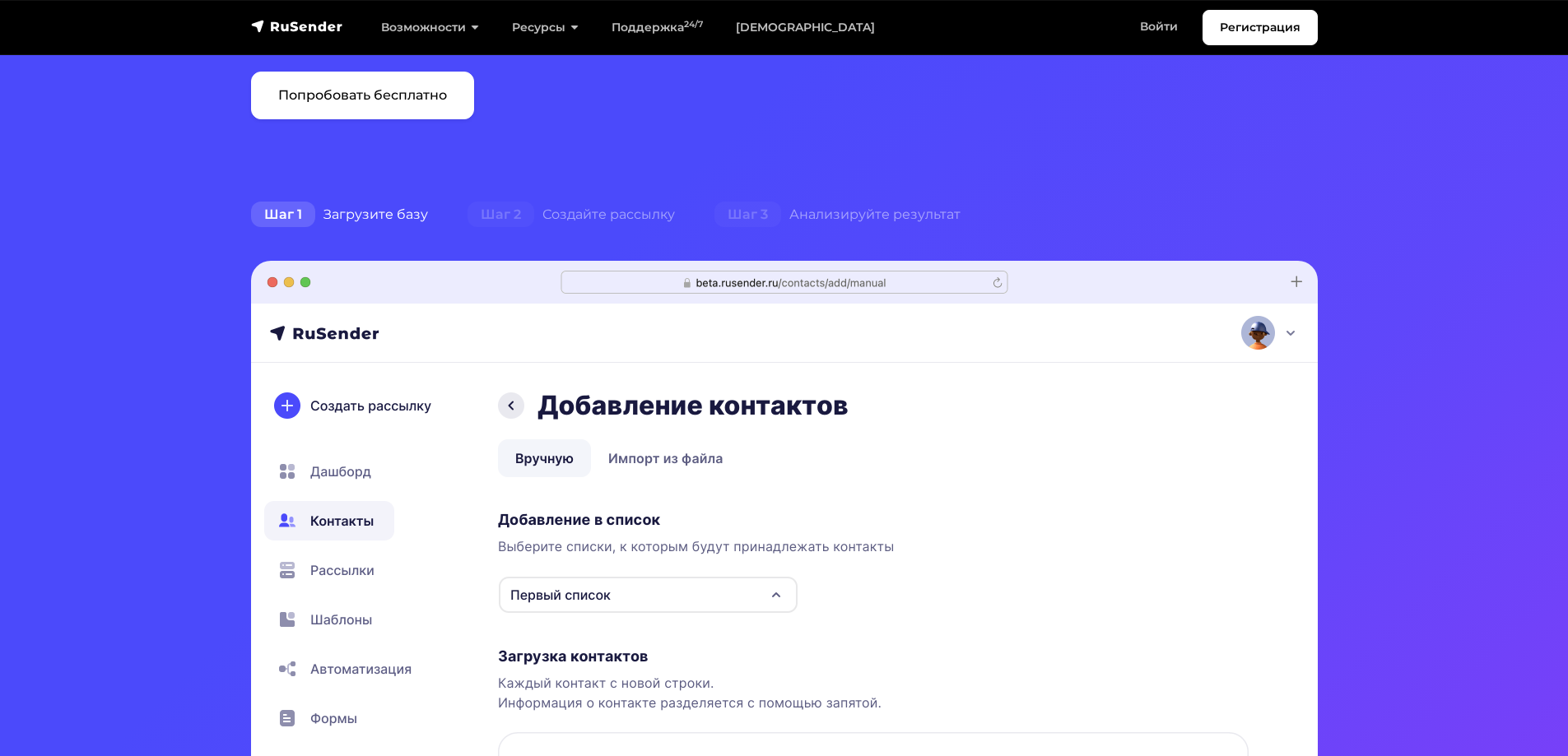
scroll to position [284, 0]
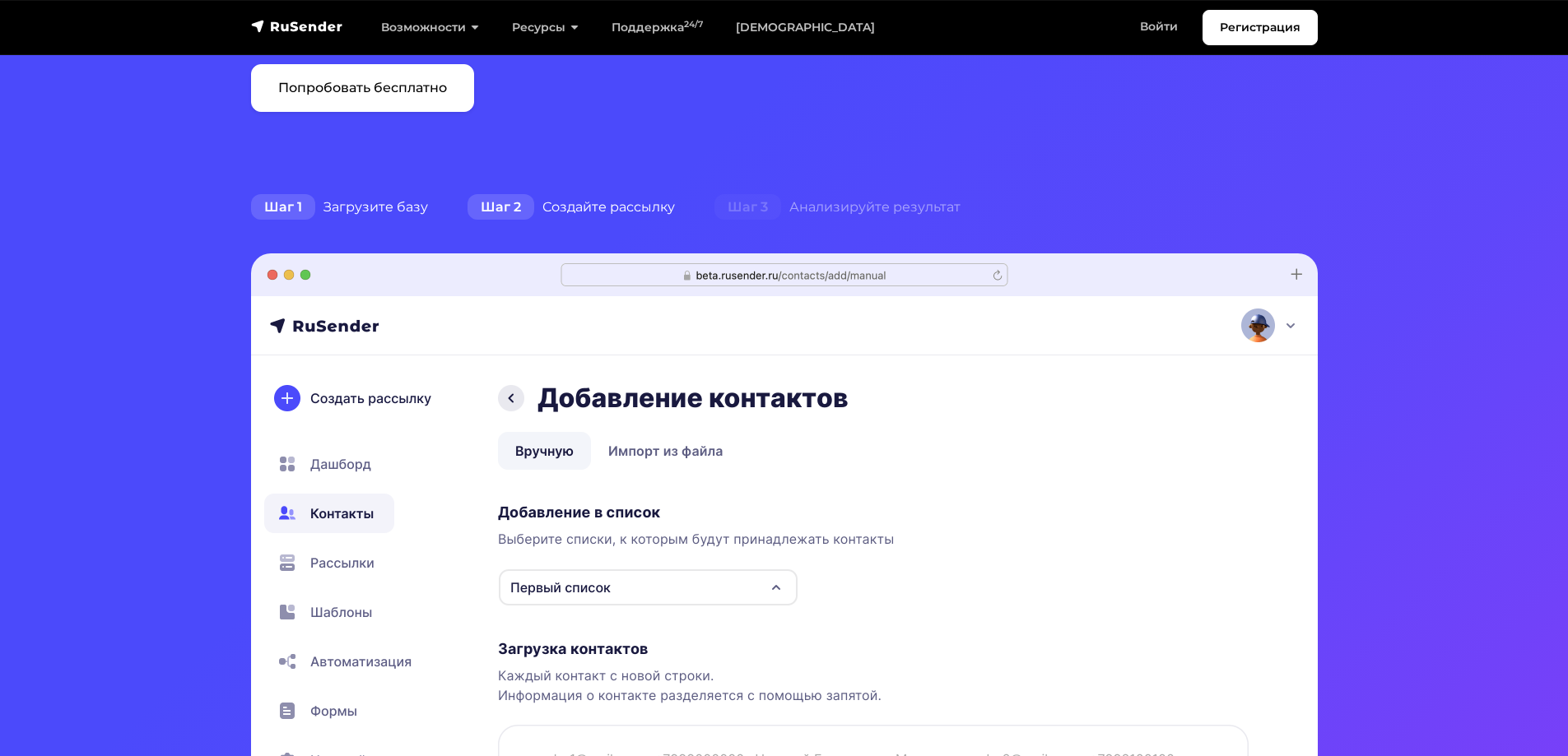
click at [581, 201] on div "Шаг 2 Создайте рассылку" at bounding box center [572, 207] width 247 height 33
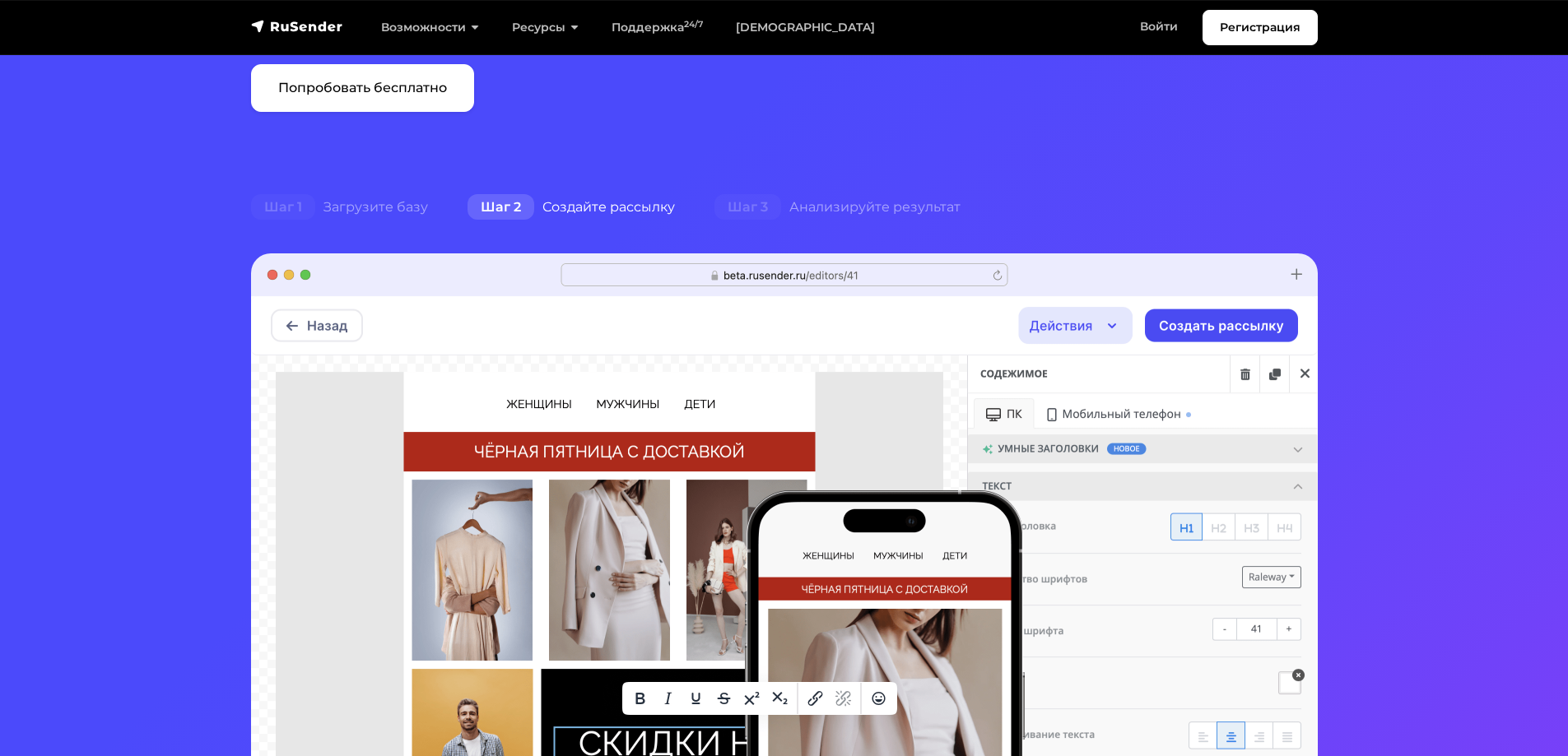
click at [581, 201] on div "Шаг 2 Создайте рассылку" at bounding box center [572, 207] width 247 height 33
click at [772, 220] on div "Шаг 3 Анализируйте результат" at bounding box center [837, 207] width 285 height 33
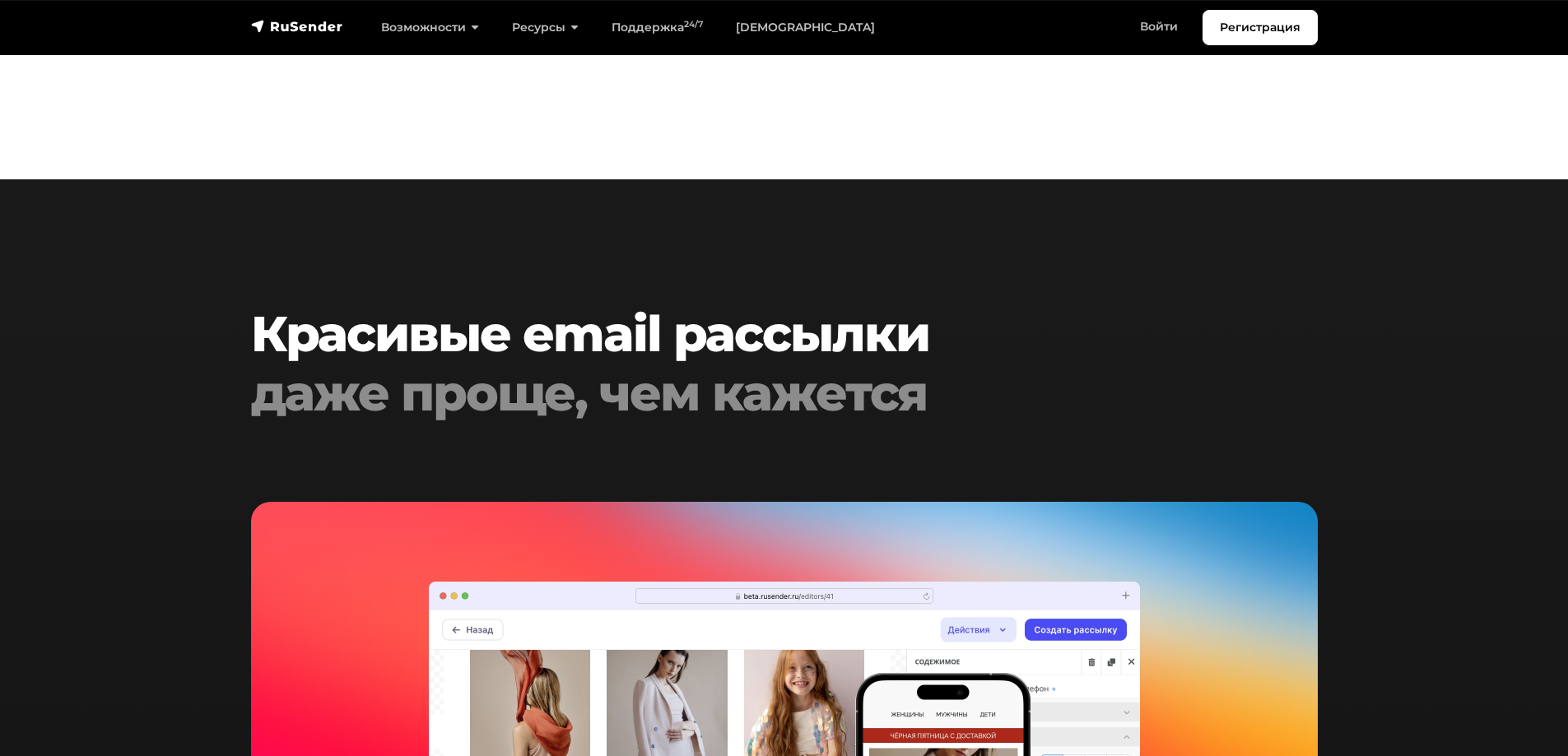
scroll to position [2917, 0]
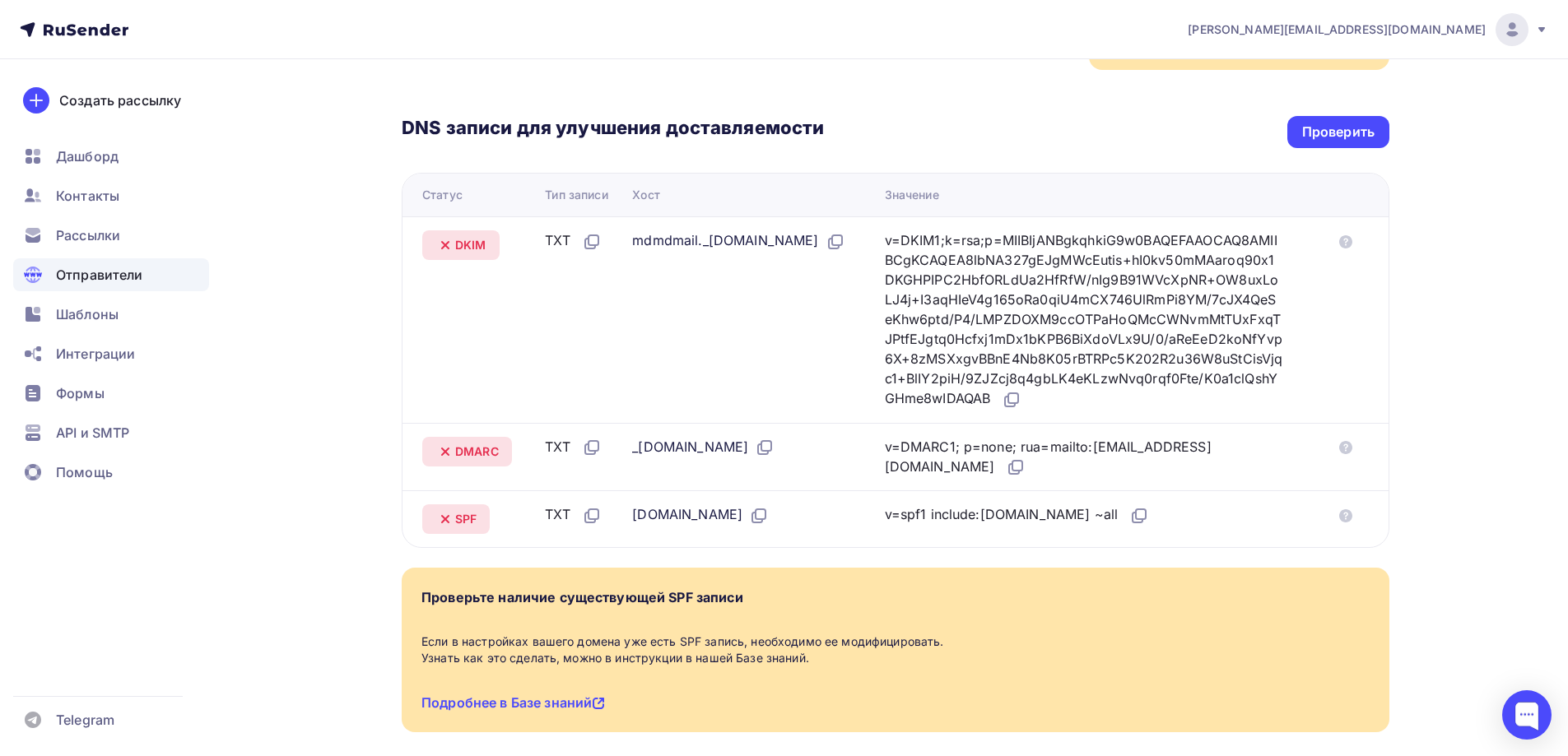
scroll to position [350, 0]
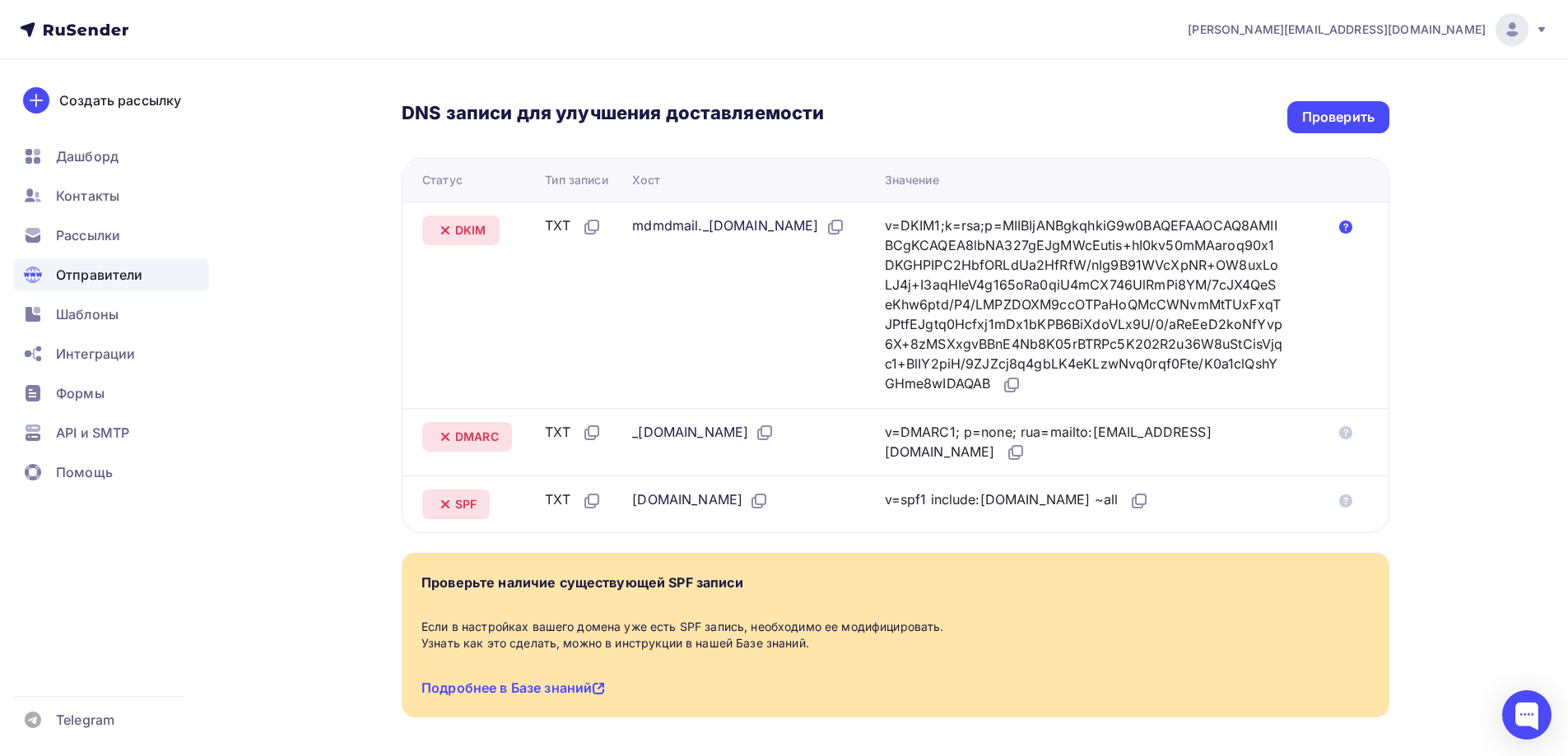
click at [1348, 223] on icon at bounding box center [1345, 227] width 13 height 13
drag, startPoint x: 1084, startPoint y: 391, endPoint x: 423, endPoint y: 237, distance: 678.7
click at [423, 237] on tr "DKIM TXT mdmdmail._[DOMAIN_NAME] v=DKIM1;k=rsa;p=MIIBIjANBgkqhkiG9w0BAQEFAAOCAQ…" at bounding box center [896, 305] width 986 height 207
copy tr "DKIM TXT mdmdmail._[DOMAIN_NAME] v=DKIM1;k=rsa;p=MIIBIjANBgkqhkiG9w0BAQEFAAOCAQ…"
drag, startPoint x: 1102, startPoint y: 459, endPoint x: 418, endPoint y: 447, distance: 684.1
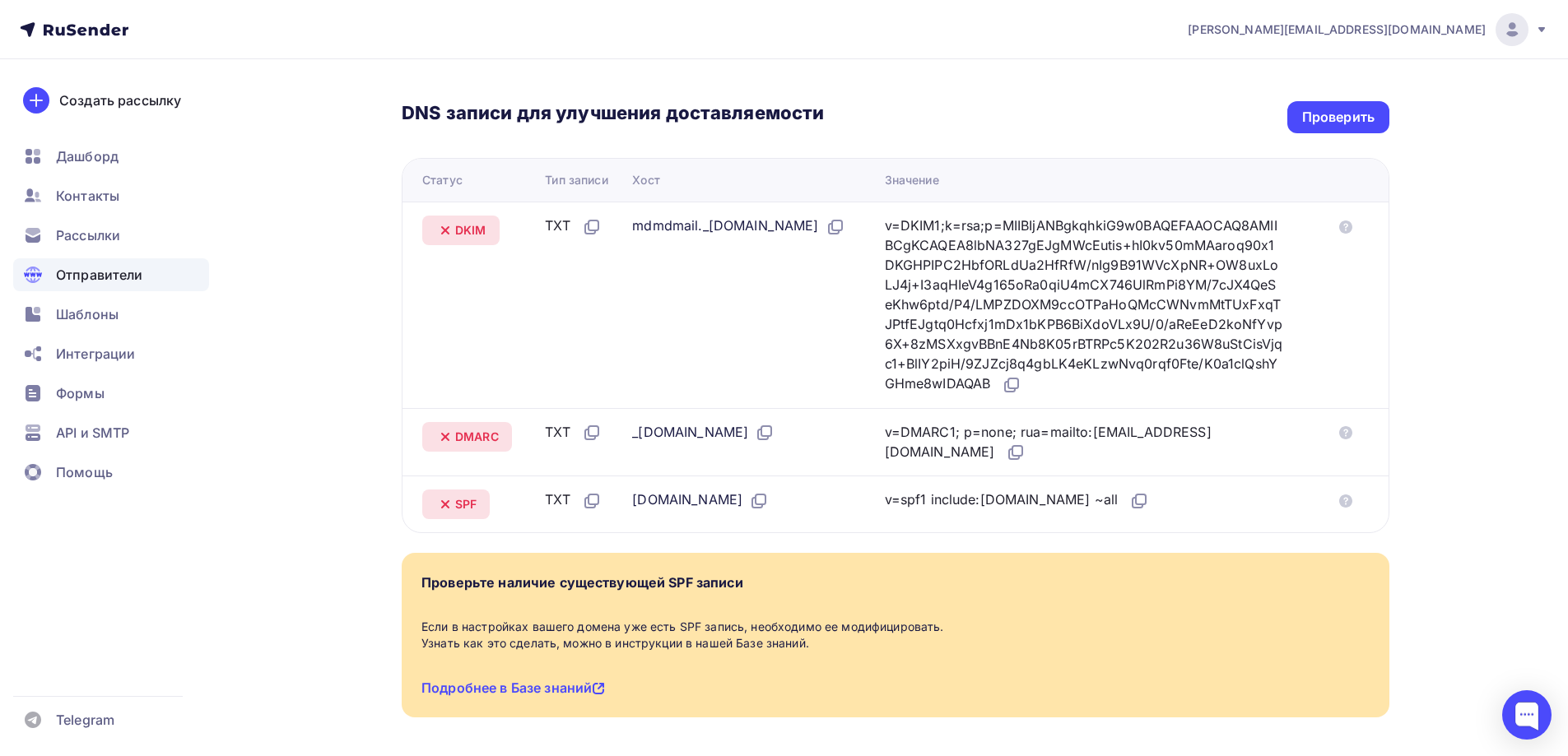
click at [418, 447] on tr "DMARC TXT _[DOMAIN_NAME] v=DMARC1; p=none; rua=mailto:[EMAIL_ADDRESS][DOMAIN_NA…" at bounding box center [896, 442] width 986 height 68
copy tr "DMARC TXT _dmarc.hotellead.ru v=DMARC1; p=none; rua=mailto:postmaster@mx1.rusen…"
drag, startPoint x: 1169, startPoint y: 510, endPoint x: 490, endPoint y: 516, distance: 679.0
click at [490, 516] on tr "SPF TXT hotellead.ru v=spf1 include:rsndr.ru ~all" at bounding box center [896, 504] width 986 height 57
click at [1219, 495] on div "v=spf1 include:[DOMAIN_NAME] ~all" at bounding box center [1091, 500] width 412 height 21
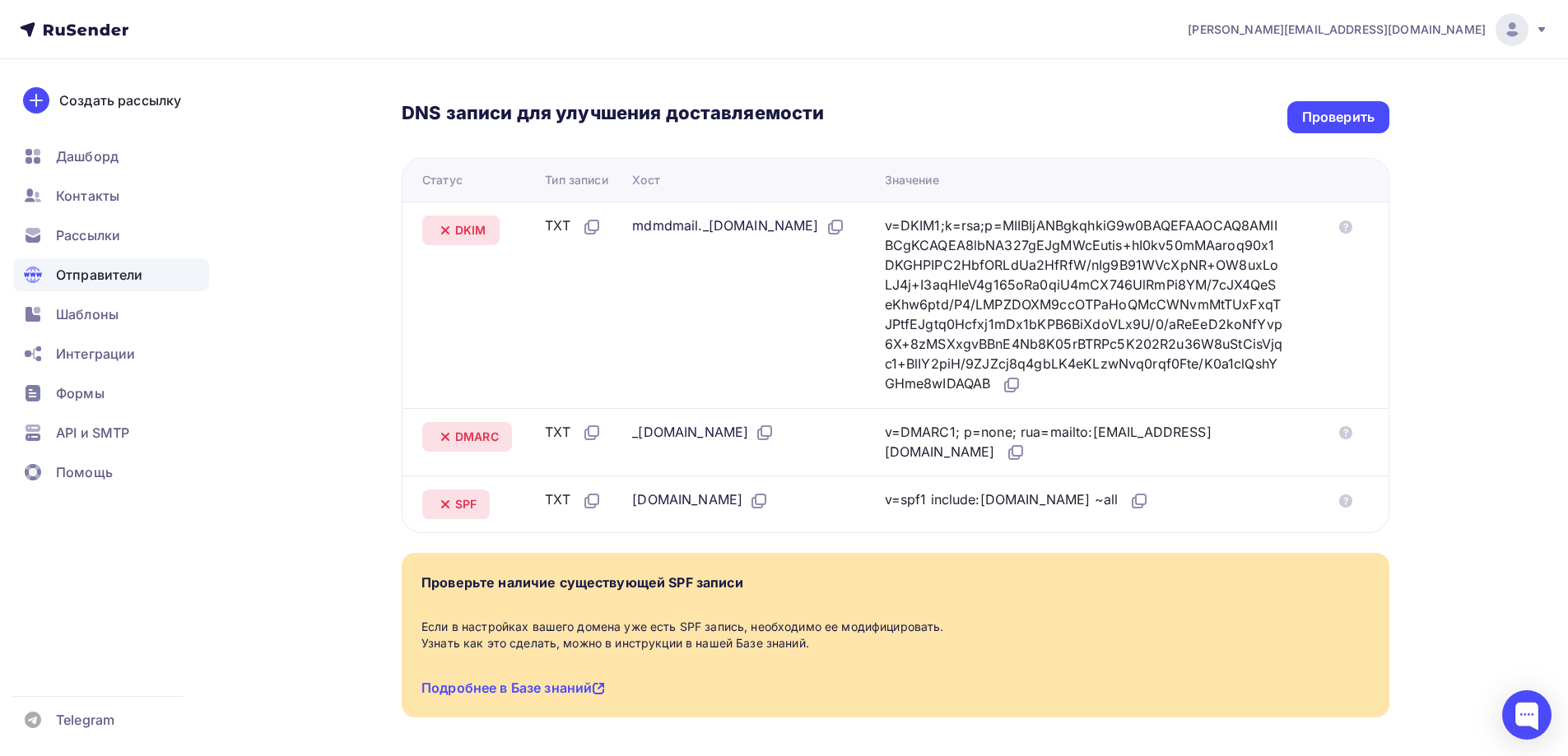
drag, startPoint x: 1219, startPoint y: 495, endPoint x: 412, endPoint y: 520, distance: 807.4
click at [412, 520] on tr "SPF TXT hotellead.ru v=spf1 include:rsndr.ru ~all" at bounding box center [896, 504] width 986 height 57
copy tr "SPF TXT hotellead.ru v=spf1 include:rsndr.ru ~all"
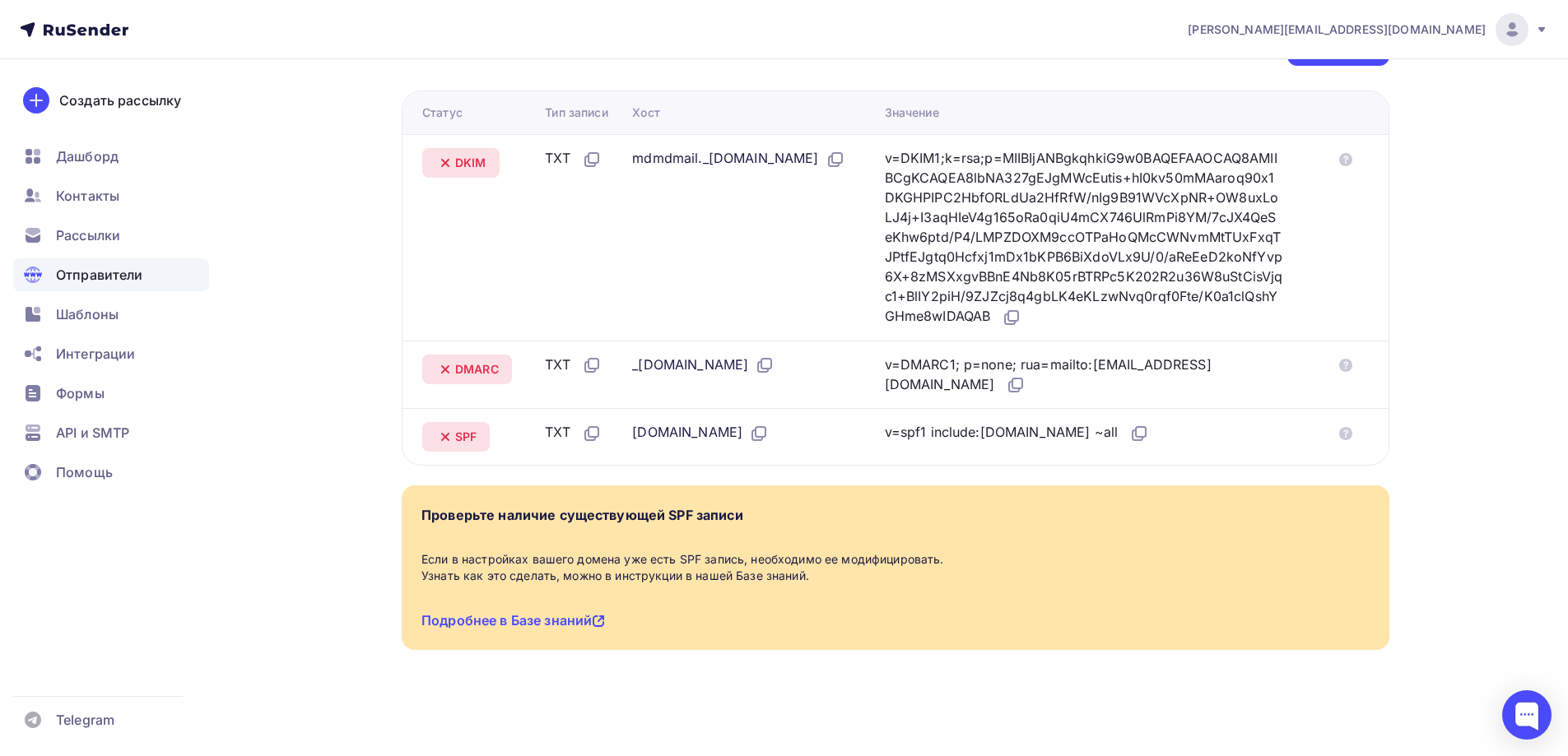
click at [821, 562] on div "Если в настройках вашего домена уже есть SPF запись, необходимо ее модифицирова…" at bounding box center [896, 567] width 949 height 33
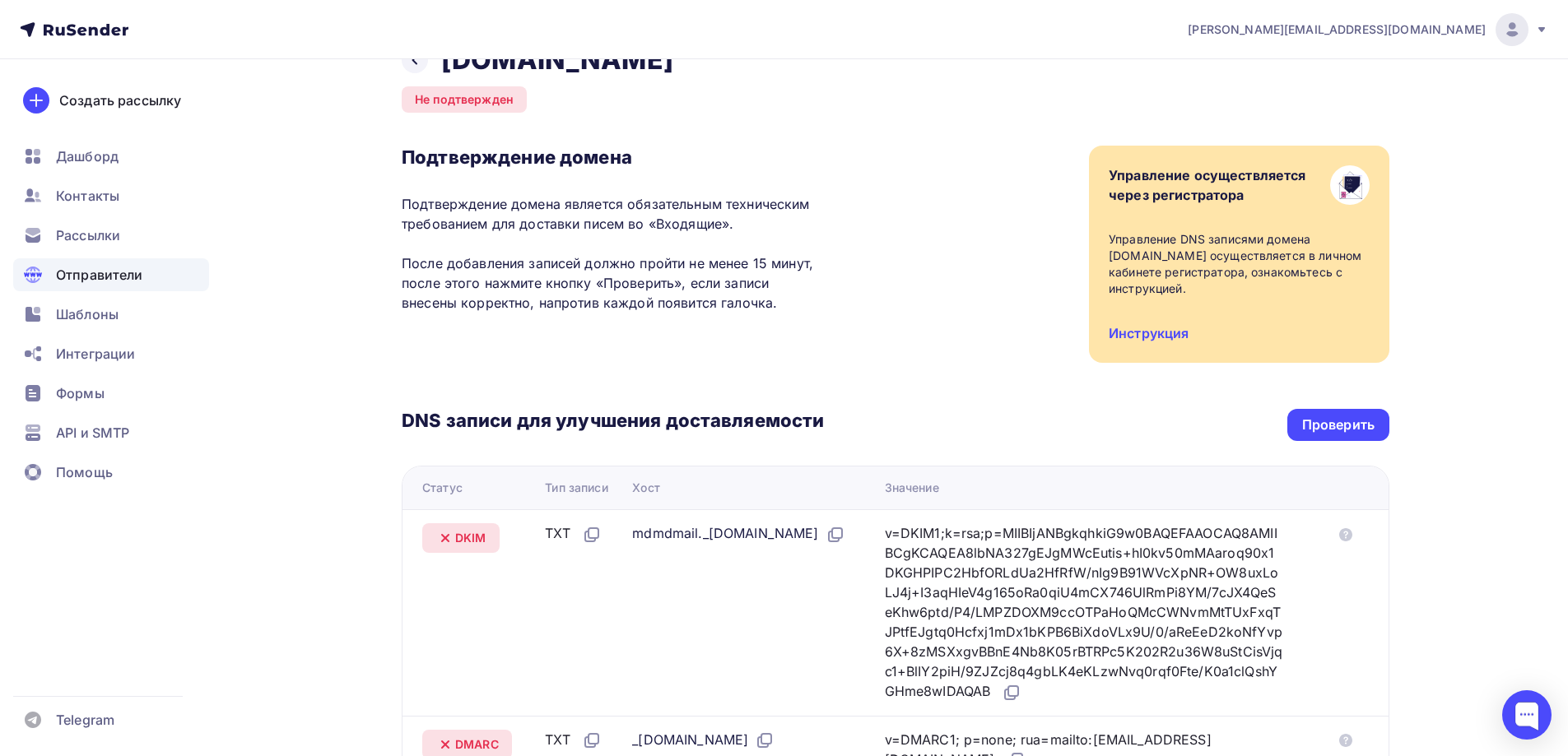
scroll to position [42, 0]
click at [1341, 419] on div "Проверить" at bounding box center [1338, 426] width 72 height 19
click at [1320, 424] on div "Проверить" at bounding box center [1338, 426] width 72 height 19
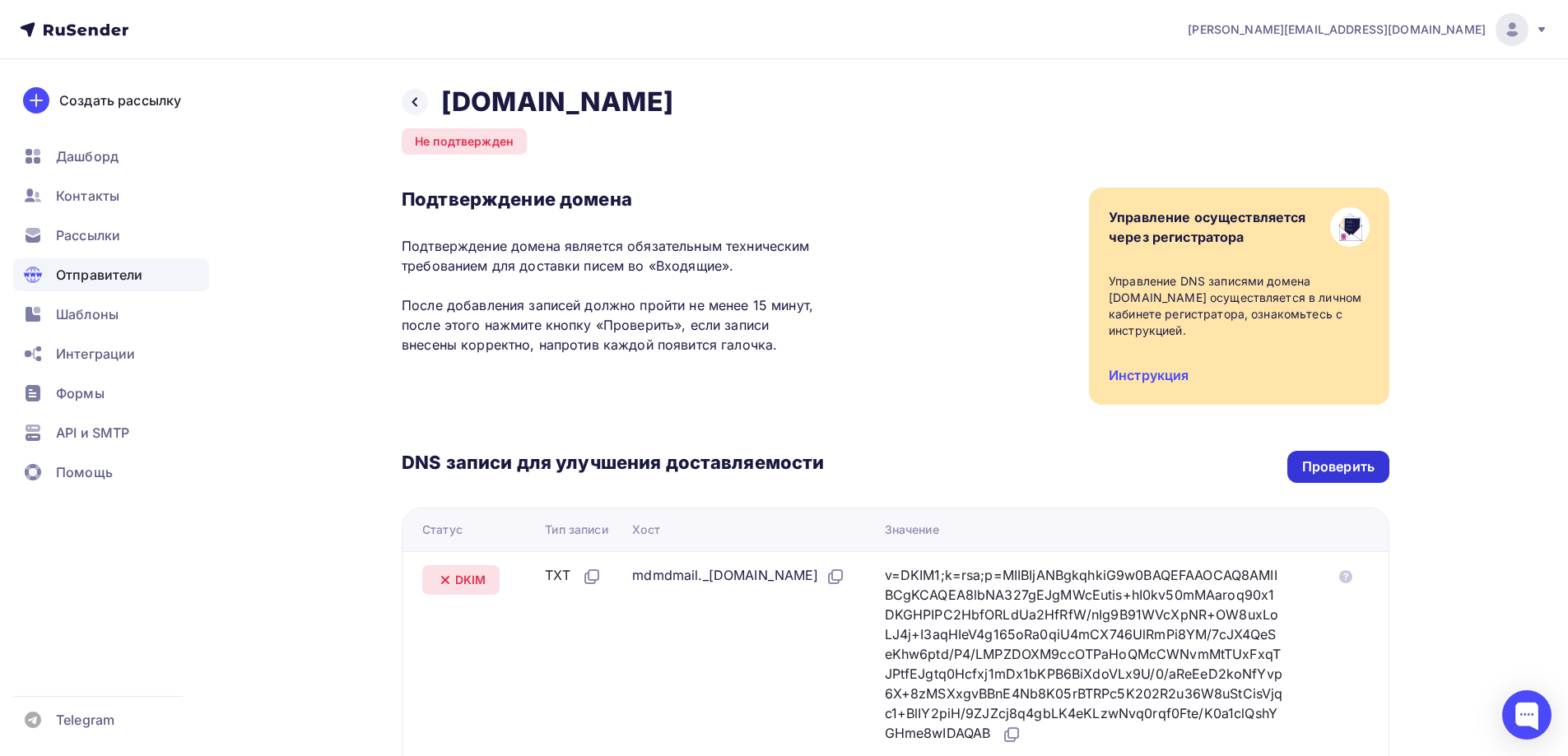
click at [1340, 468] on div "Проверить" at bounding box center [1338, 466] width 72 height 19
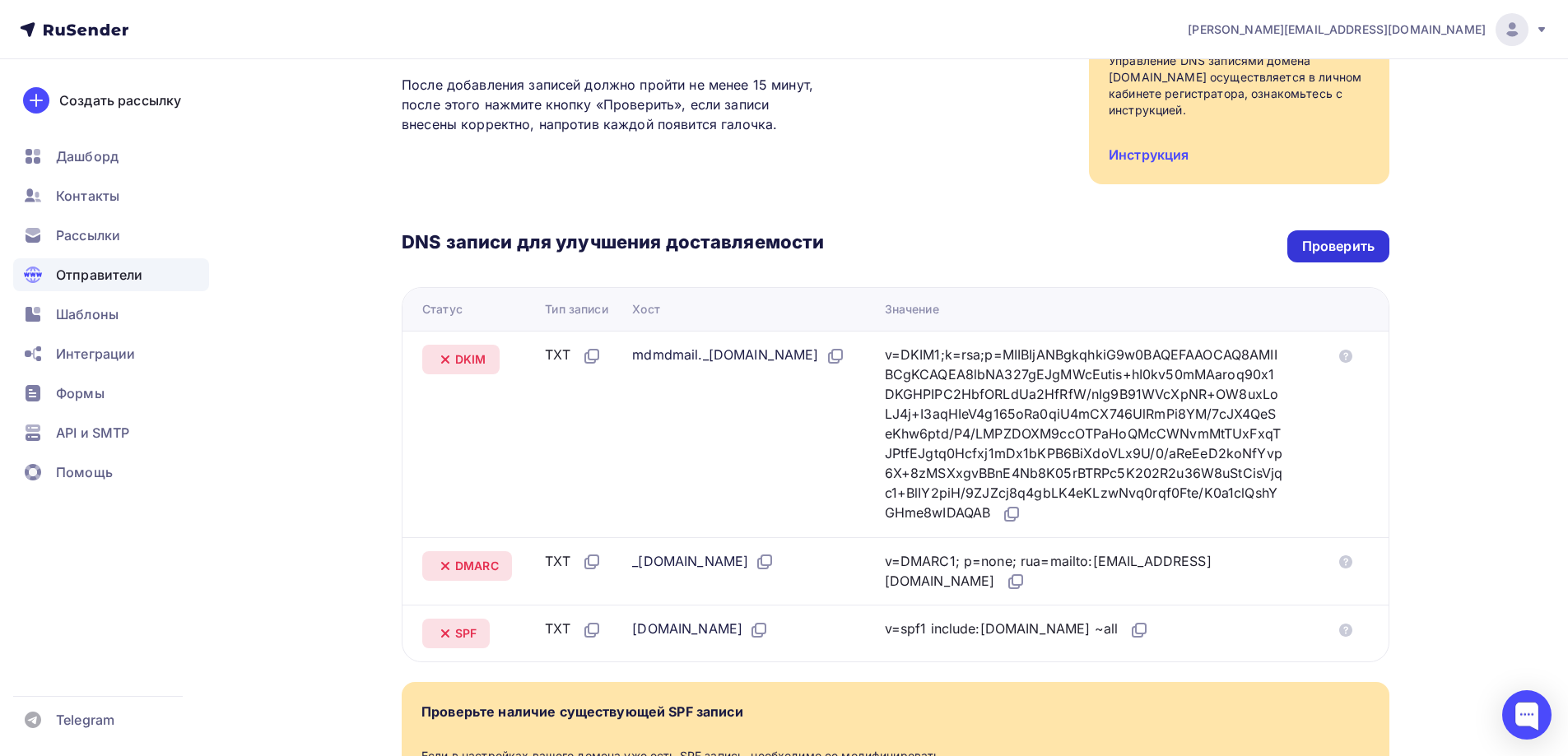
scroll to position [178, 0]
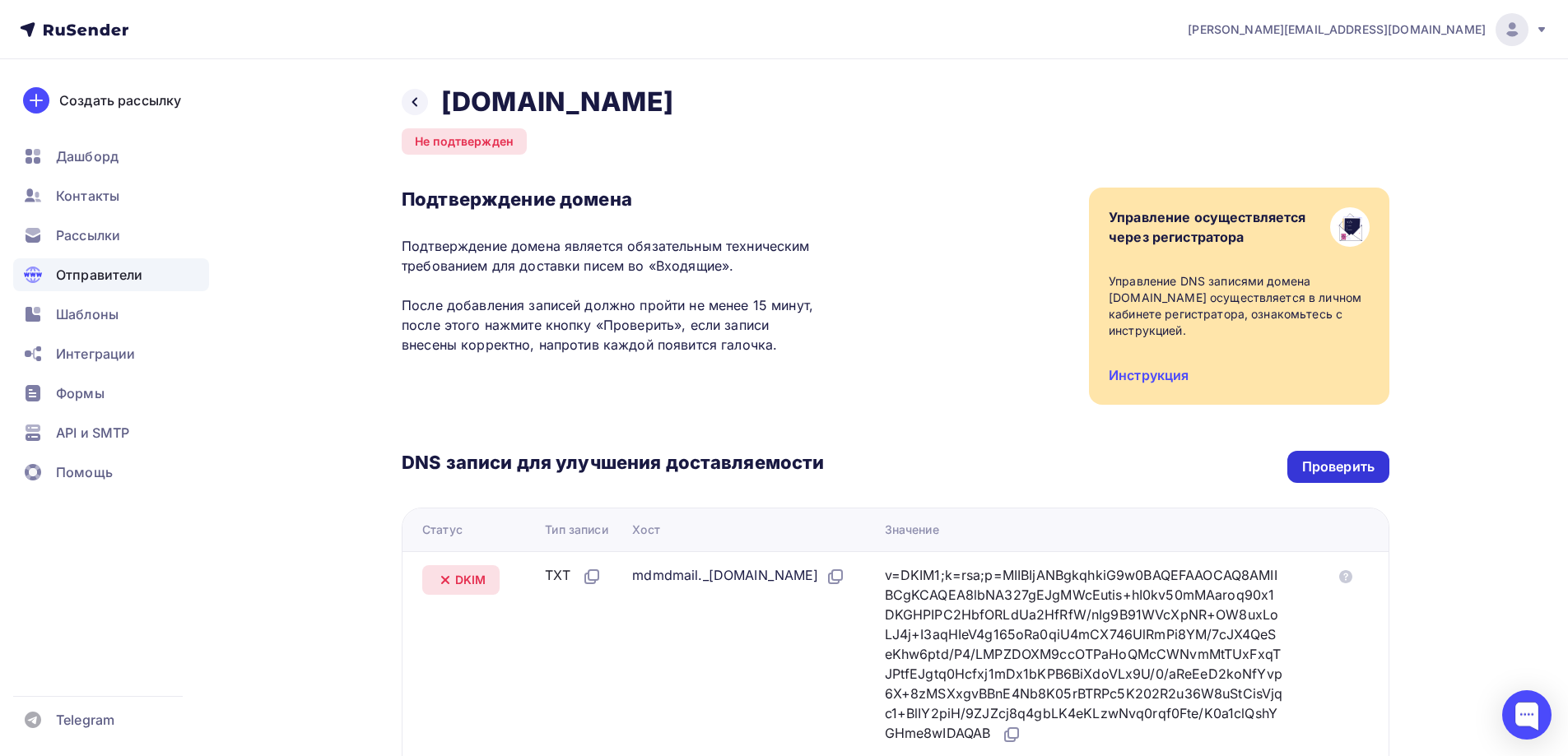
click at [1353, 465] on div "Проверить" at bounding box center [1338, 466] width 72 height 19
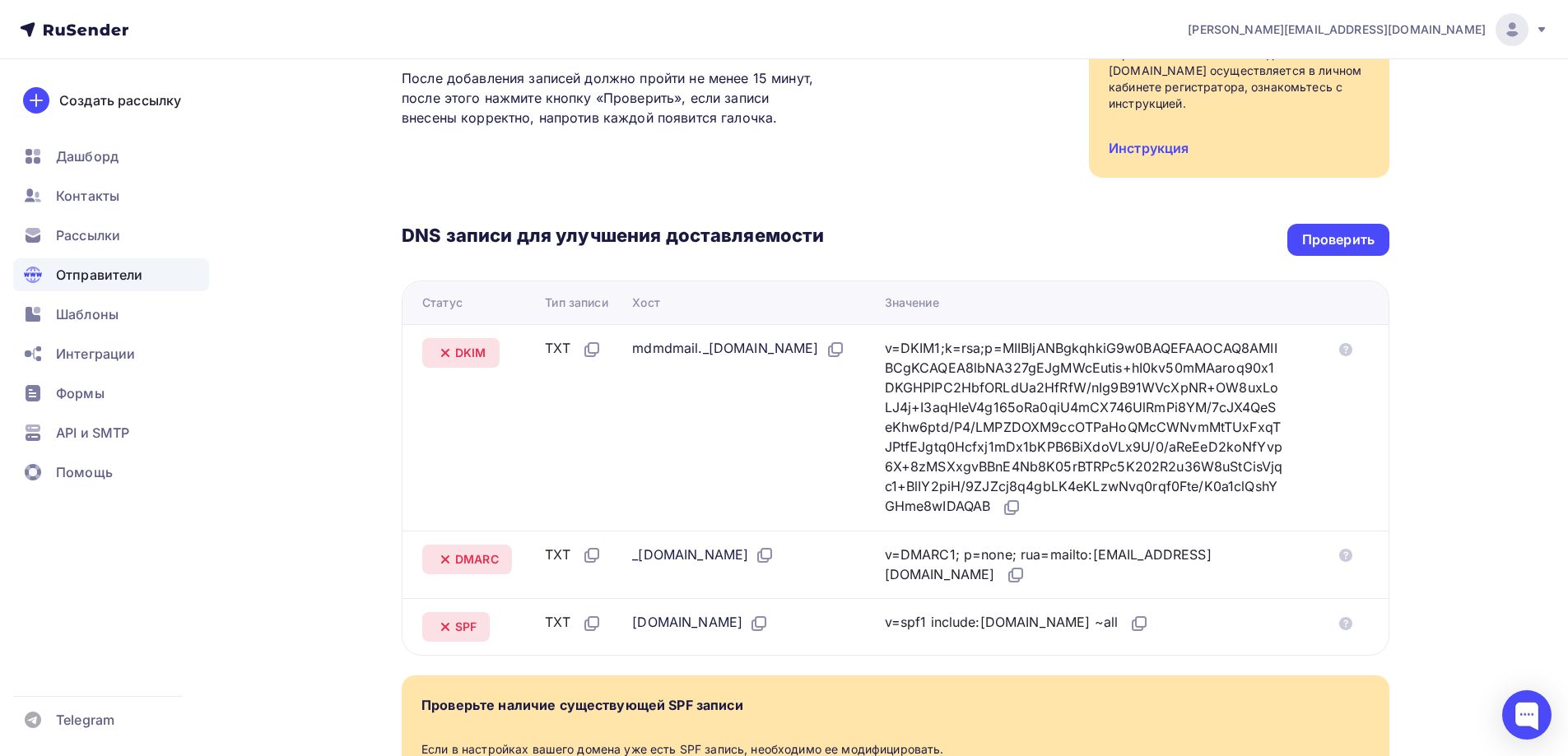
scroll to position [253, 0]
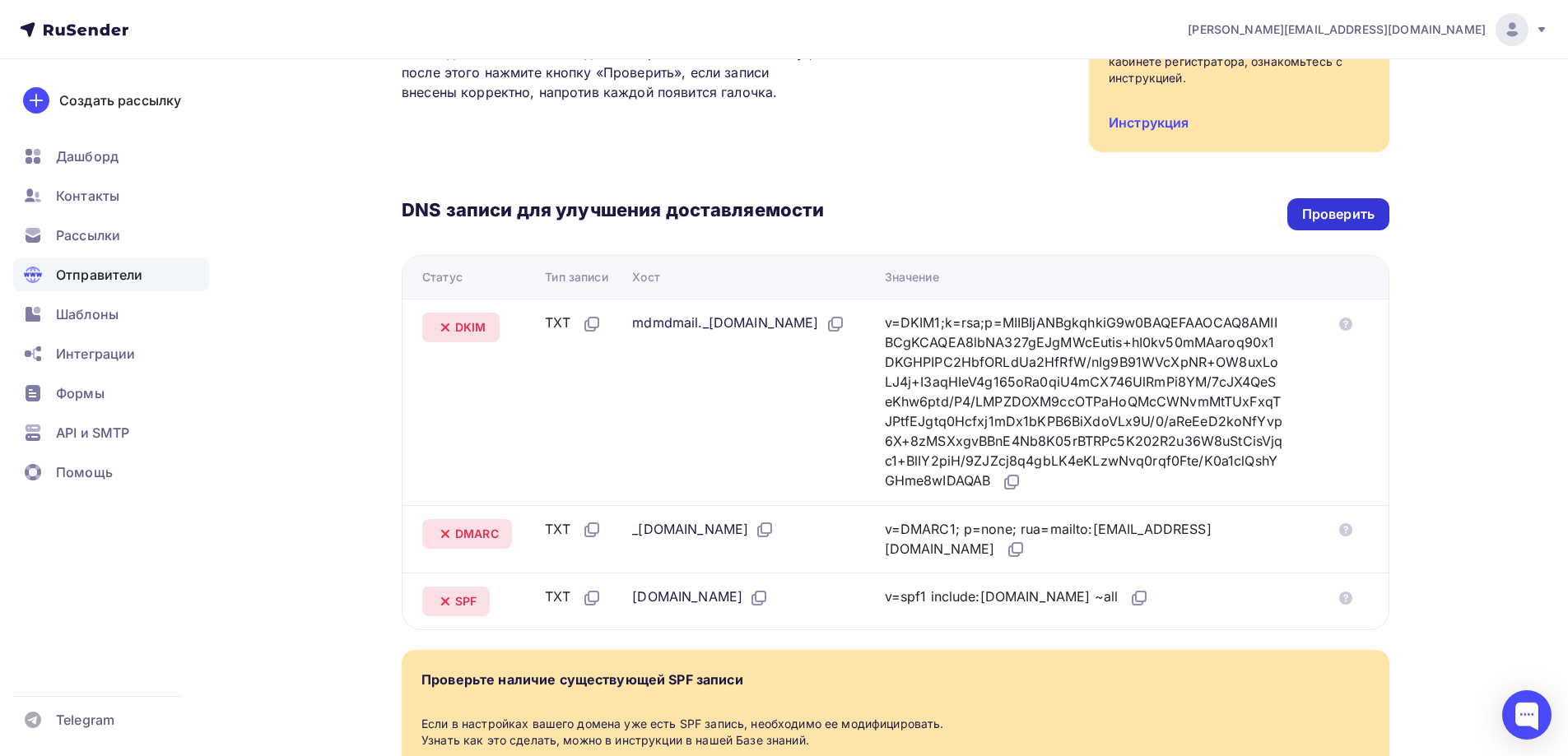
click at [1352, 217] on div "Проверить" at bounding box center [1338, 214] width 72 height 19
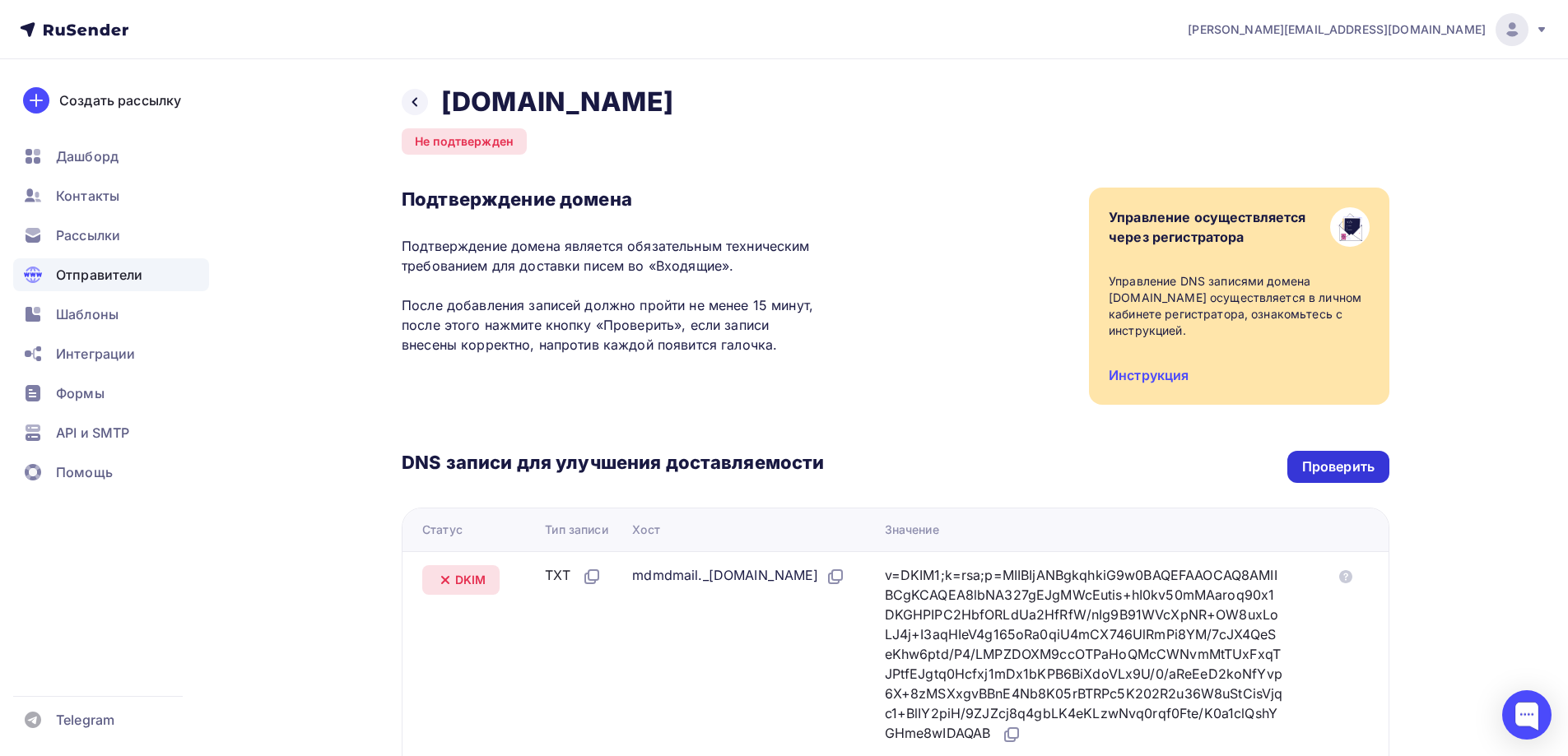
click at [1307, 464] on div "Проверить" at bounding box center [1338, 466] width 72 height 19
click at [1325, 470] on div "Проверить" at bounding box center [1338, 466] width 72 height 19
click at [1309, 476] on div "Проверить" at bounding box center [1338, 466] width 72 height 19
